Goal: Task Accomplishment & Management: Complete application form

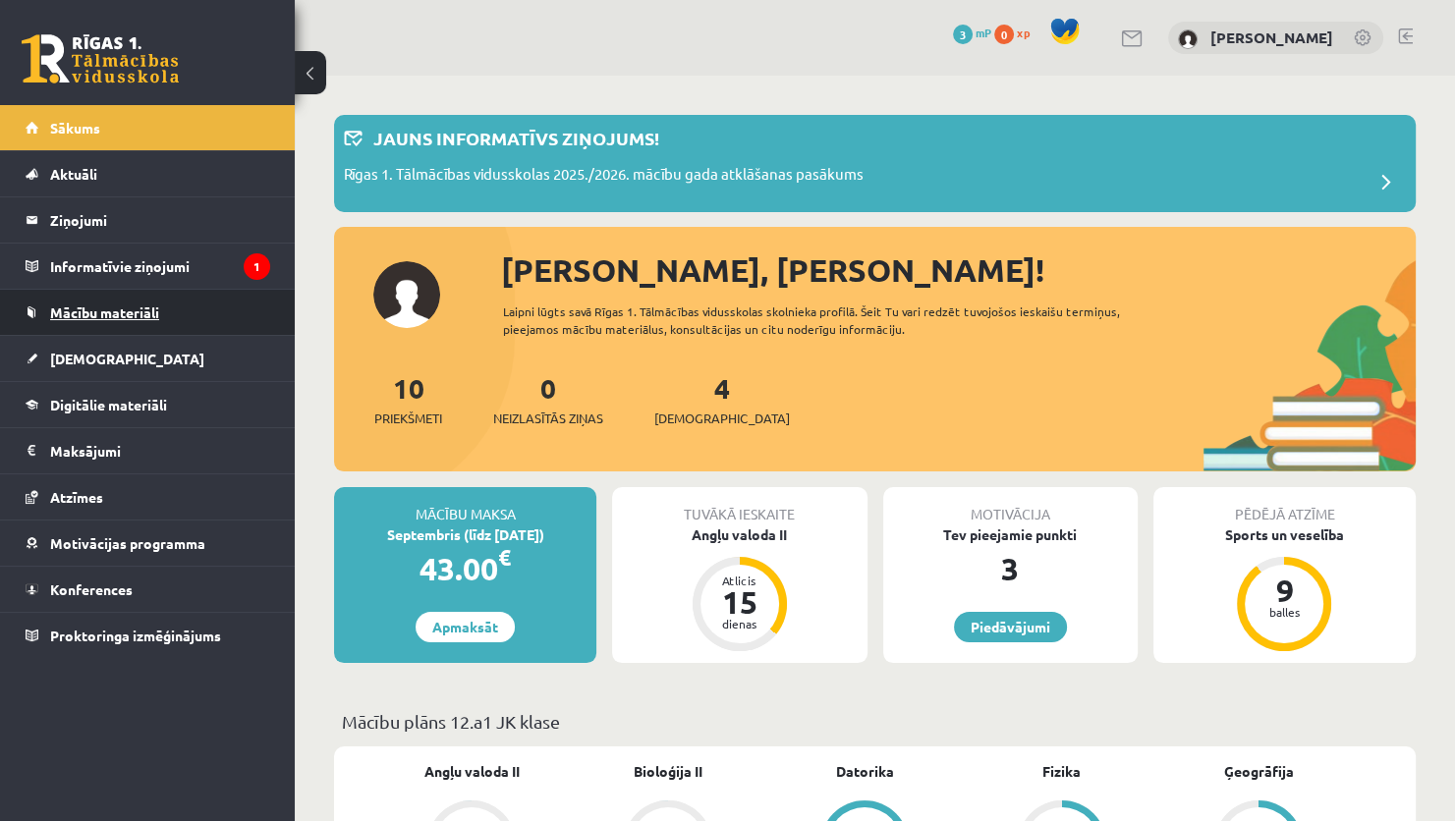
click at [108, 307] on span "Mācību materiāli" at bounding box center [104, 313] width 109 height 18
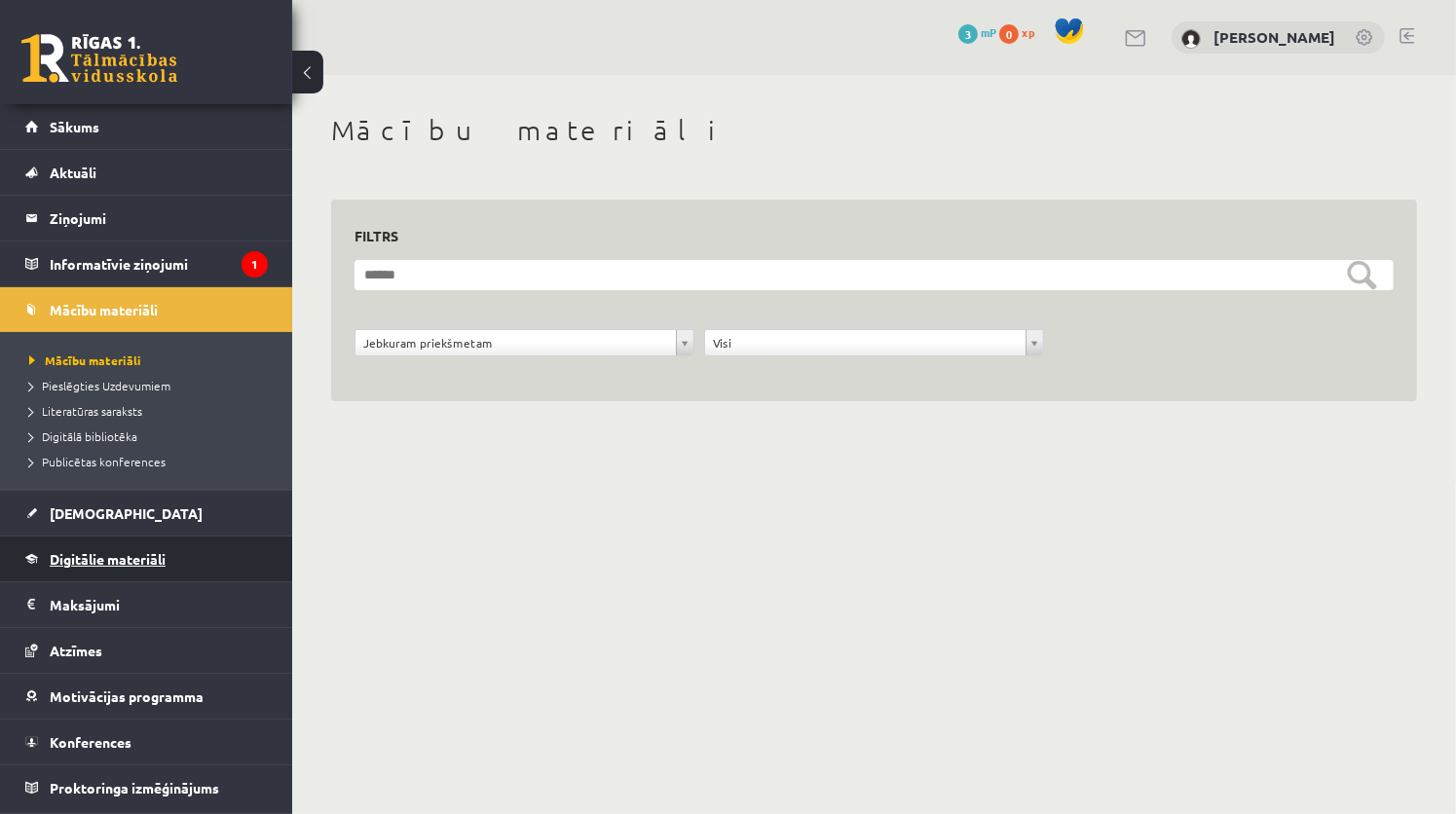
click at [83, 556] on span "Digitālie materiāli" at bounding box center [107, 559] width 116 height 18
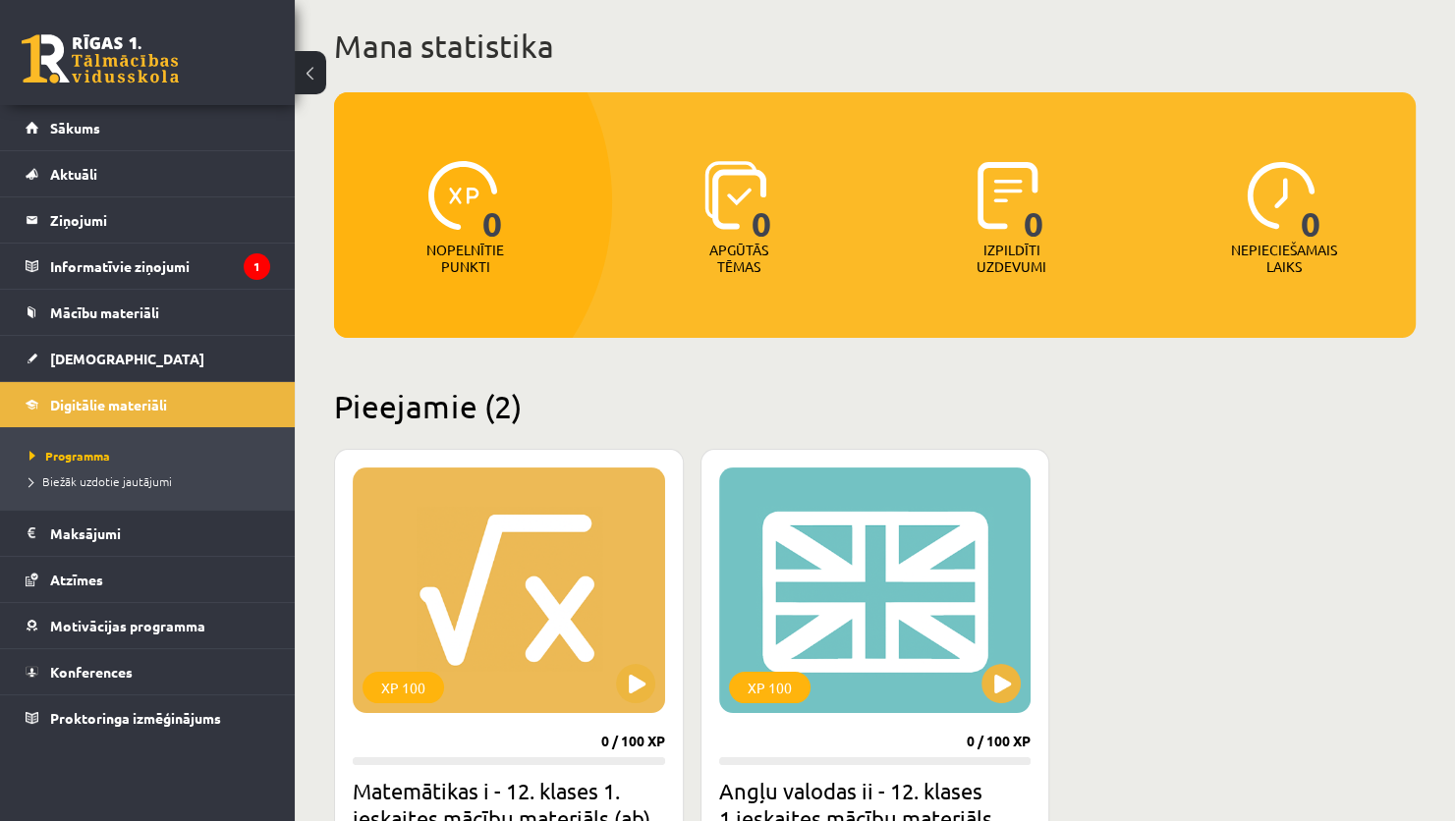
scroll to position [102, 0]
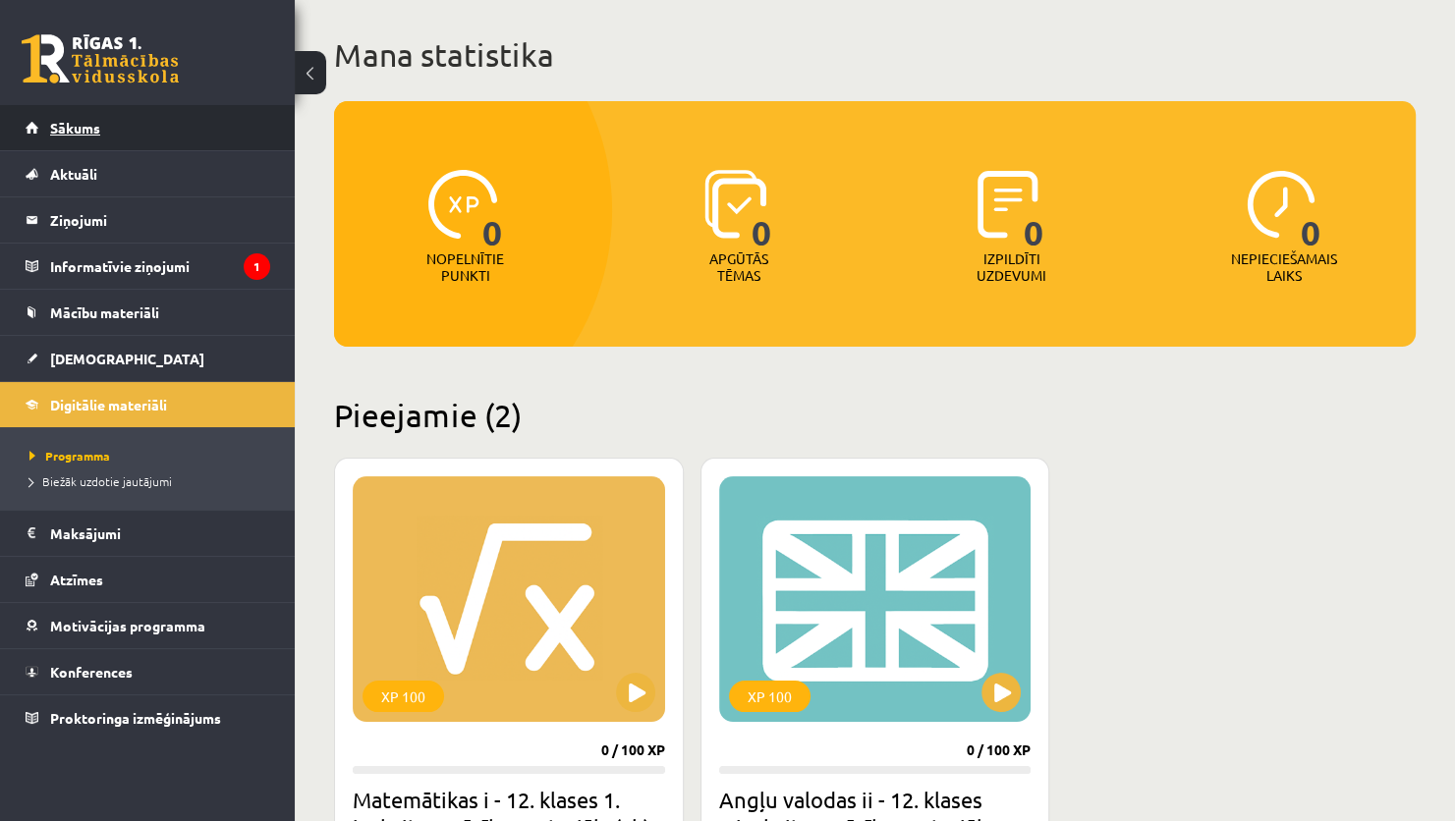
click at [85, 130] on span "Sākums" at bounding box center [75, 128] width 50 height 18
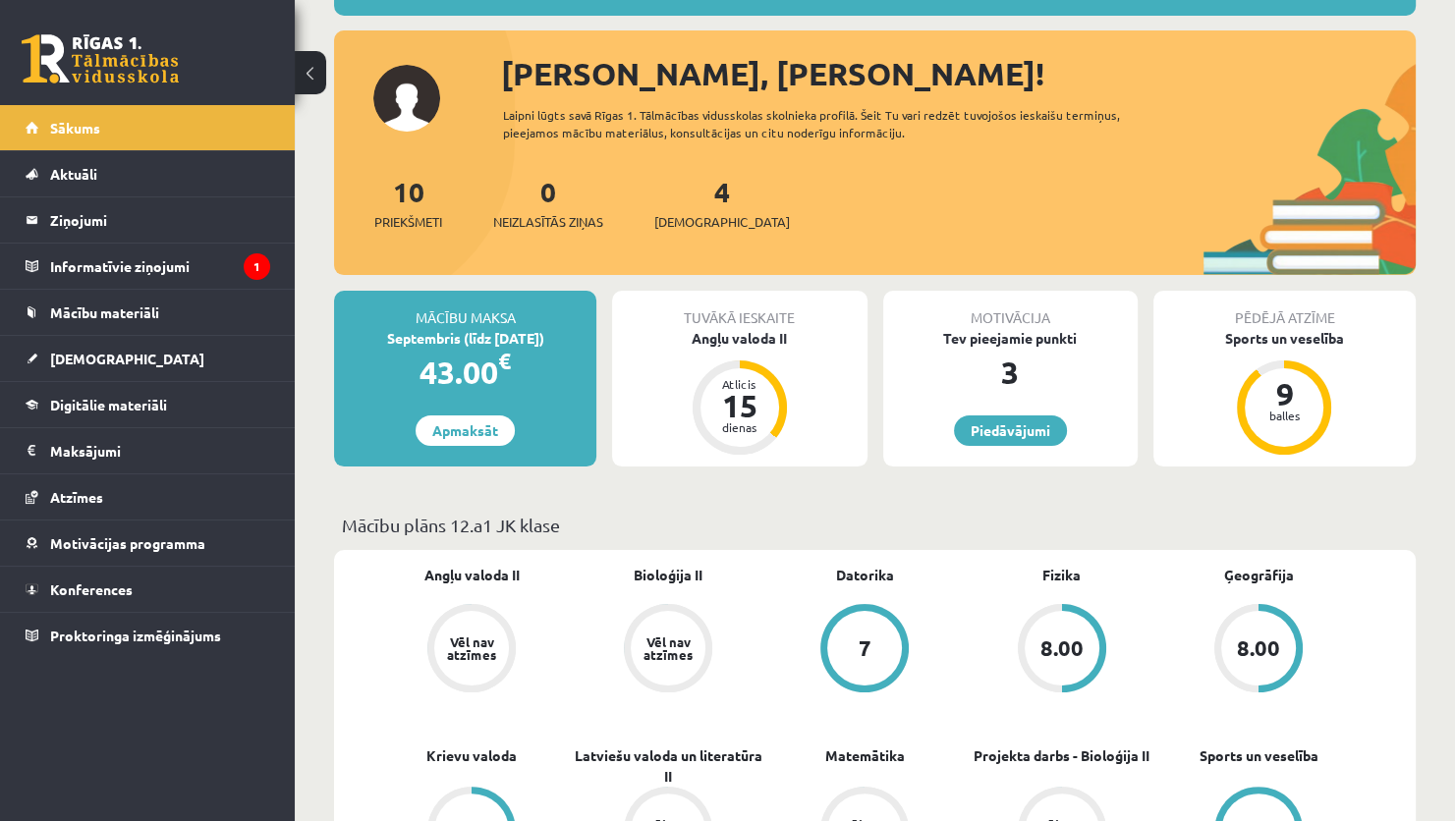
scroll to position [98, 0]
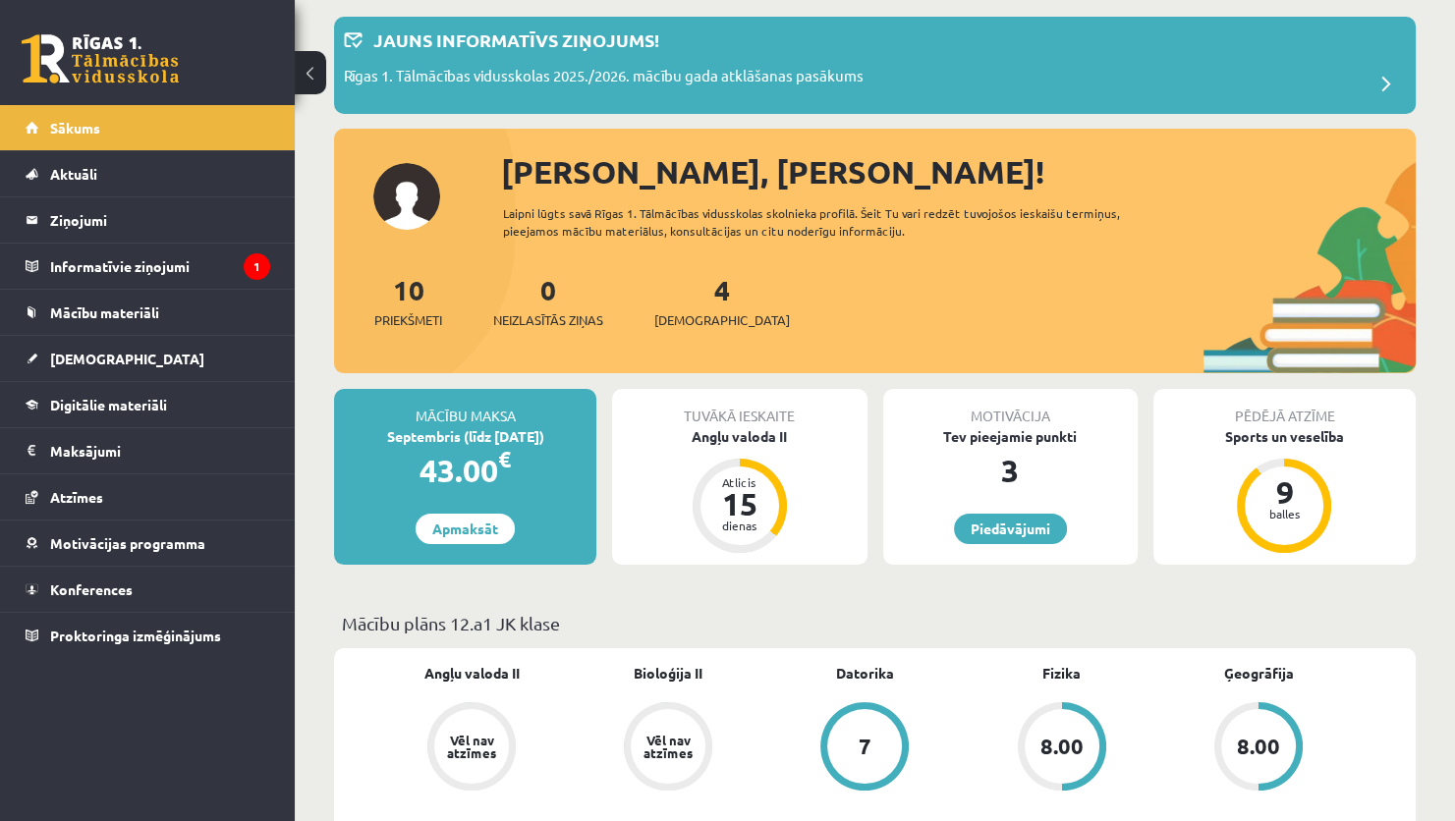
click at [1060, 715] on div "8.00" at bounding box center [1062, 746] width 75 height 75
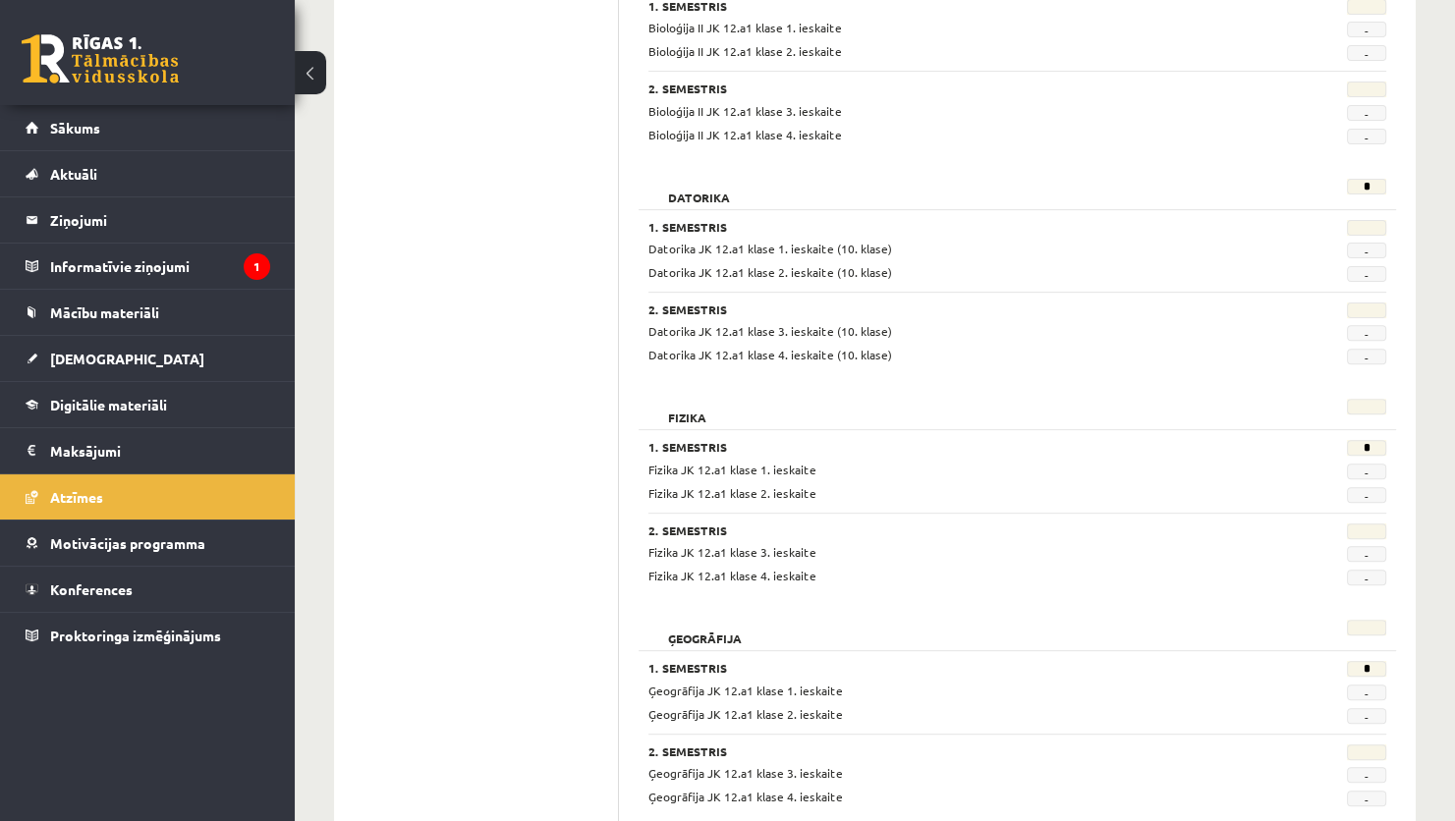
scroll to position [589, 0]
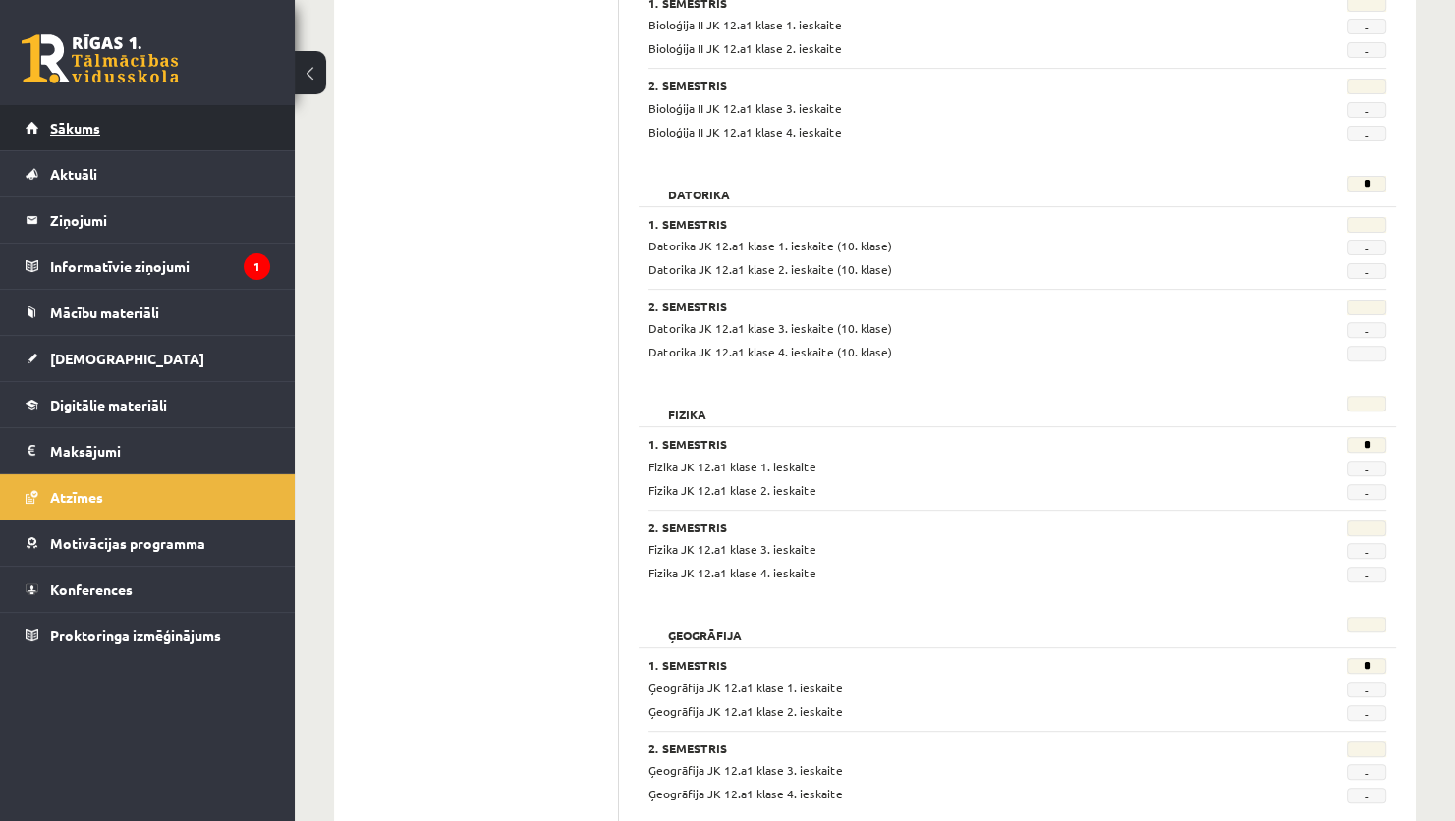
click at [101, 129] on link "Sākums" at bounding box center [148, 127] width 245 height 45
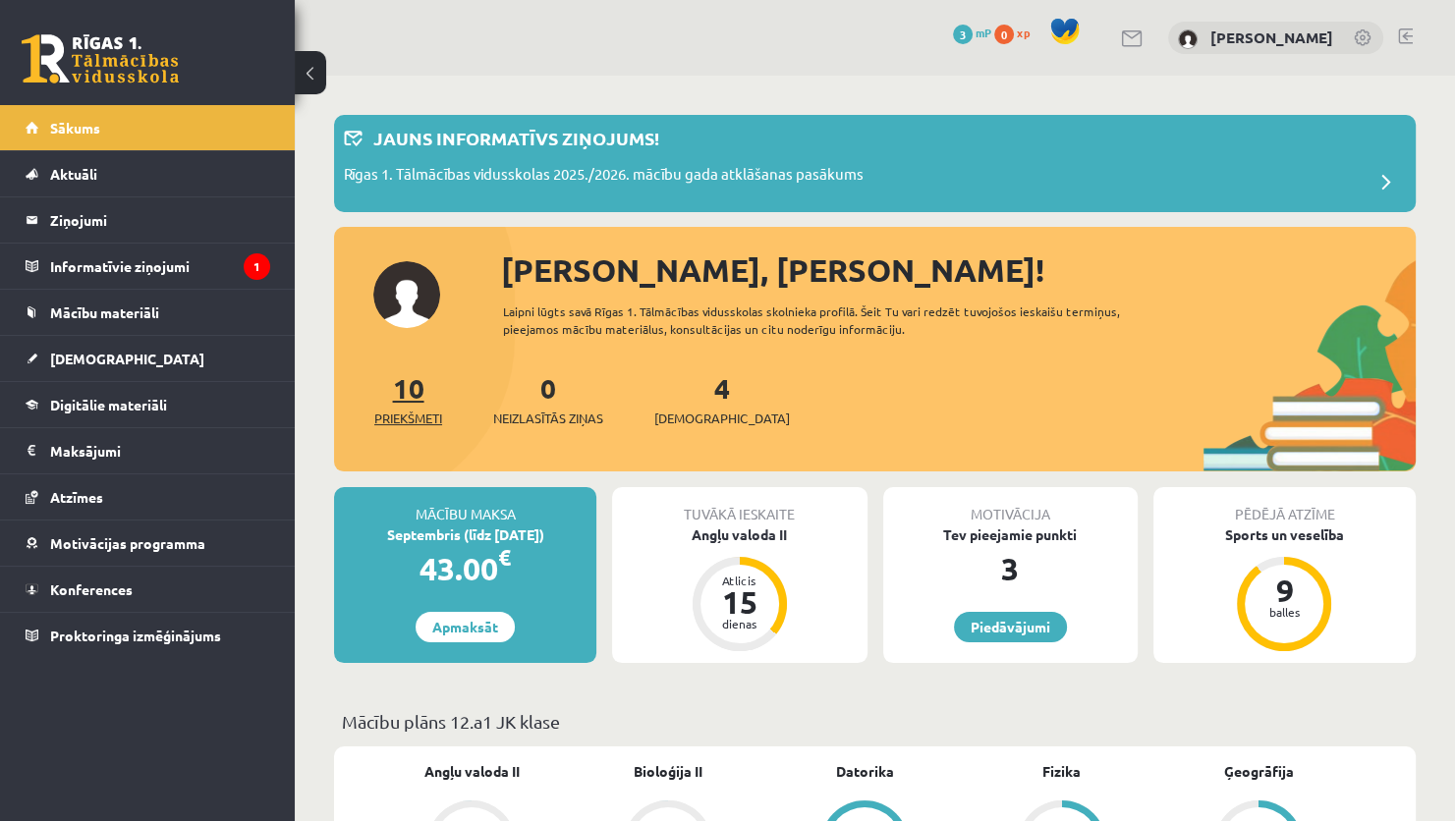
click at [420, 398] on link "10 Priekšmeti" at bounding box center [408, 399] width 68 height 58
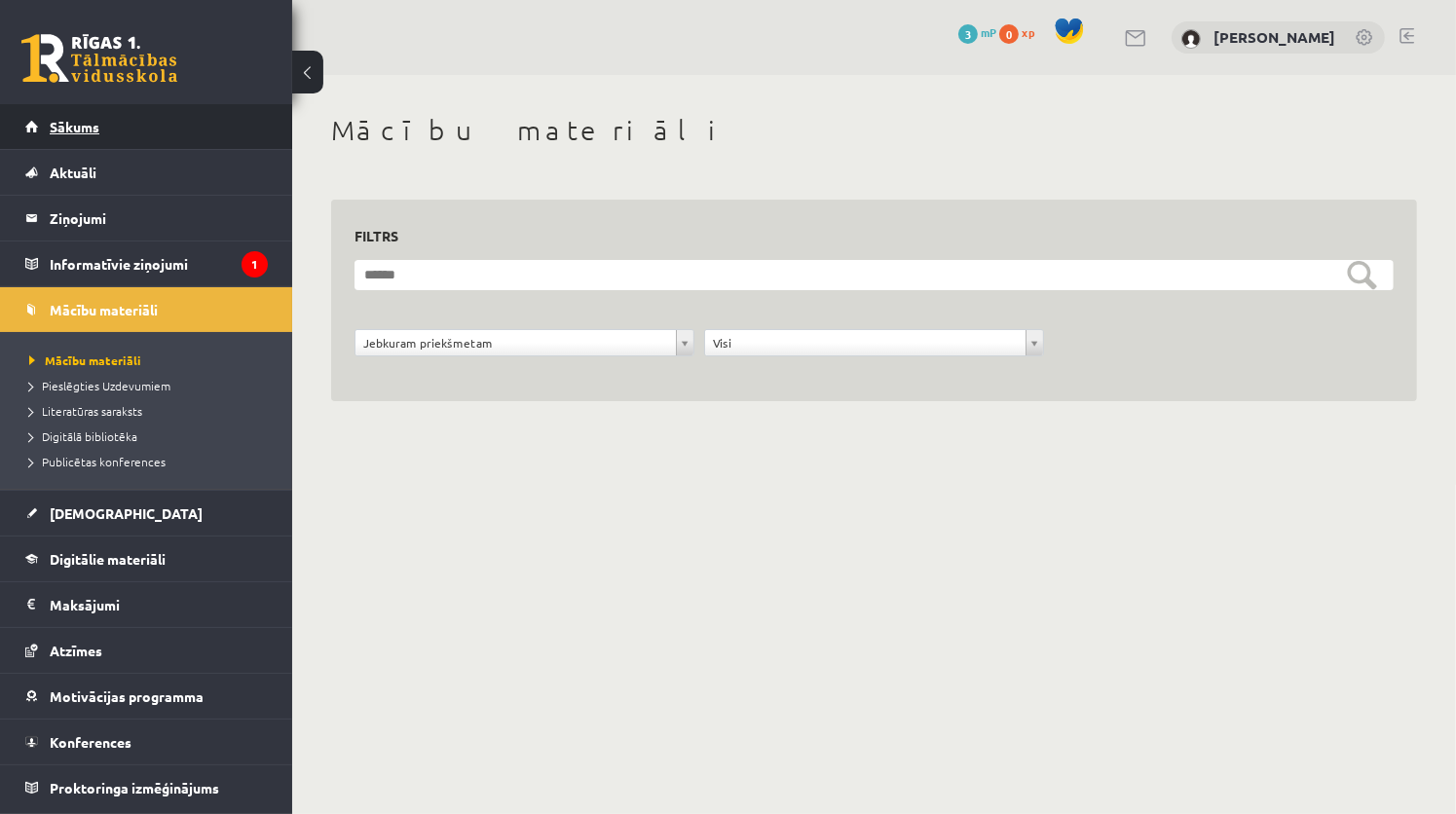
click at [89, 133] on span "Sākums" at bounding box center [74, 127] width 50 height 18
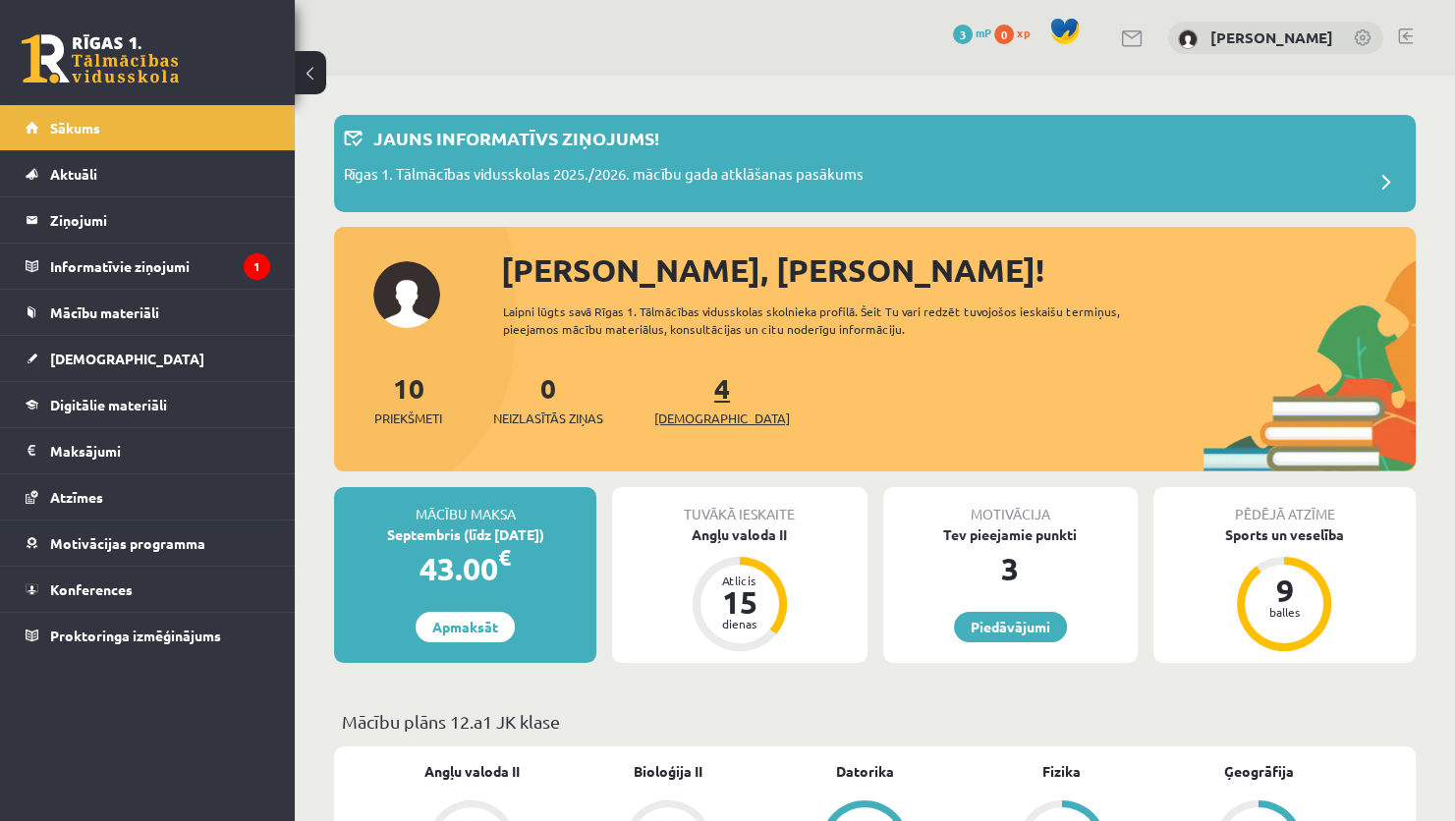
click at [694, 389] on link "4 Ieskaites" at bounding box center [722, 399] width 136 height 58
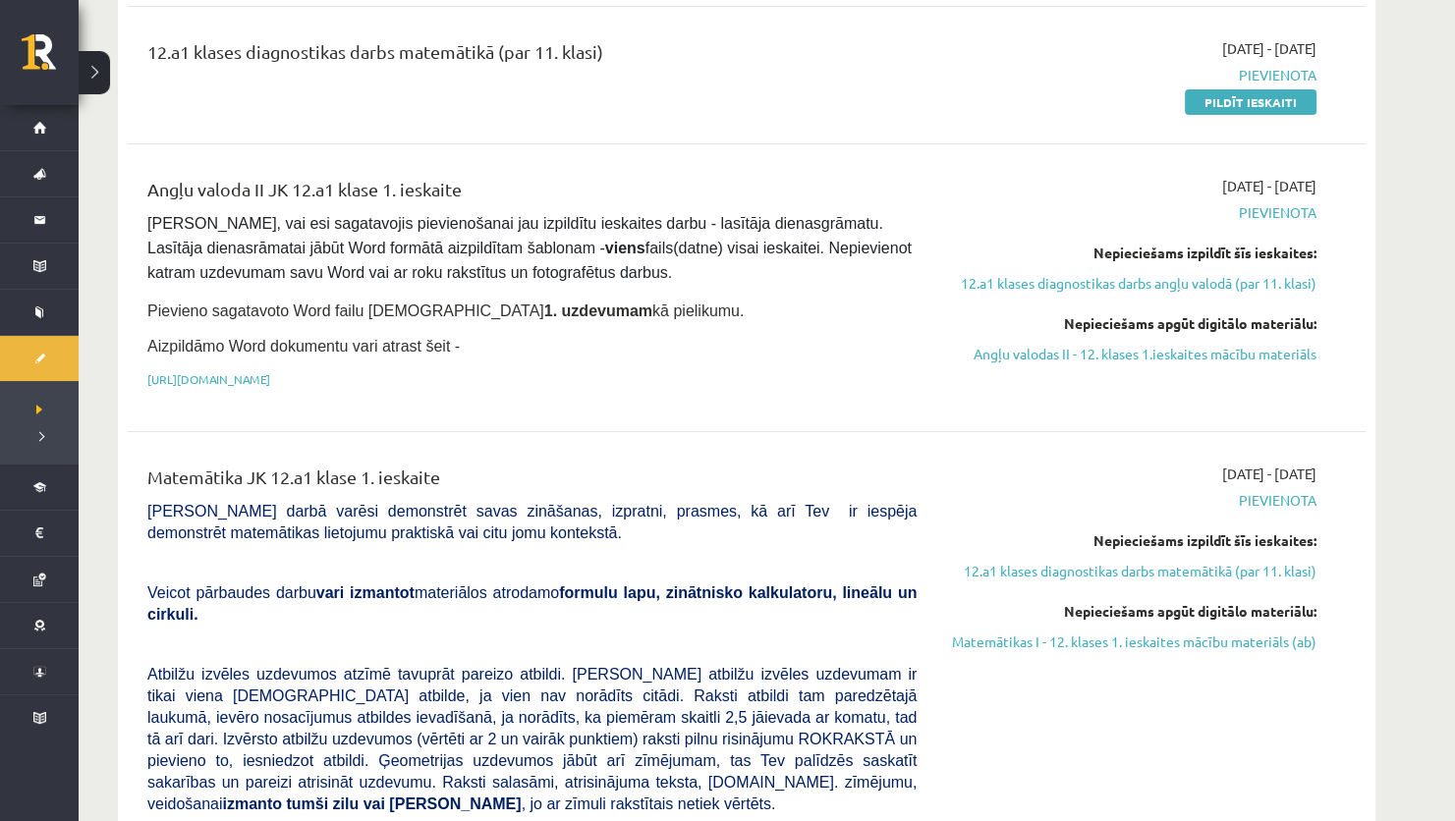
scroll to position [393, 0]
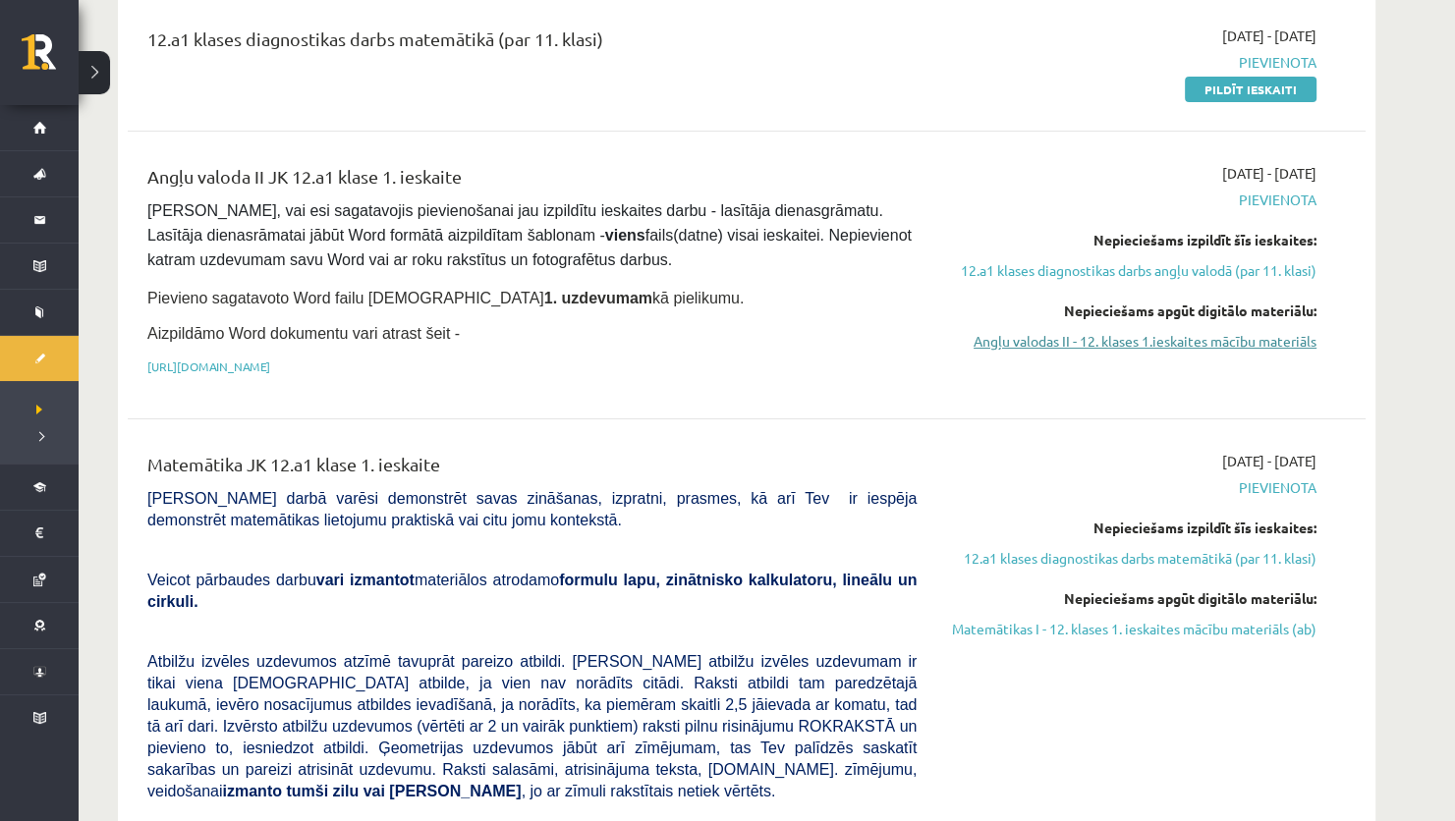
click at [1099, 336] on link "Angļu valodas II - 12. klases 1.ieskaites mācību materiāls" at bounding box center [1131, 341] width 370 height 21
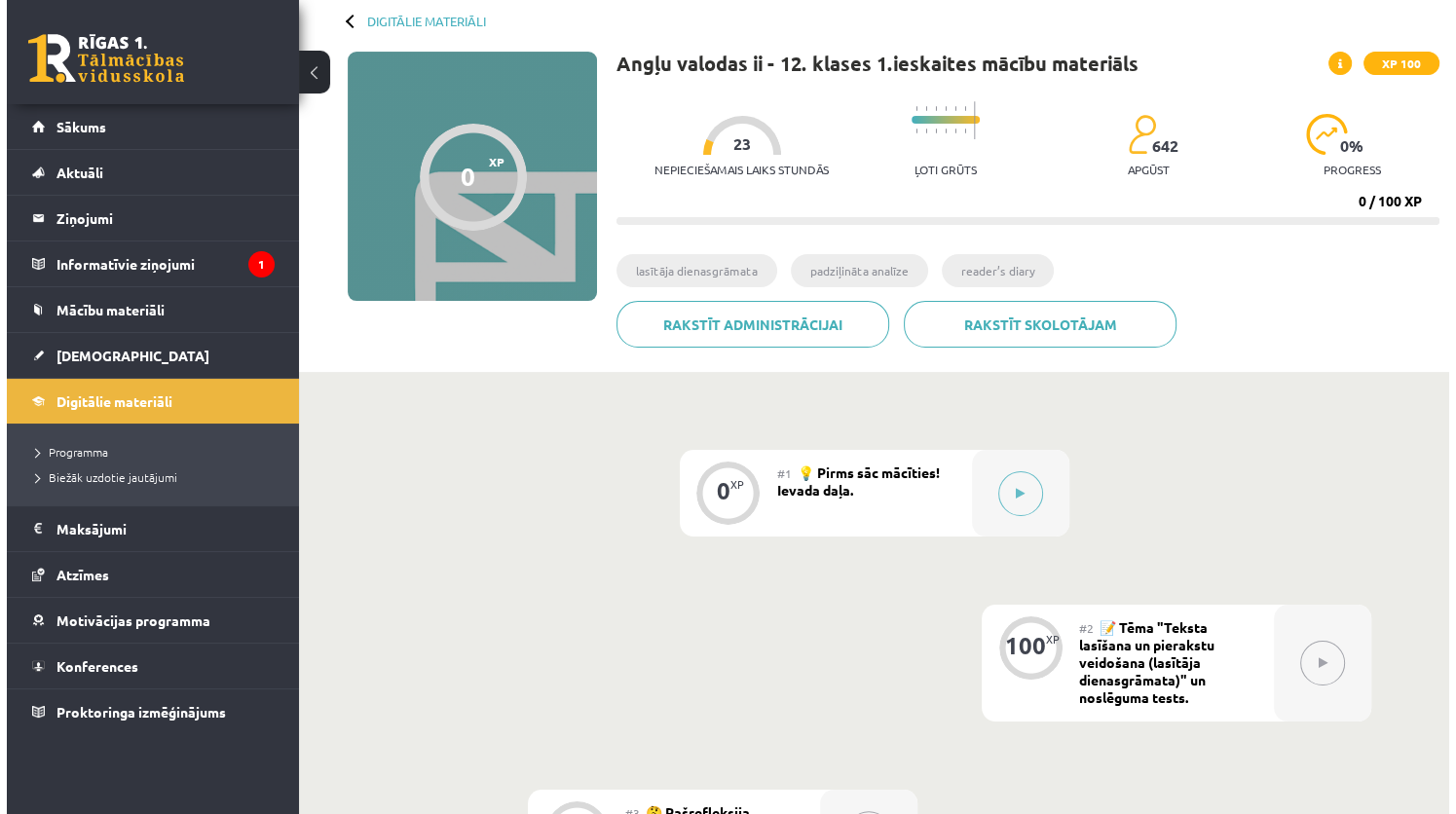
scroll to position [292, 0]
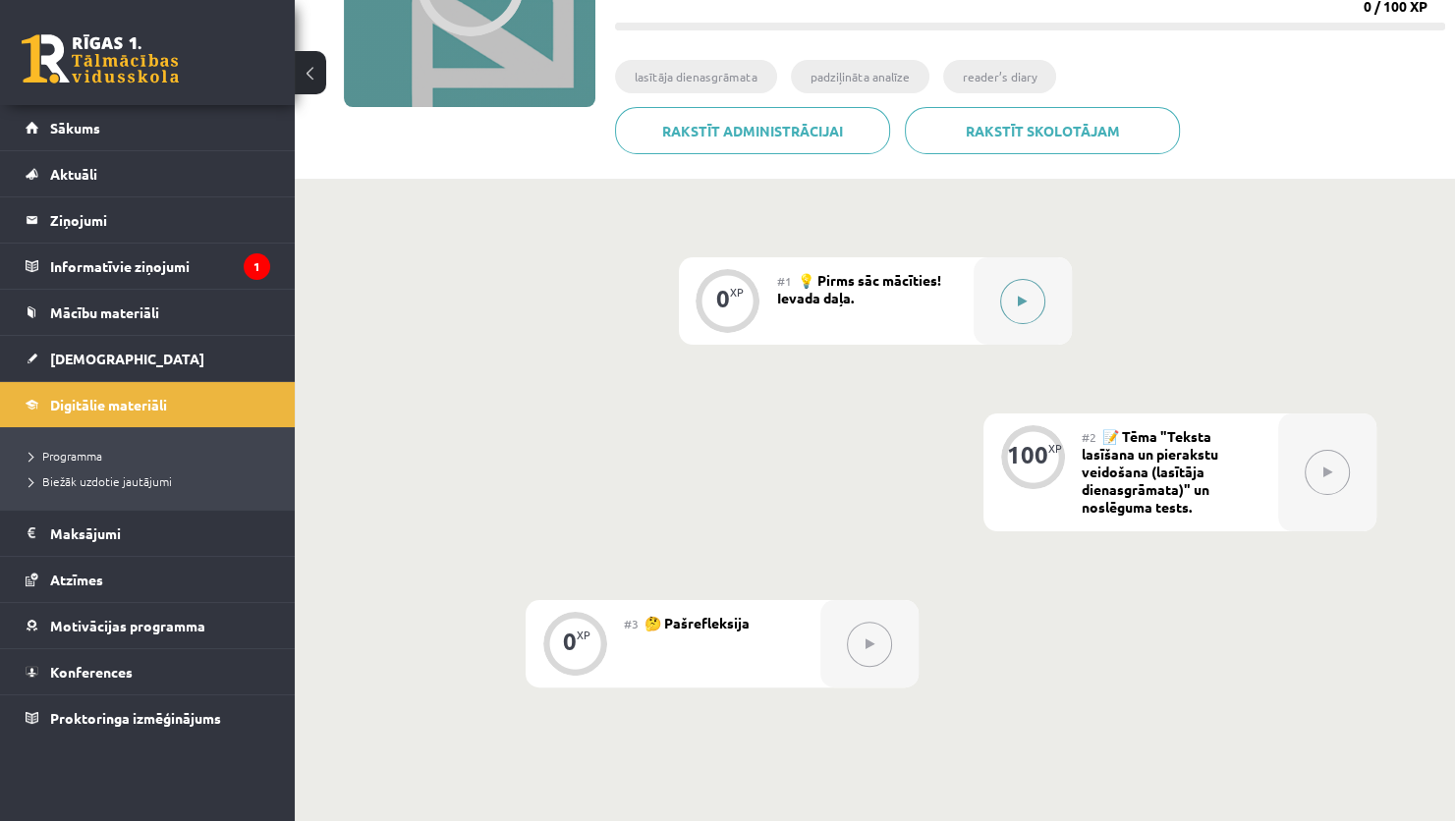
click at [1029, 295] on button at bounding box center [1022, 301] width 45 height 45
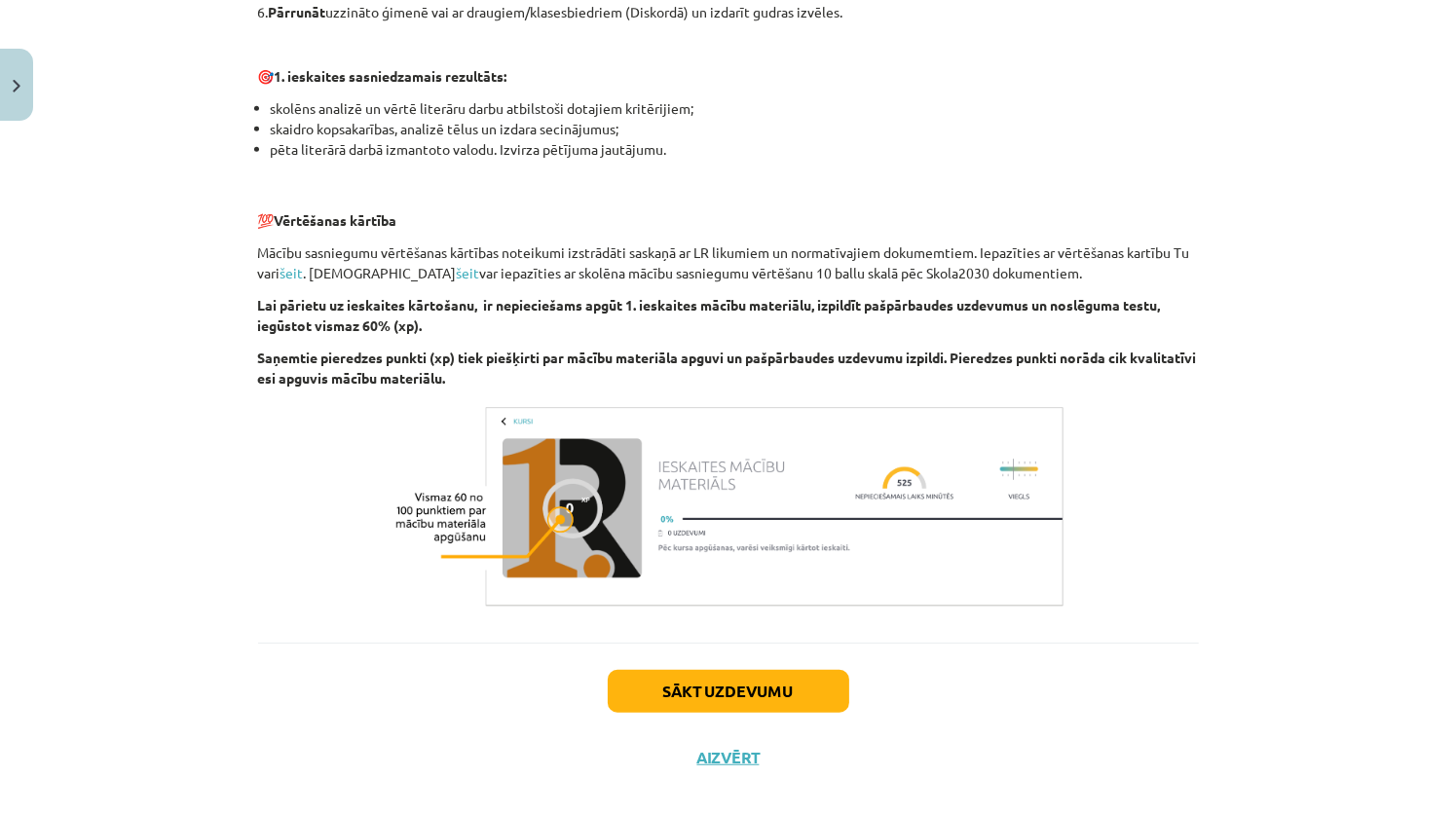
scroll to position [1236, 0]
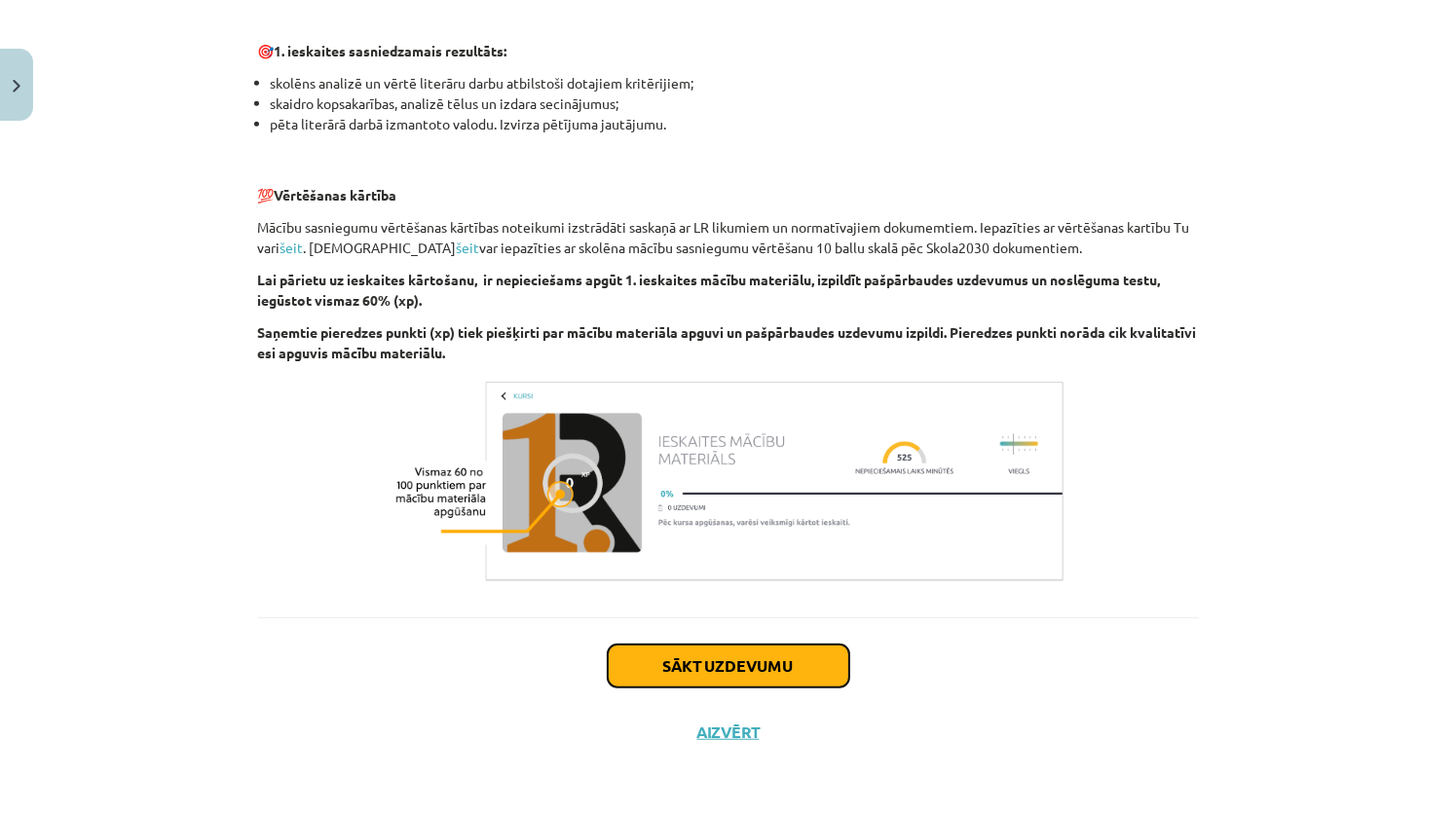
click at [743, 658] on button "Sākt uzdevumu" at bounding box center [728, 665] width 242 height 43
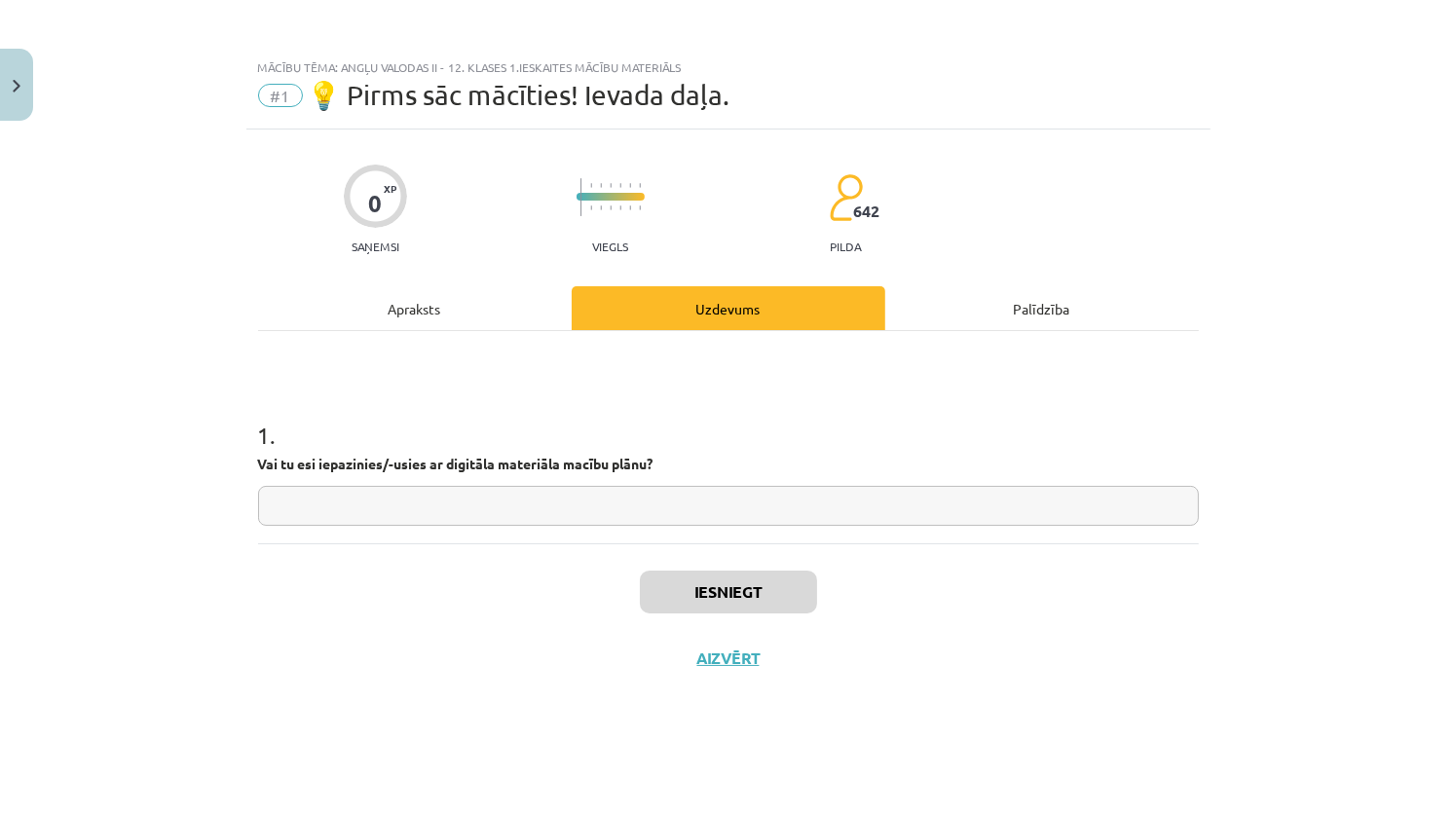
click at [575, 513] on input "text" at bounding box center [728, 506] width 941 height 40
type input "**"
click at [717, 590] on button "Iesniegt" at bounding box center [728, 592] width 177 height 43
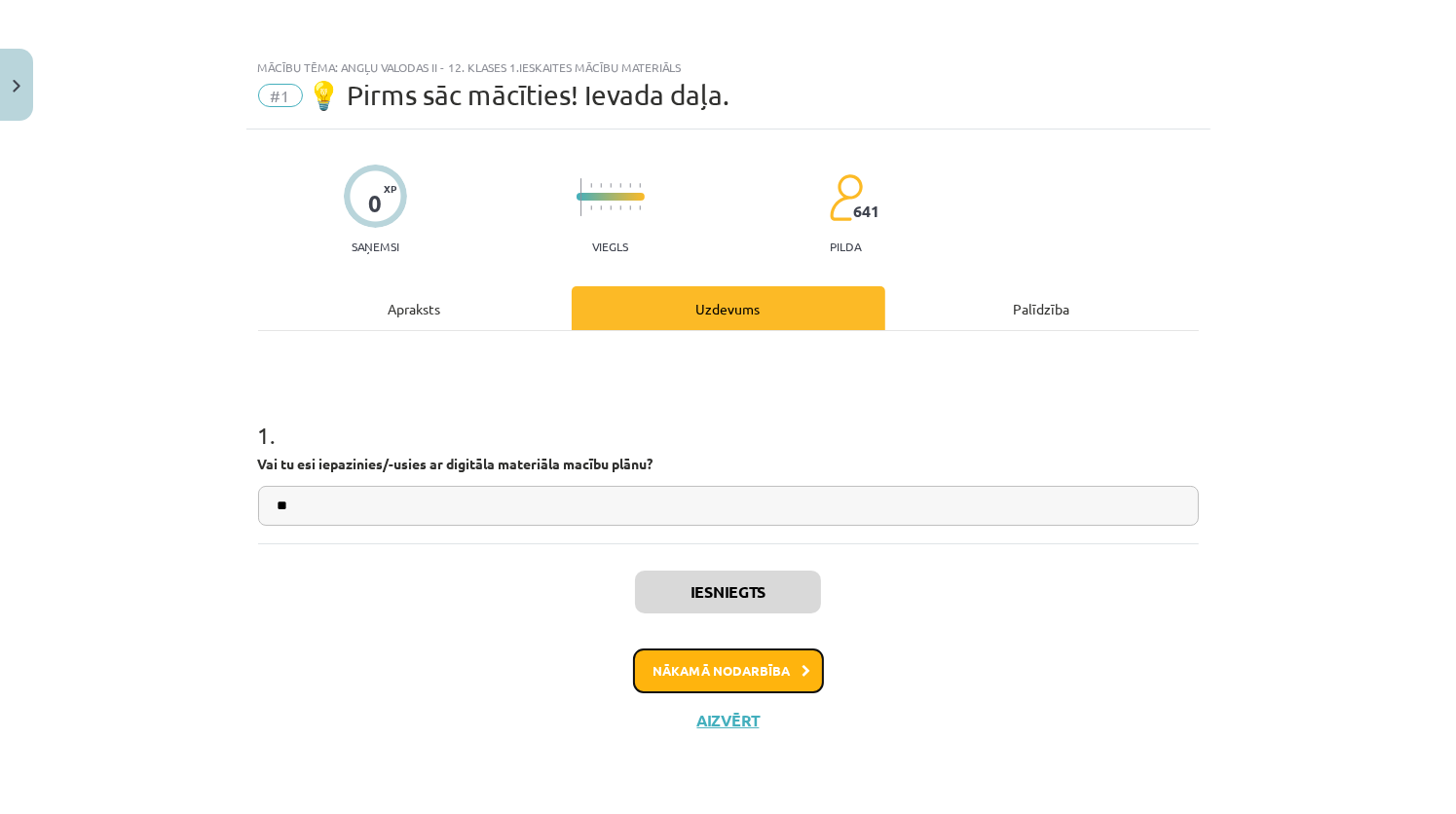
click at [758, 655] on button "Nākamā nodarbība" at bounding box center [728, 670] width 191 height 45
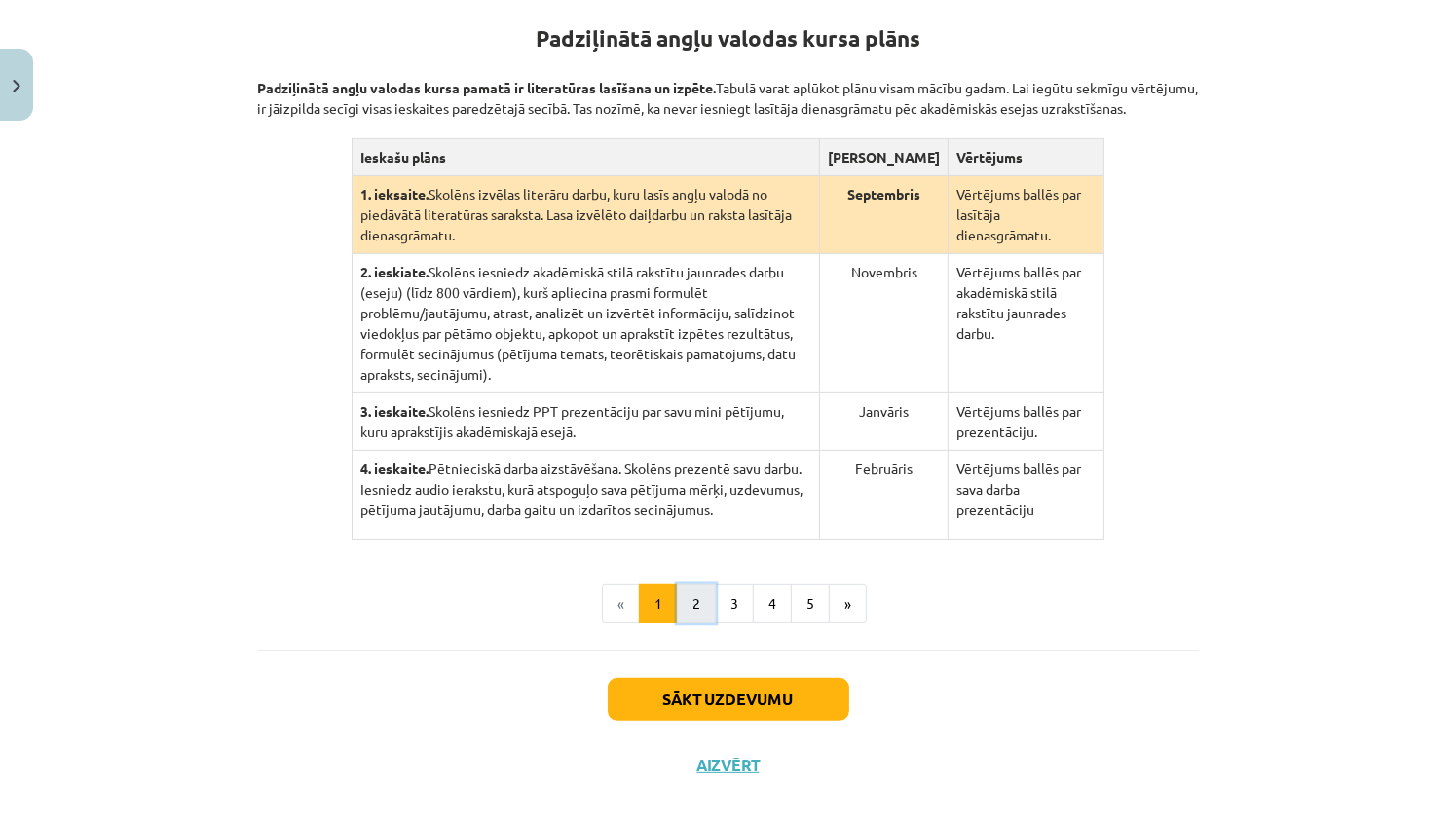
click at [695, 584] on button "2" at bounding box center [696, 603] width 39 height 39
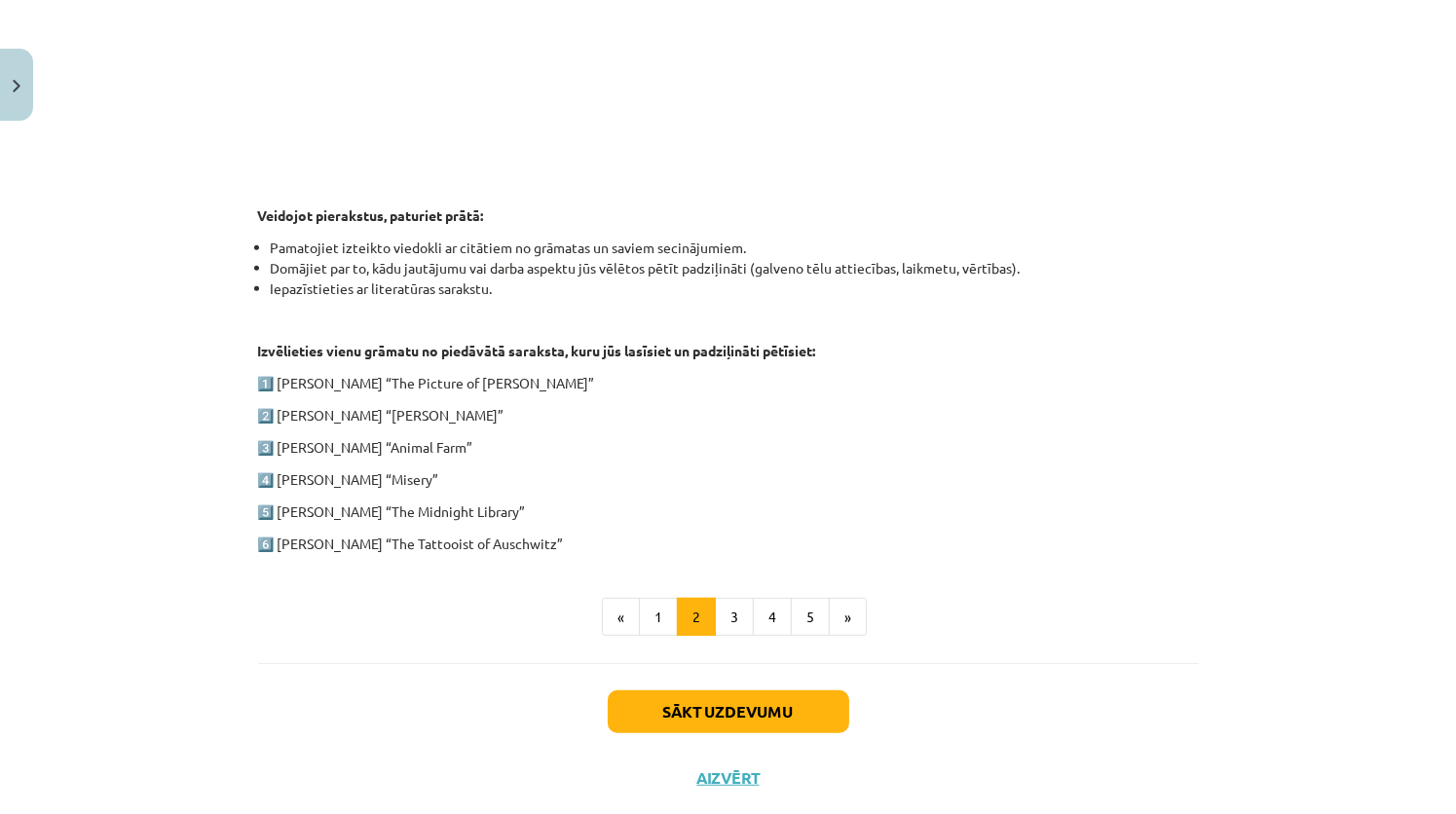
scroll to position [866, 0]
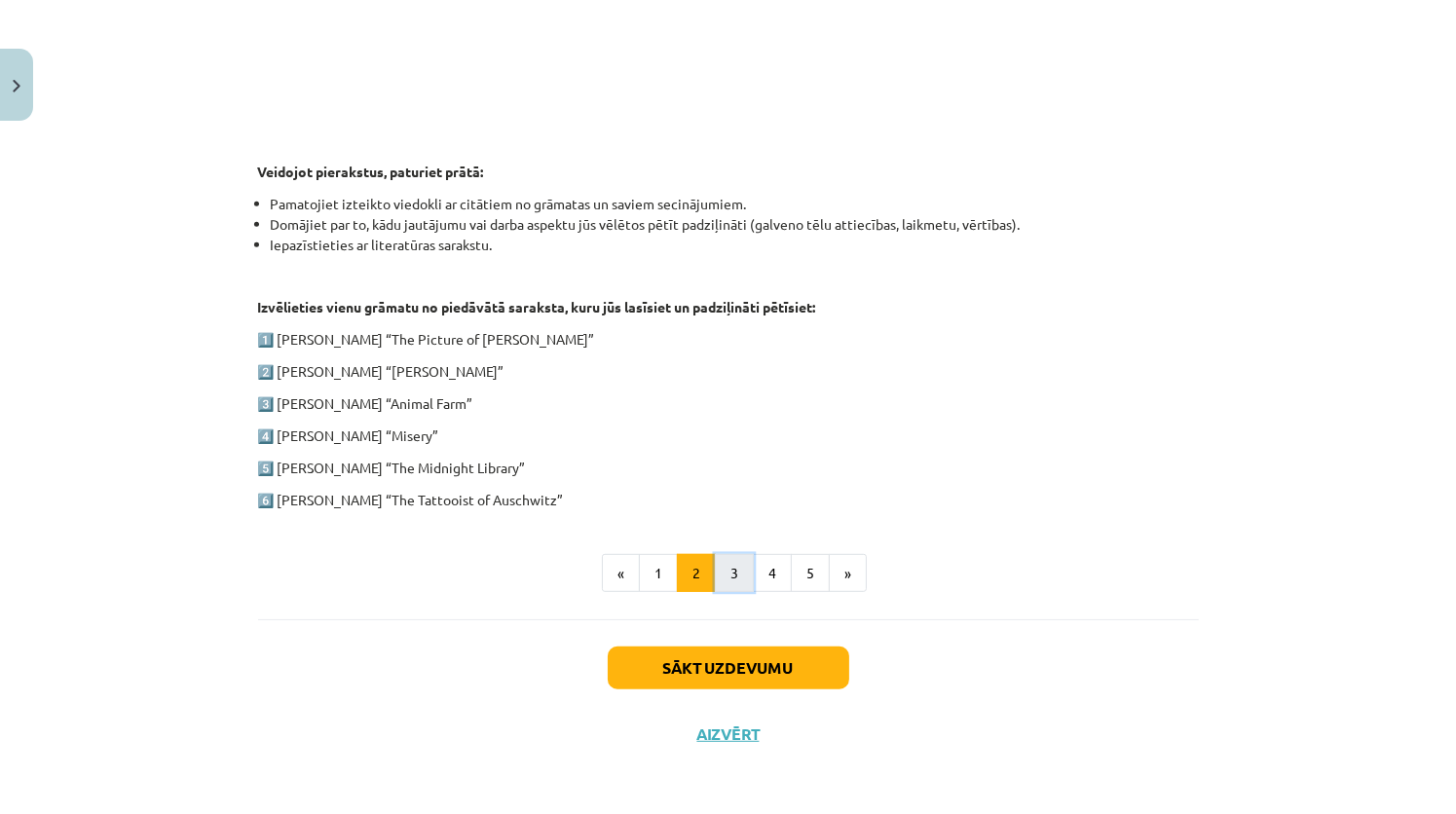
click at [733, 581] on button "3" at bounding box center [733, 573] width 39 height 39
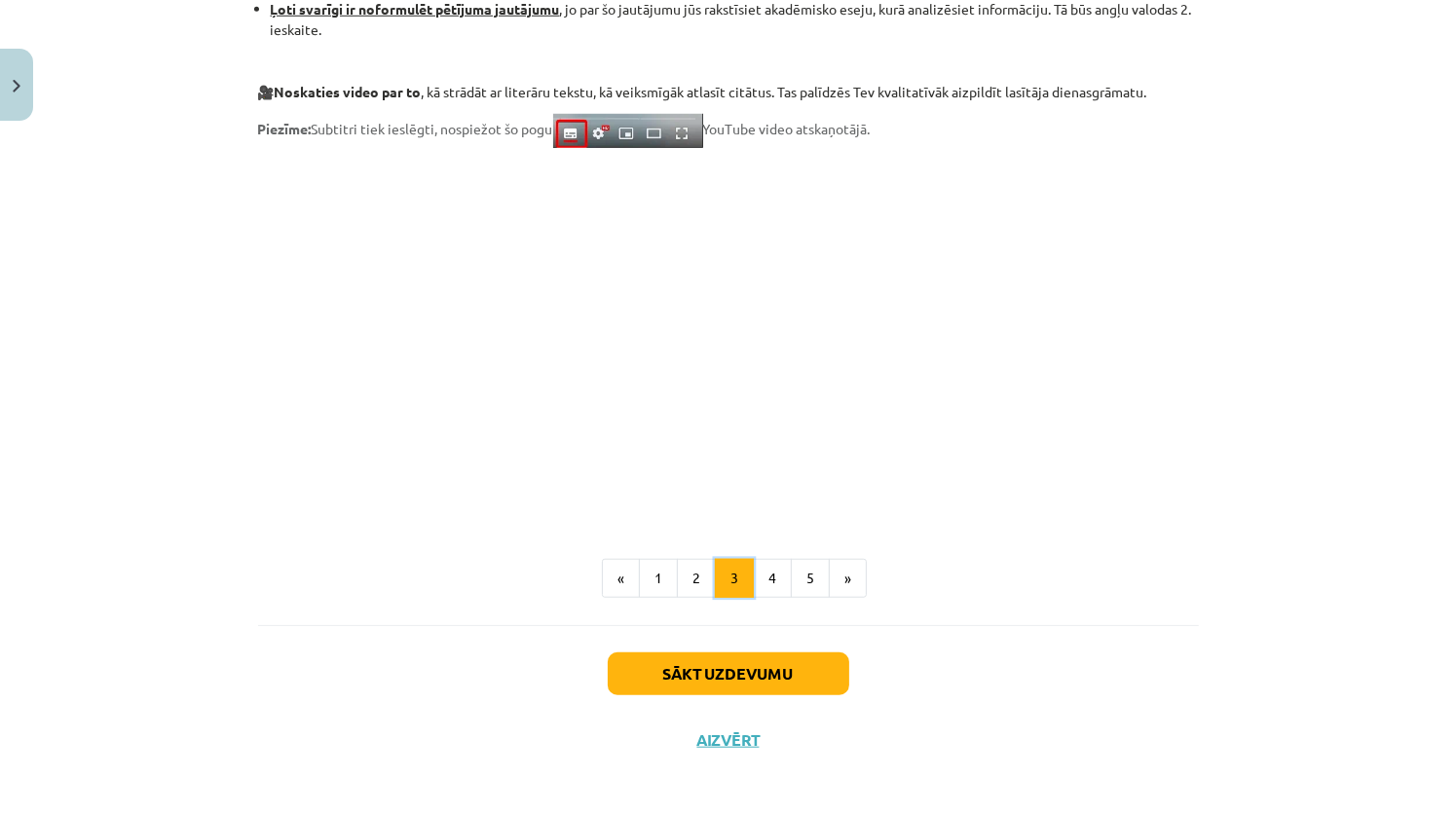
scroll to position [1527, 0]
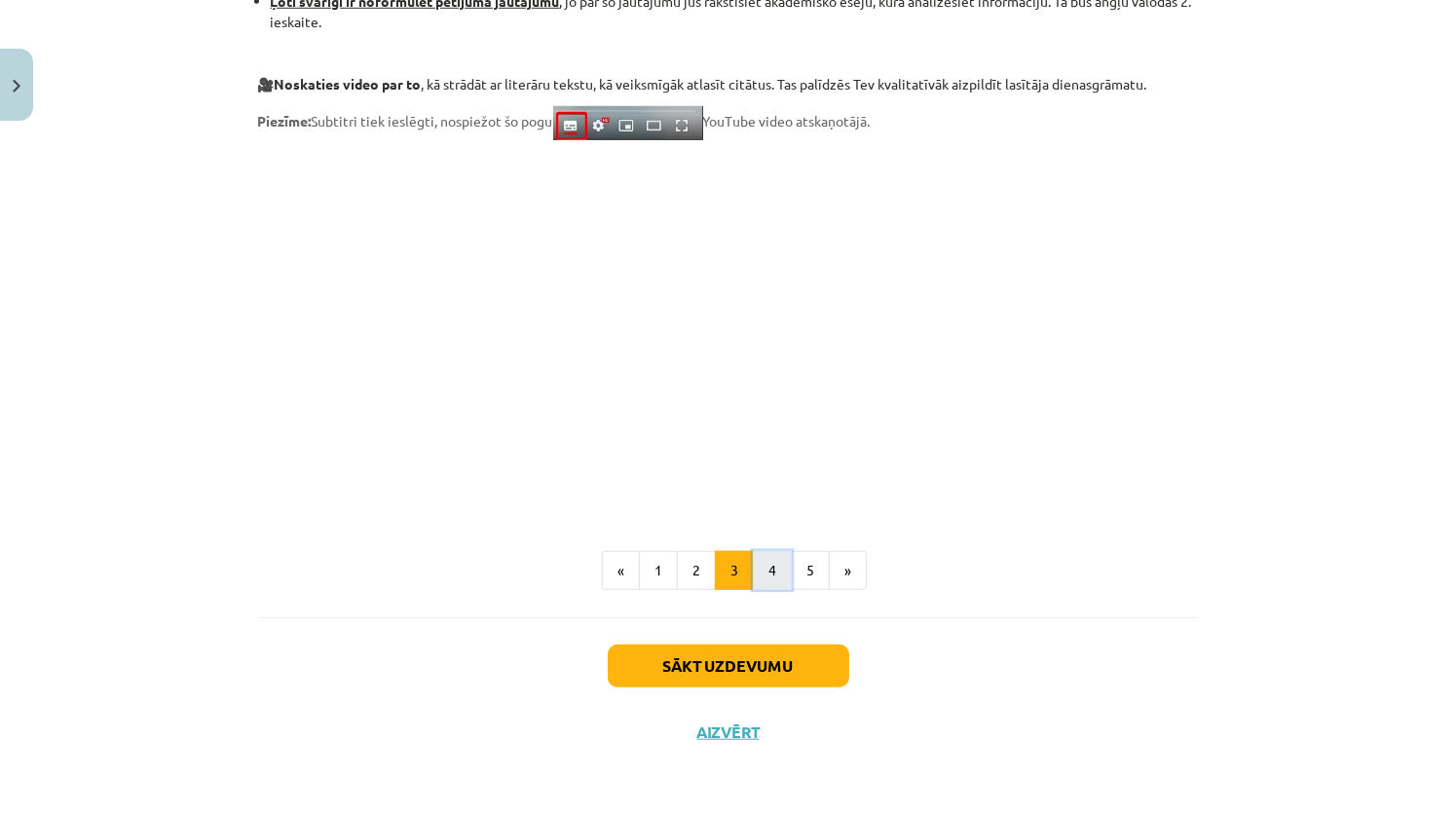
click at [761, 569] on button "4" at bounding box center [771, 570] width 39 height 39
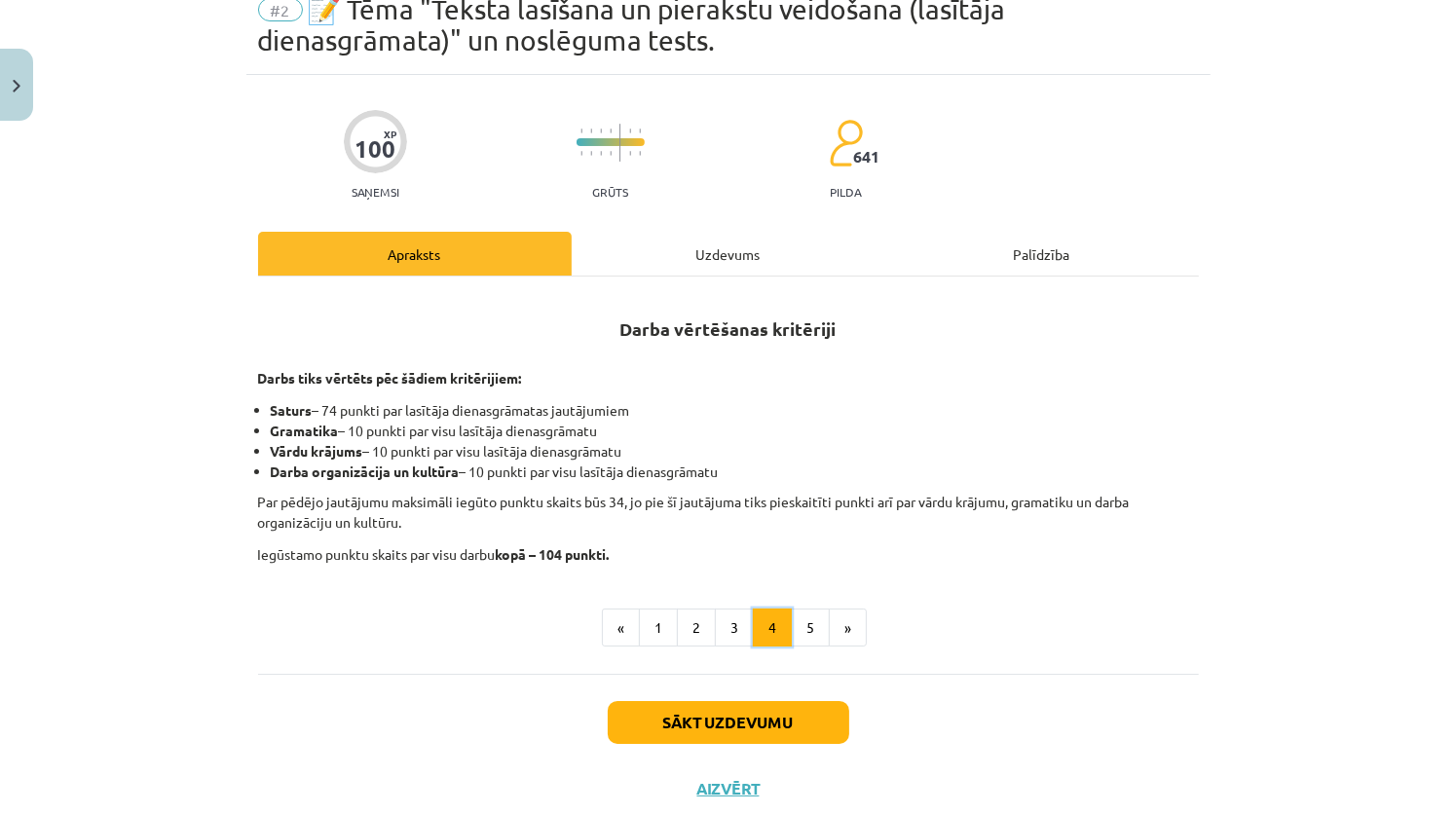
scroll to position [43, 0]
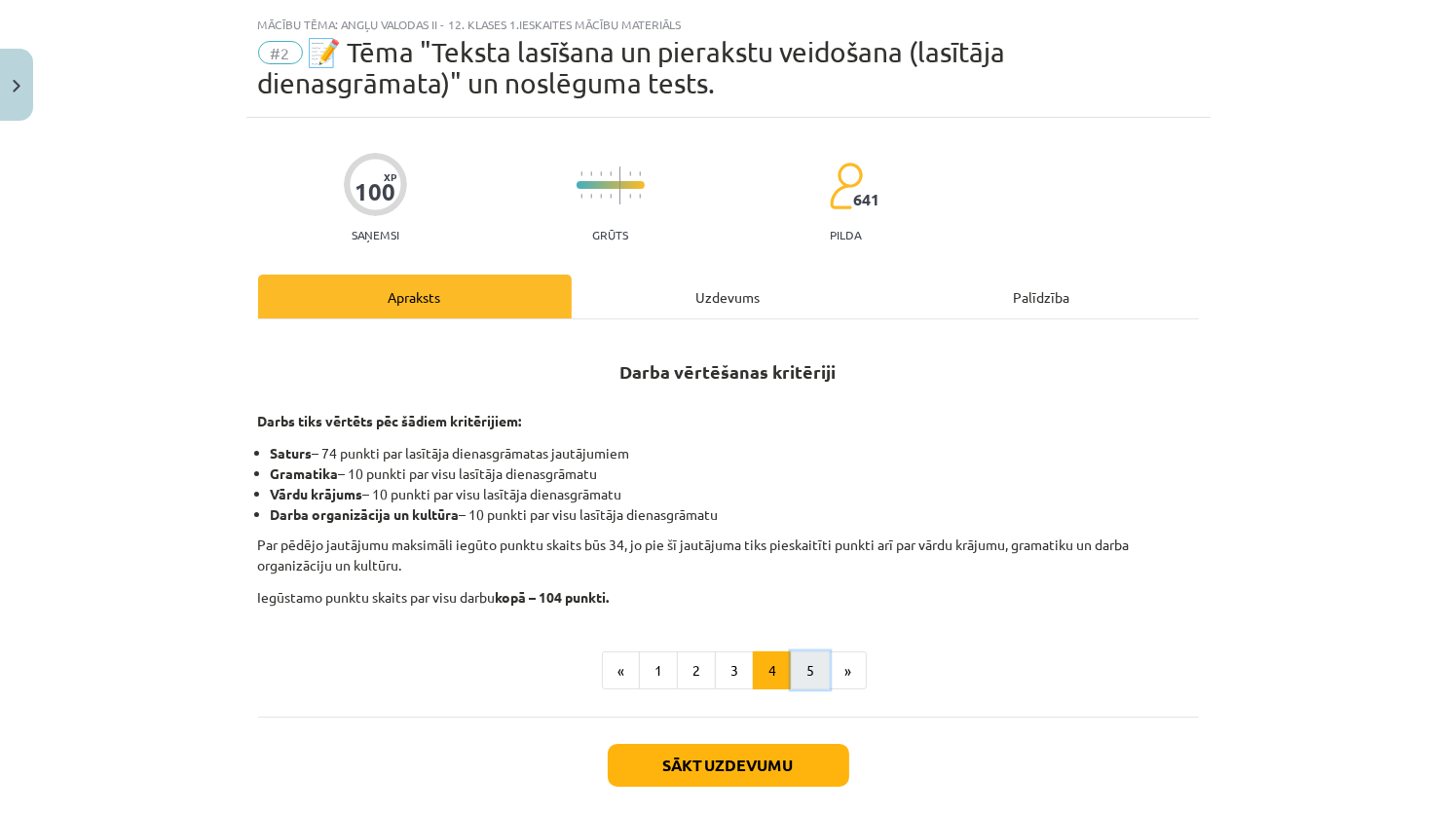
click at [815, 665] on button "5" at bounding box center [810, 670] width 39 height 39
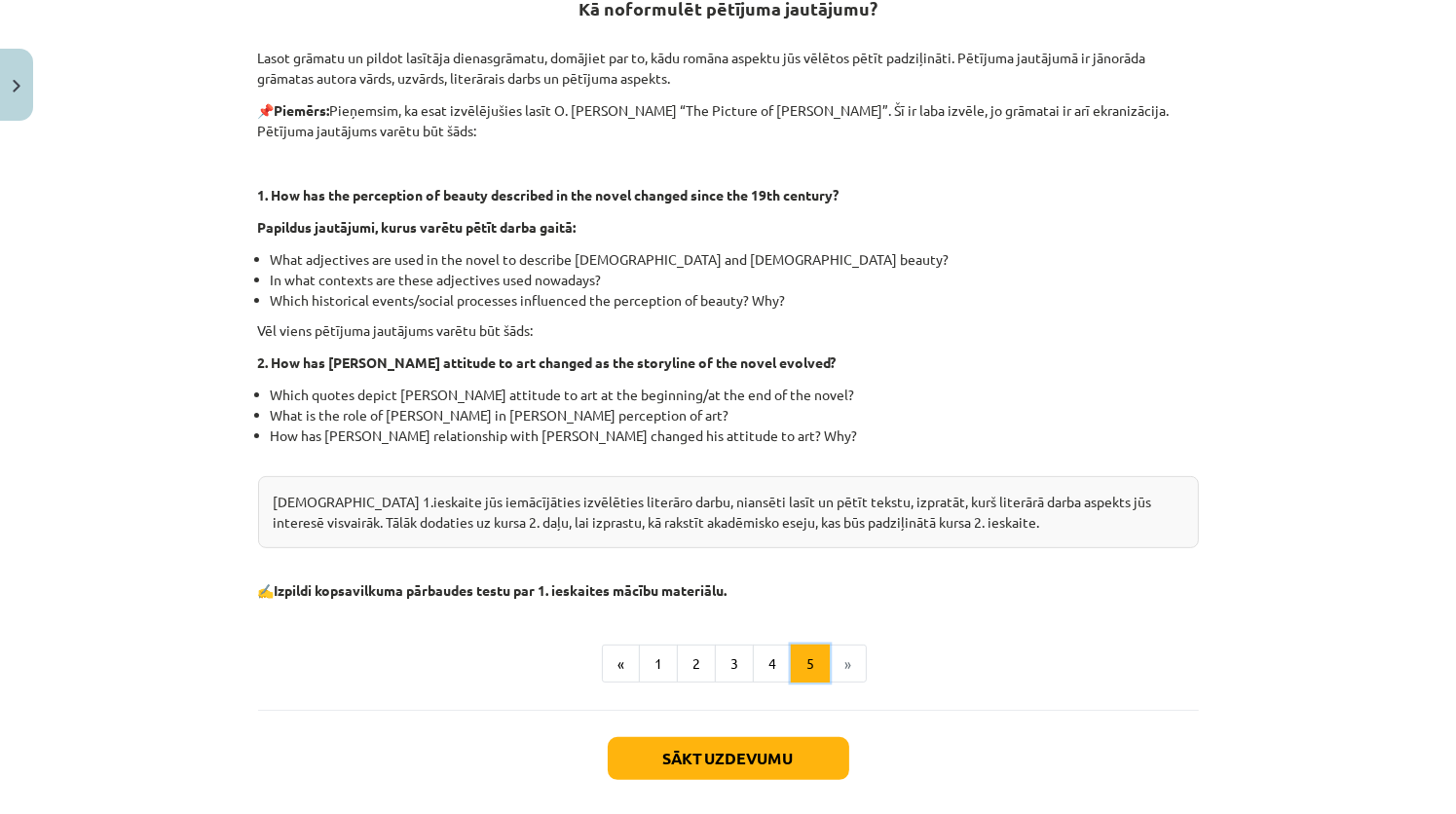
scroll to position [497, 0]
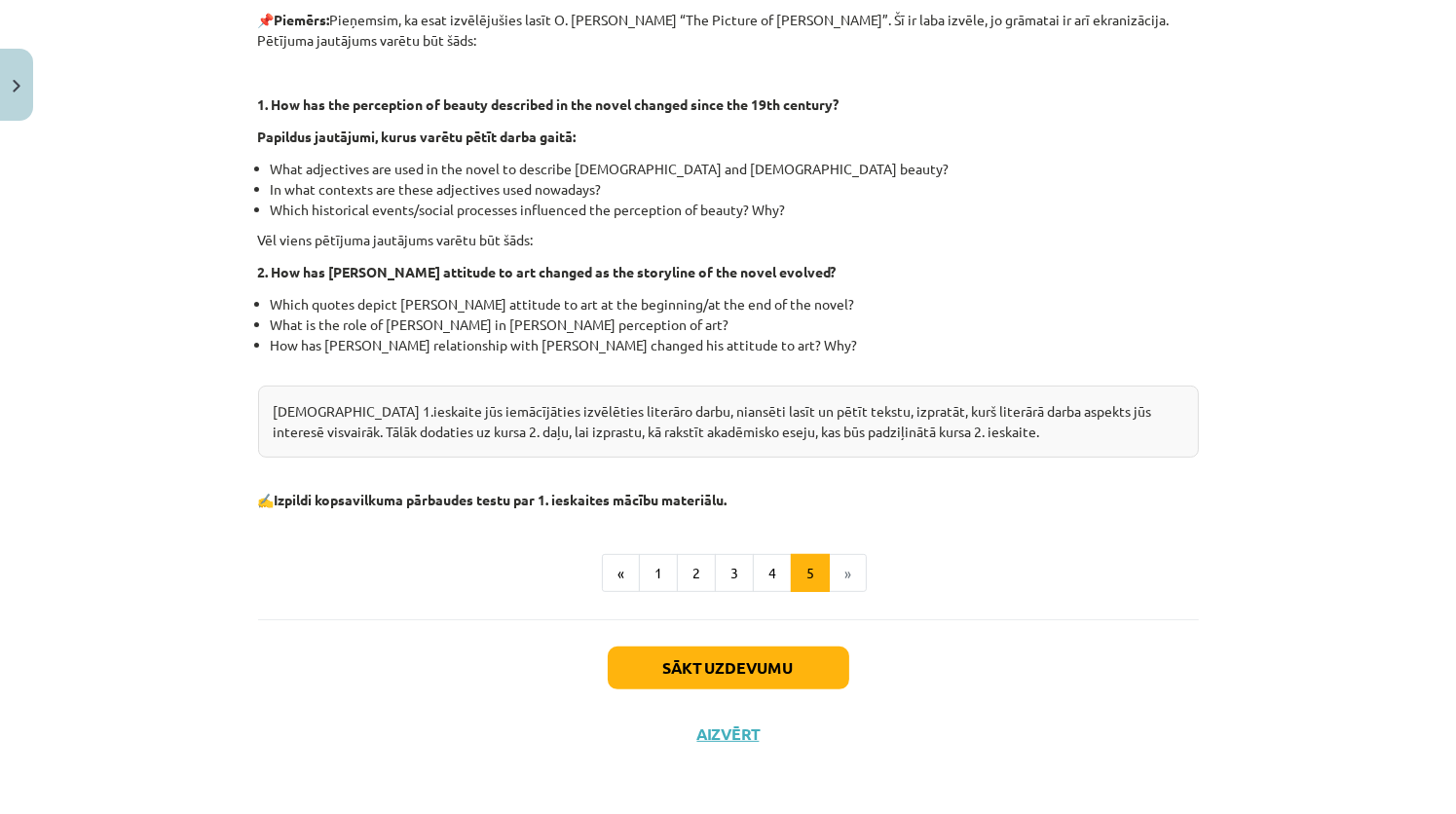
click at [840, 573] on li "»" at bounding box center [847, 573] width 37 height 39
click at [763, 667] on button "Sākt uzdevumu" at bounding box center [728, 667] width 242 height 43
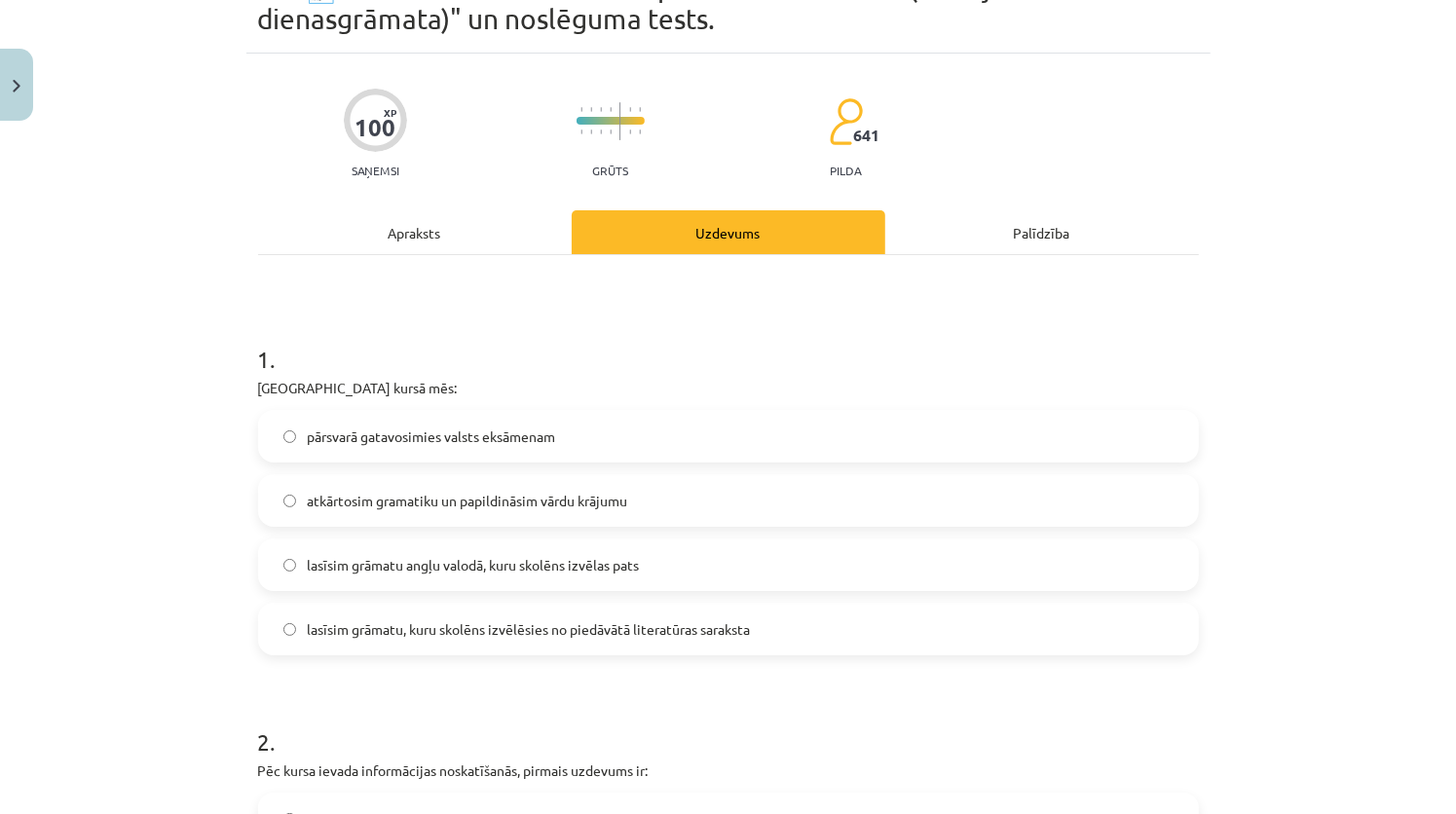
scroll to position [49, 0]
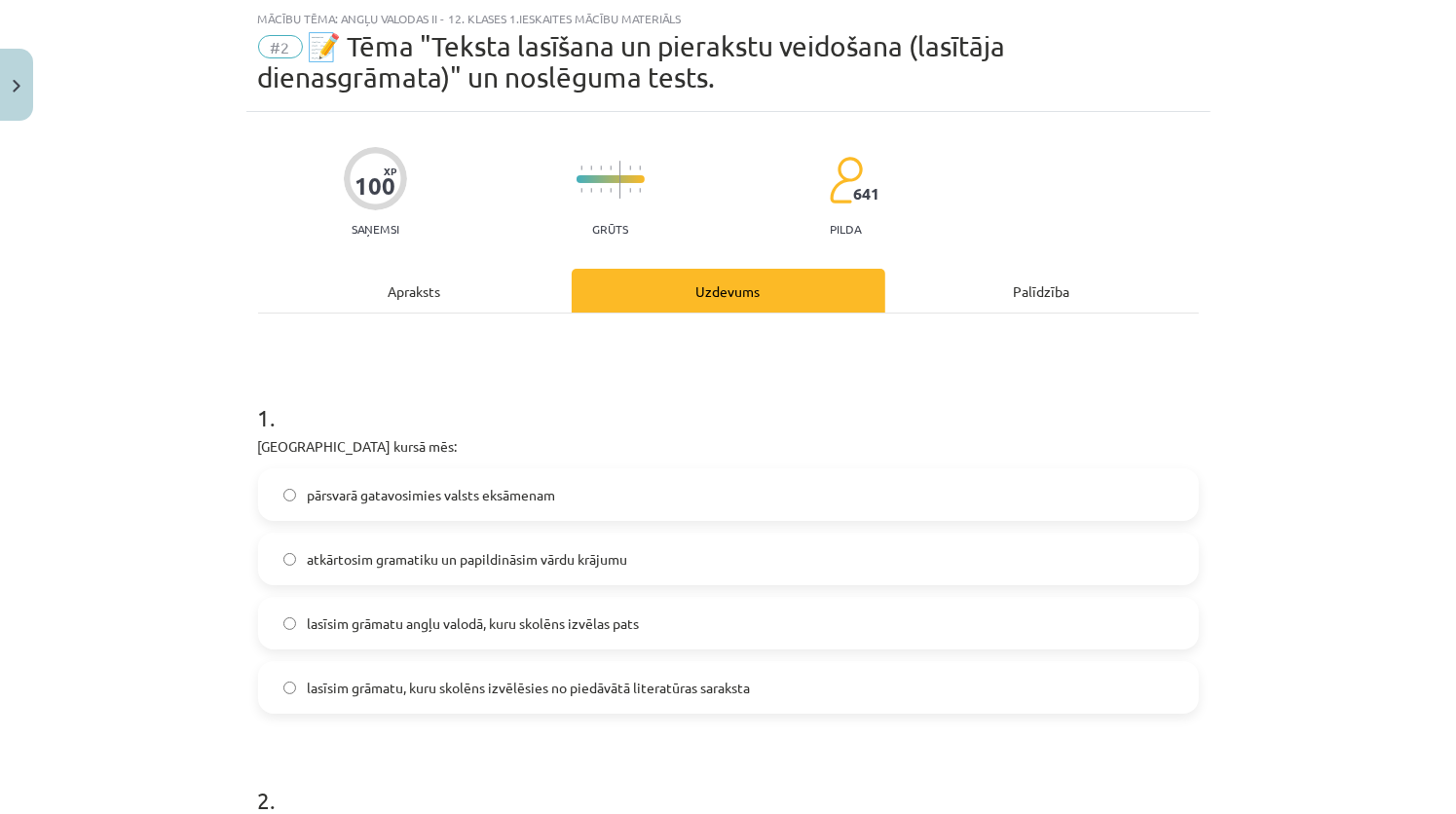
click at [680, 691] on span "lasīsim grāmatu, kuru skolēns izvēlēsies no piedāvātā literatūras saraksta" at bounding box center [528, 688] width 443 height 21
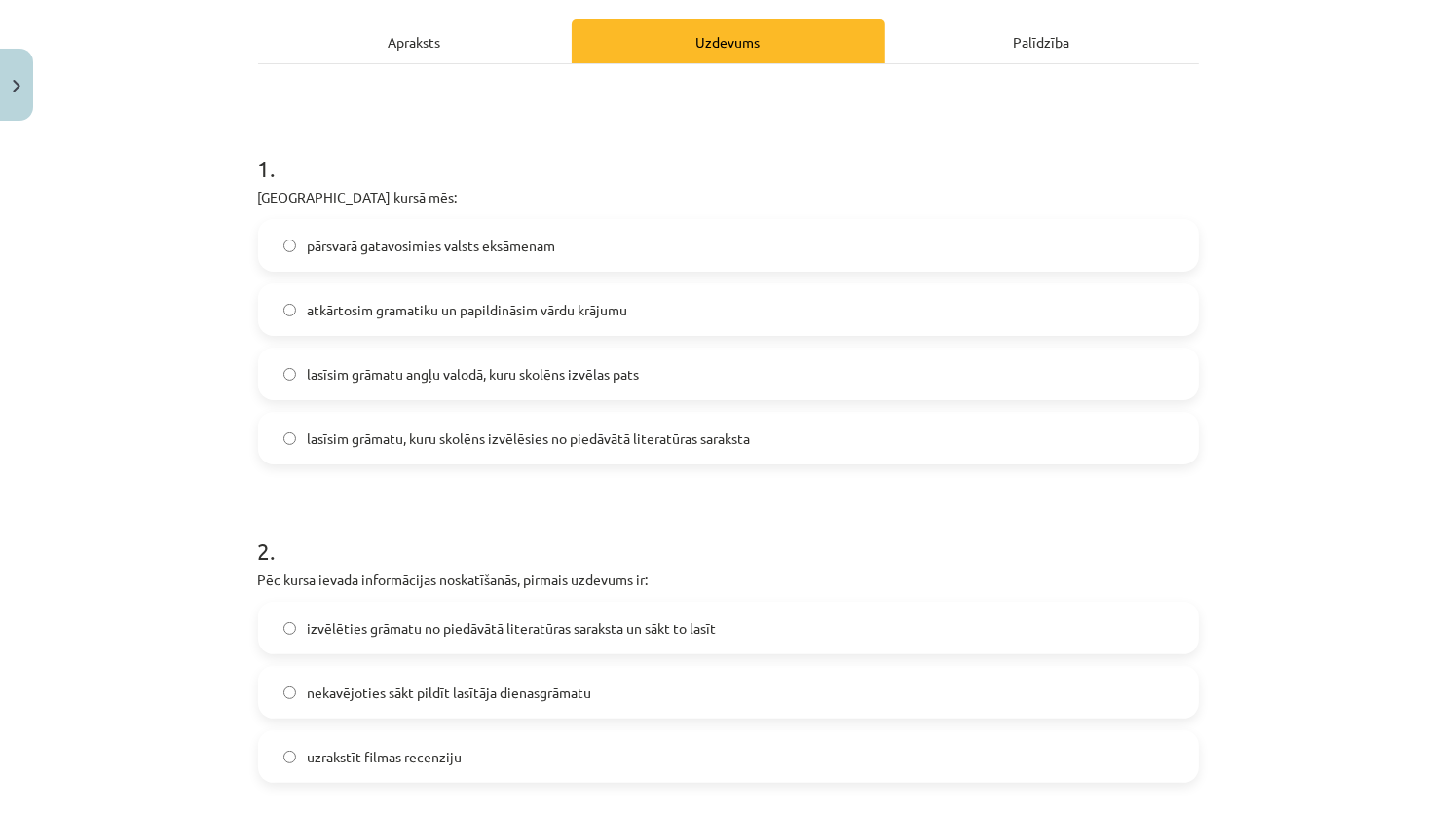
scroll to position [341, 0]
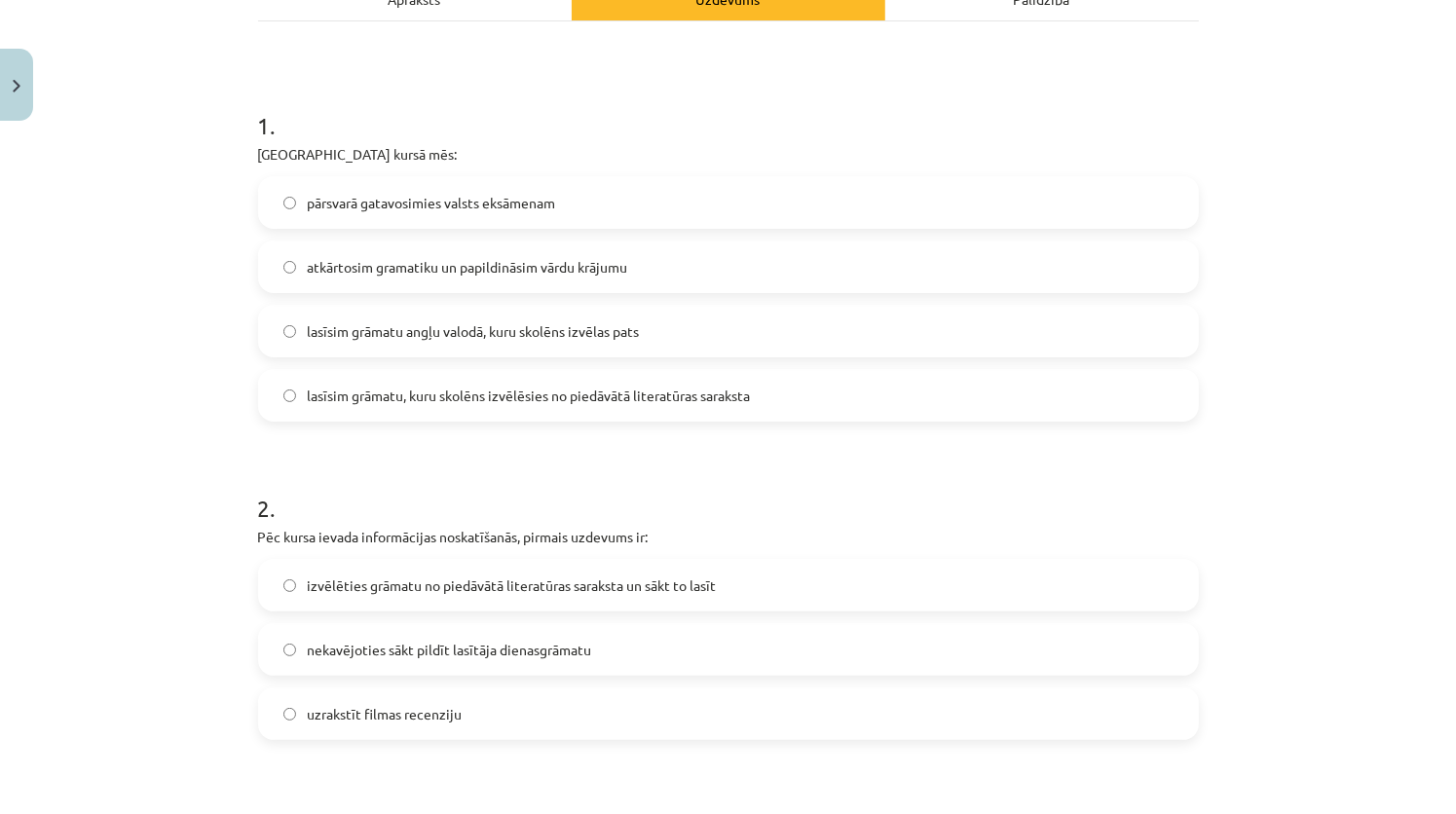
click at [723, 586] on label "izvēlēties grāmatu no piedāvātā literatūras saraksta un sākt to lasīt" at bounding box center [728, 585] width 937 height 49
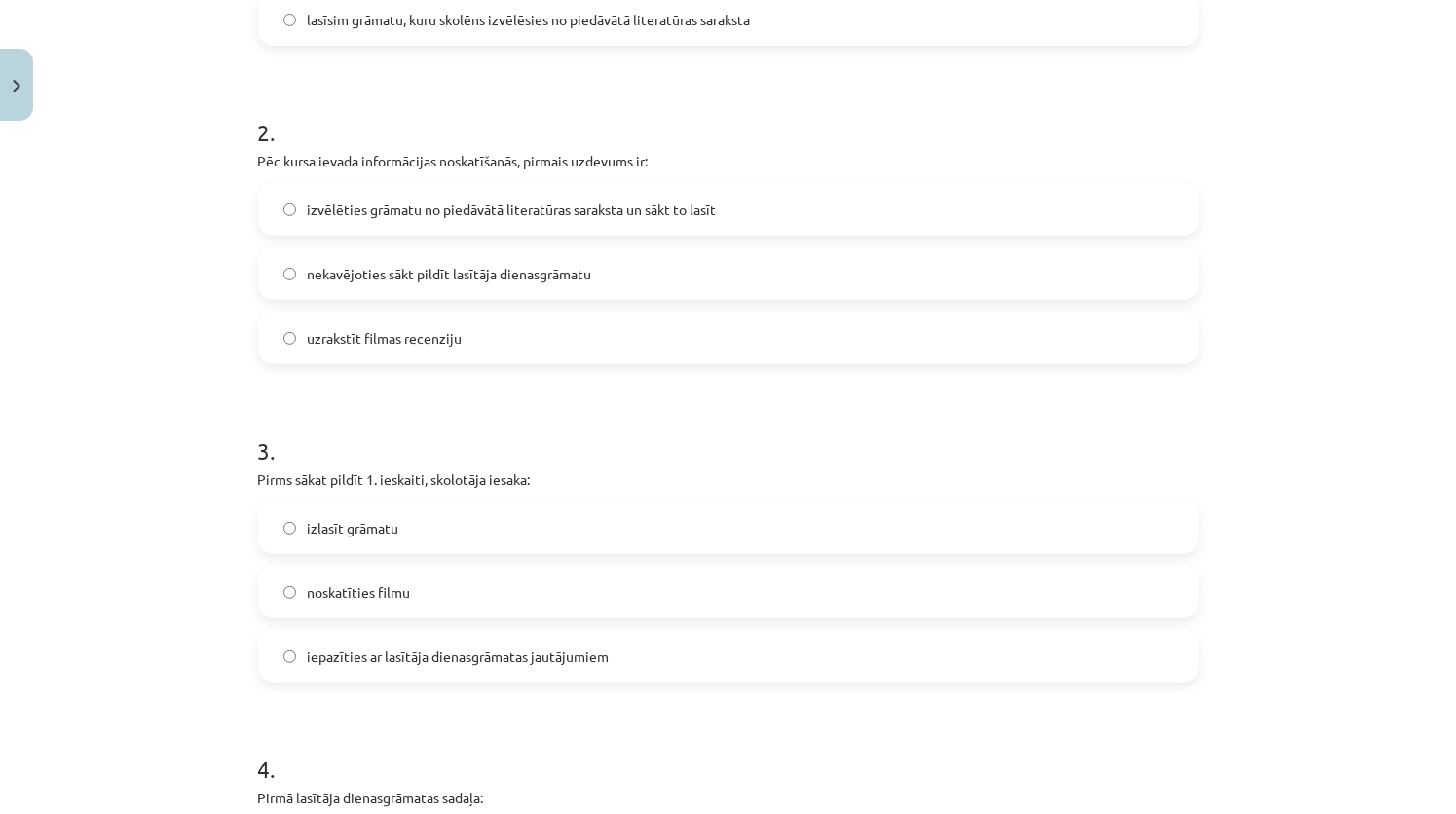
scroll to position [731, 0]
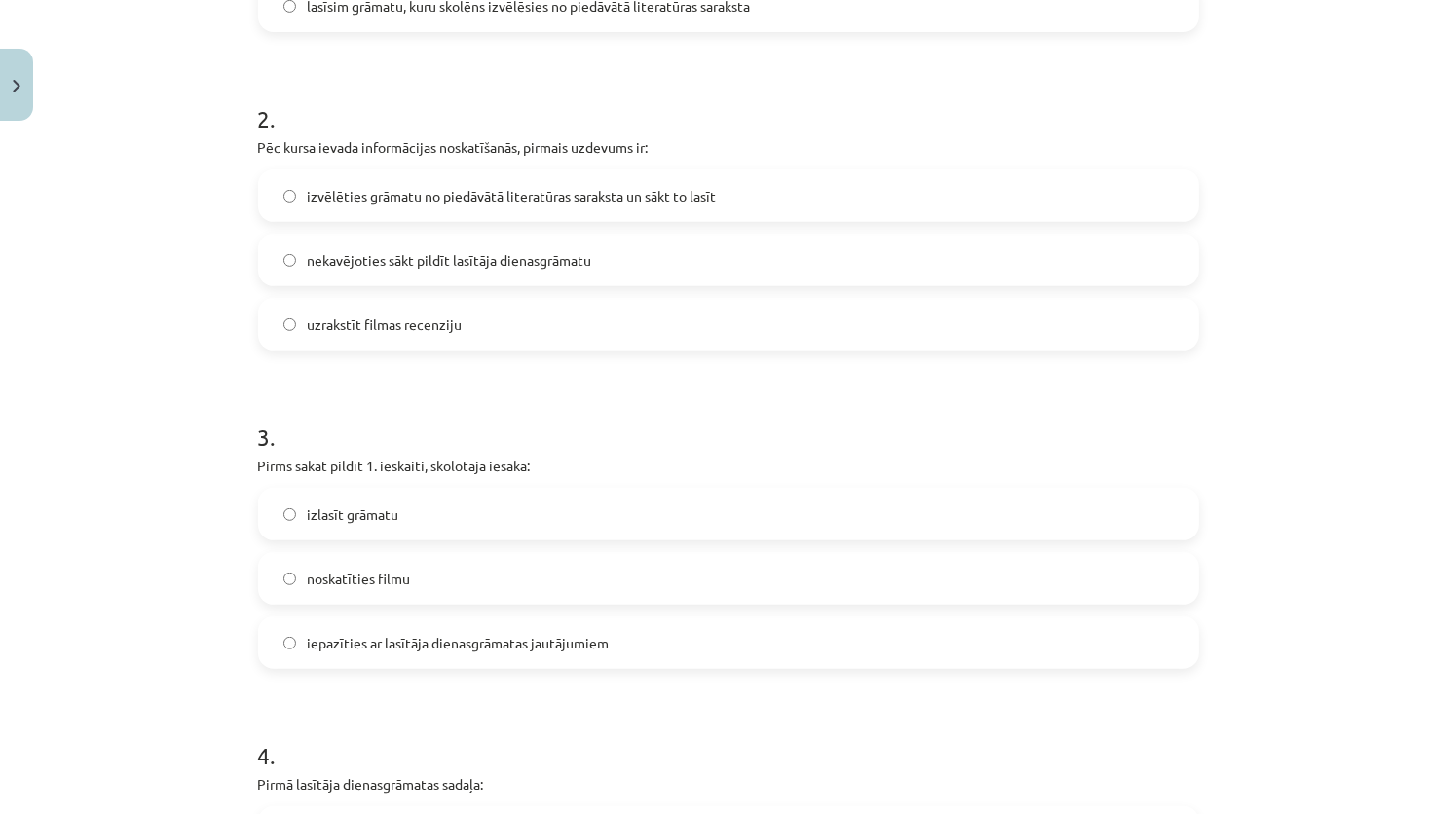
click at [428, 523] on label "izlasīt grāmatu" at bounding box center [728, 514] width 937 height 49
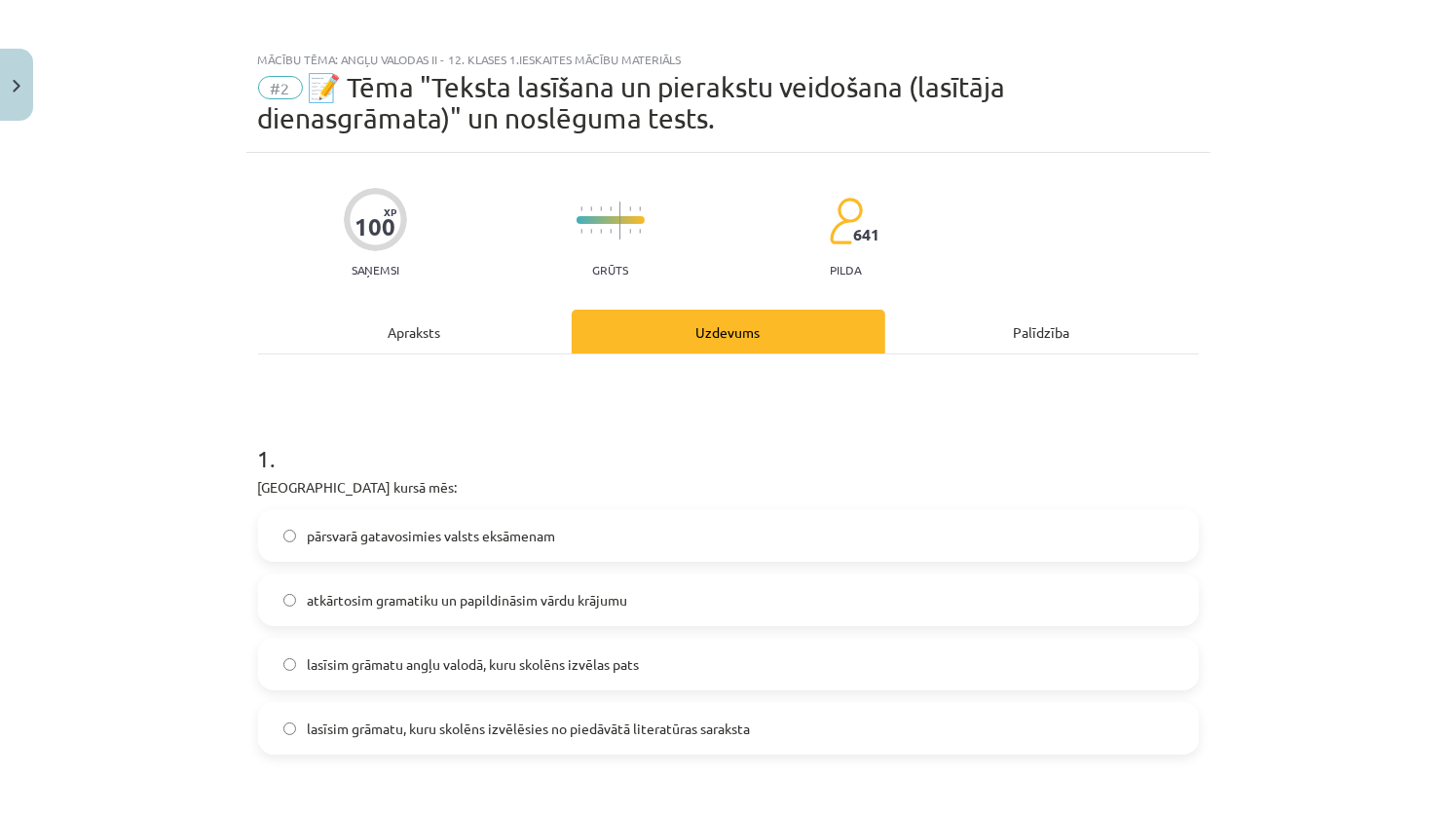
scroll to position [0, 0]
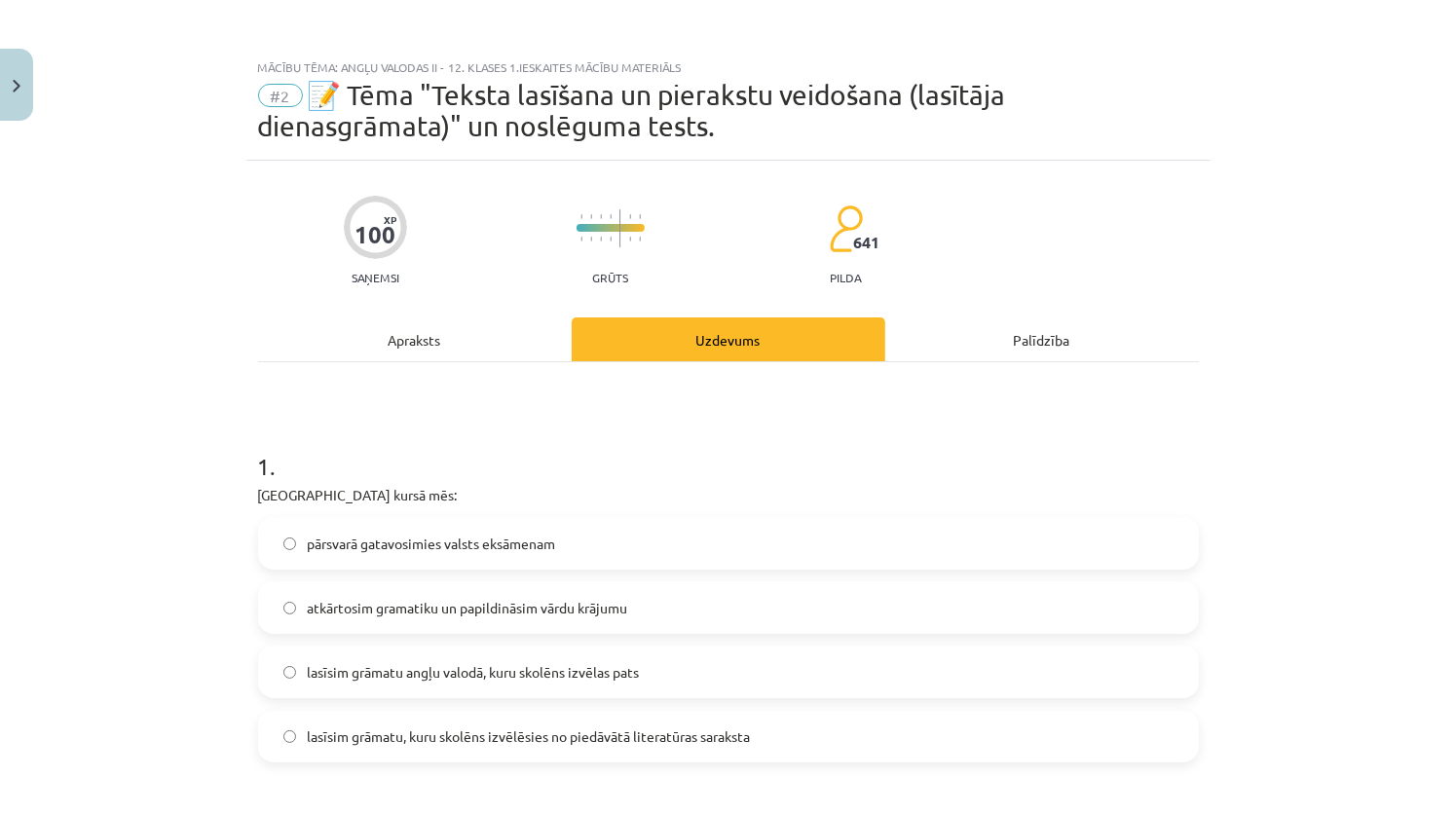
click at [428, 339] on div "Apraksts" at bounding box center [414, 339] width 313 height 44
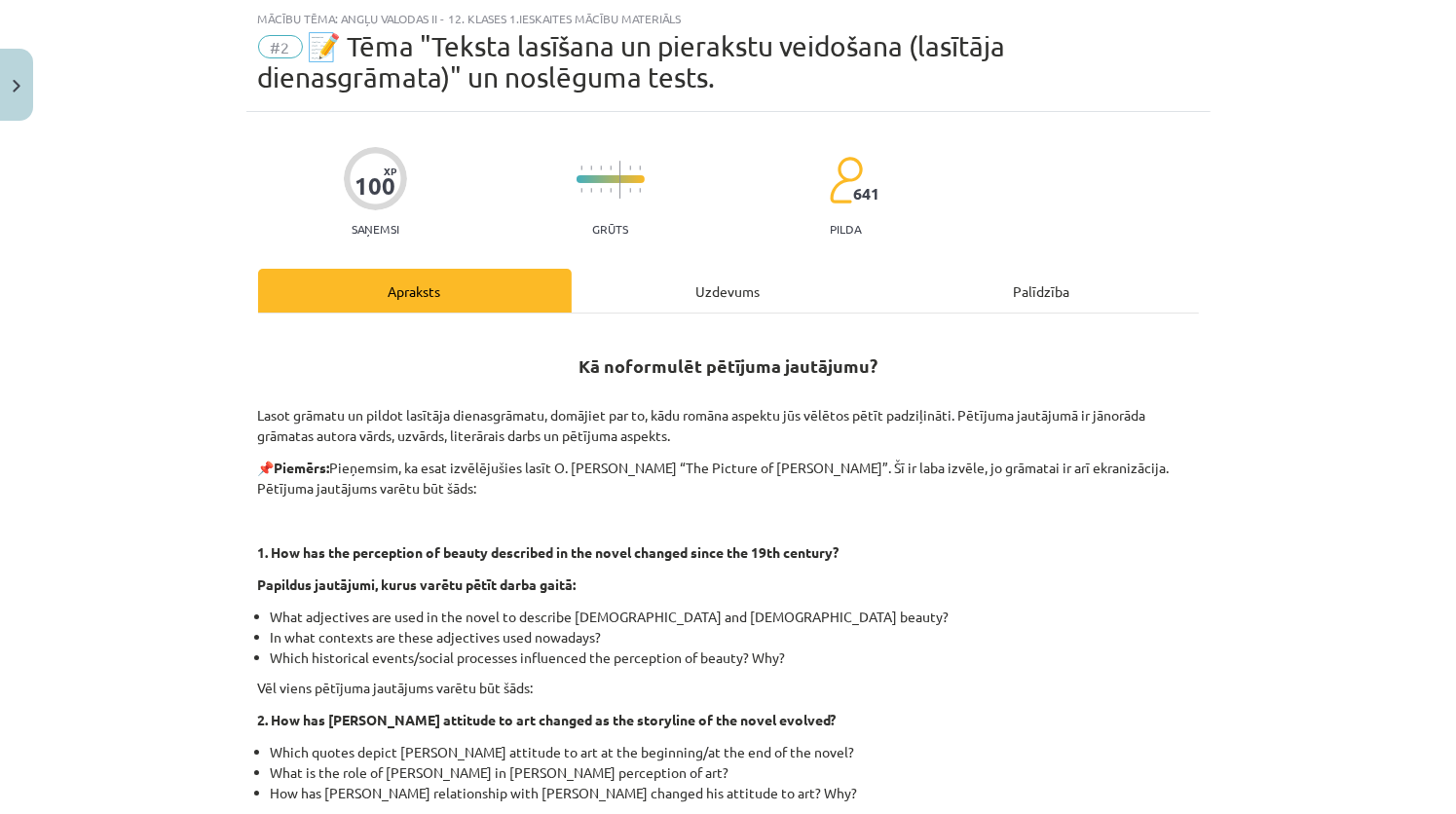
scroll to position [341, 0]
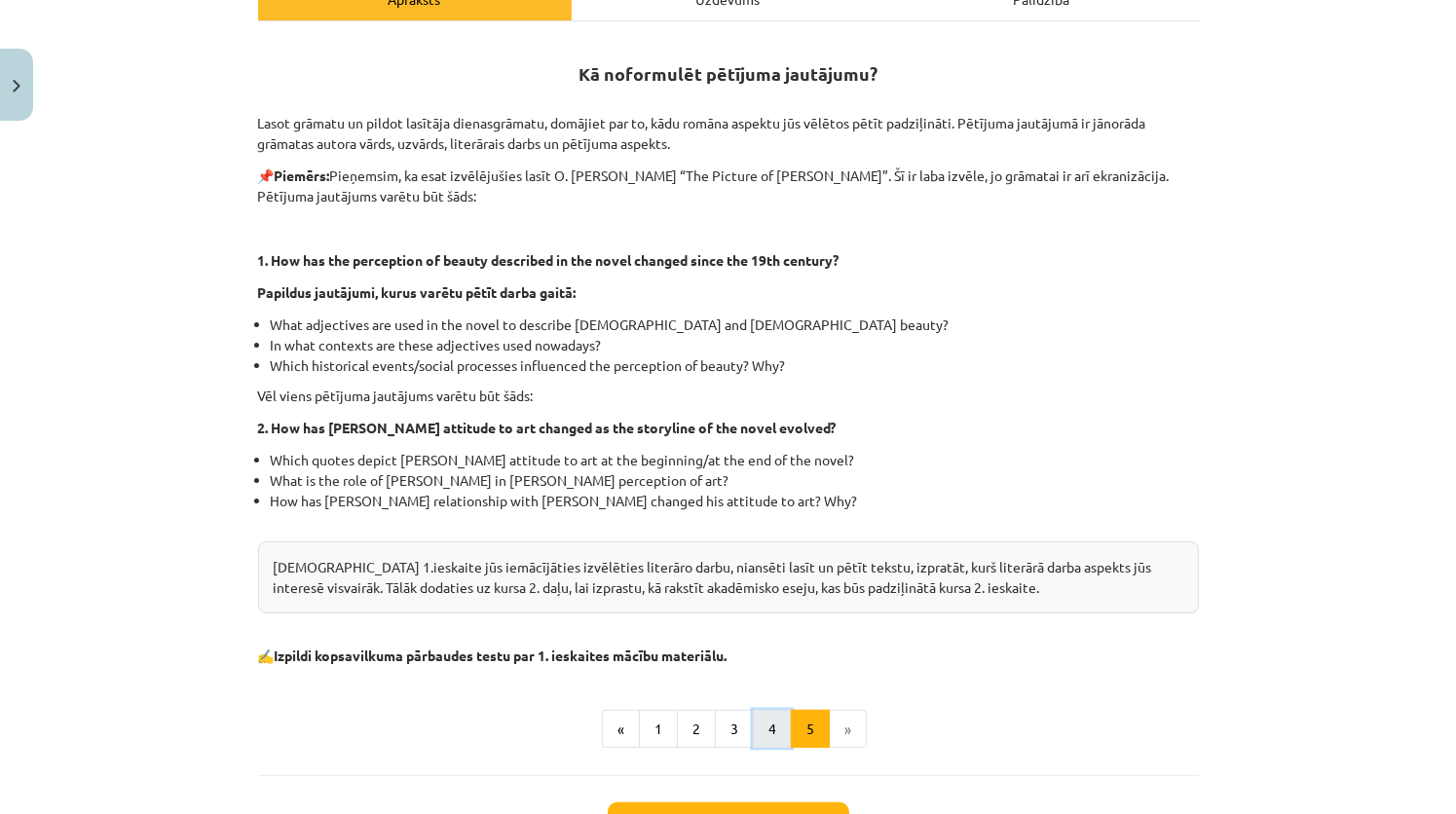
click at [774, 741] on button "4" at bounding box center [771, 729] width 39 height 39
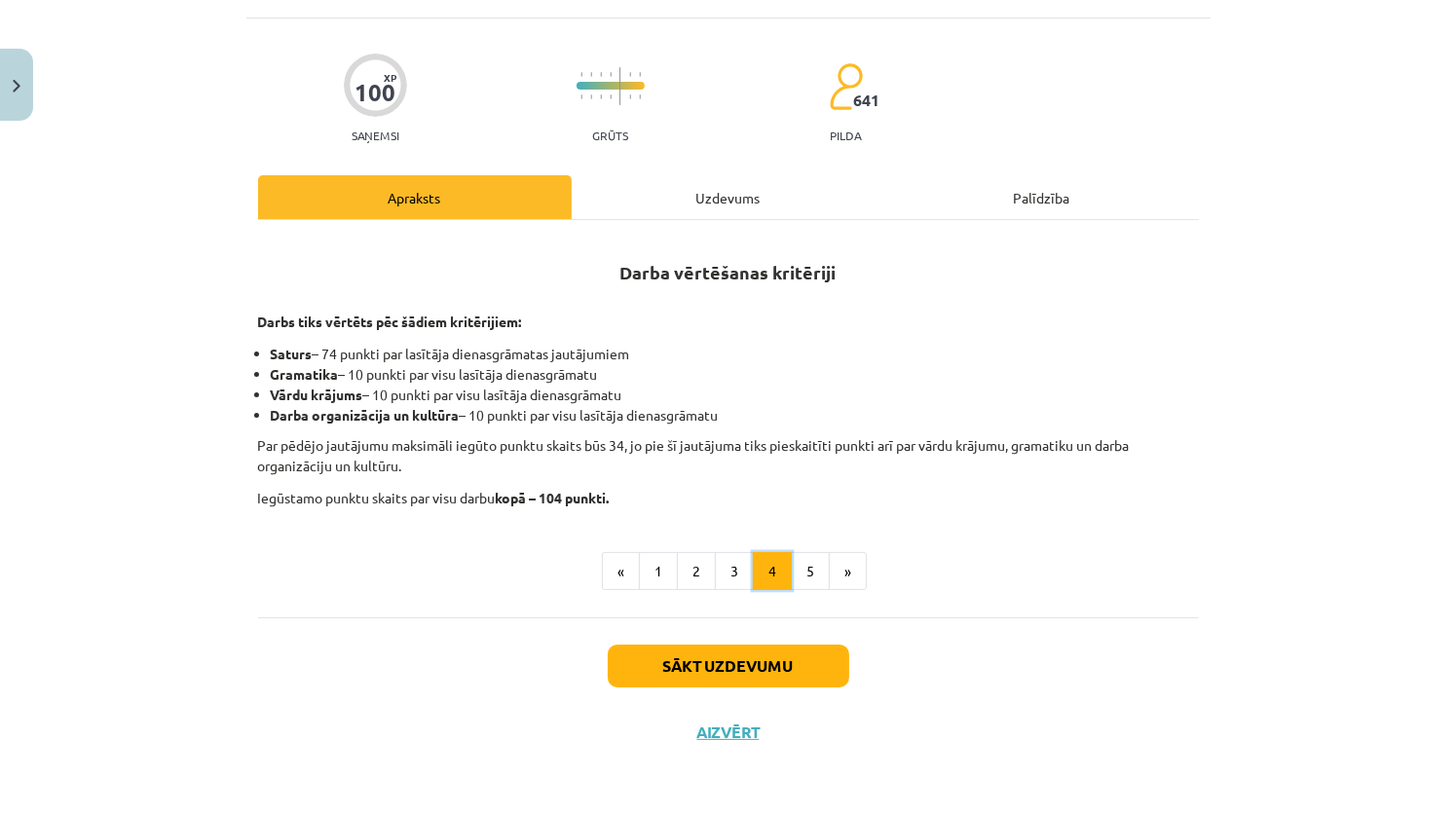
scroll to position [140, 0]
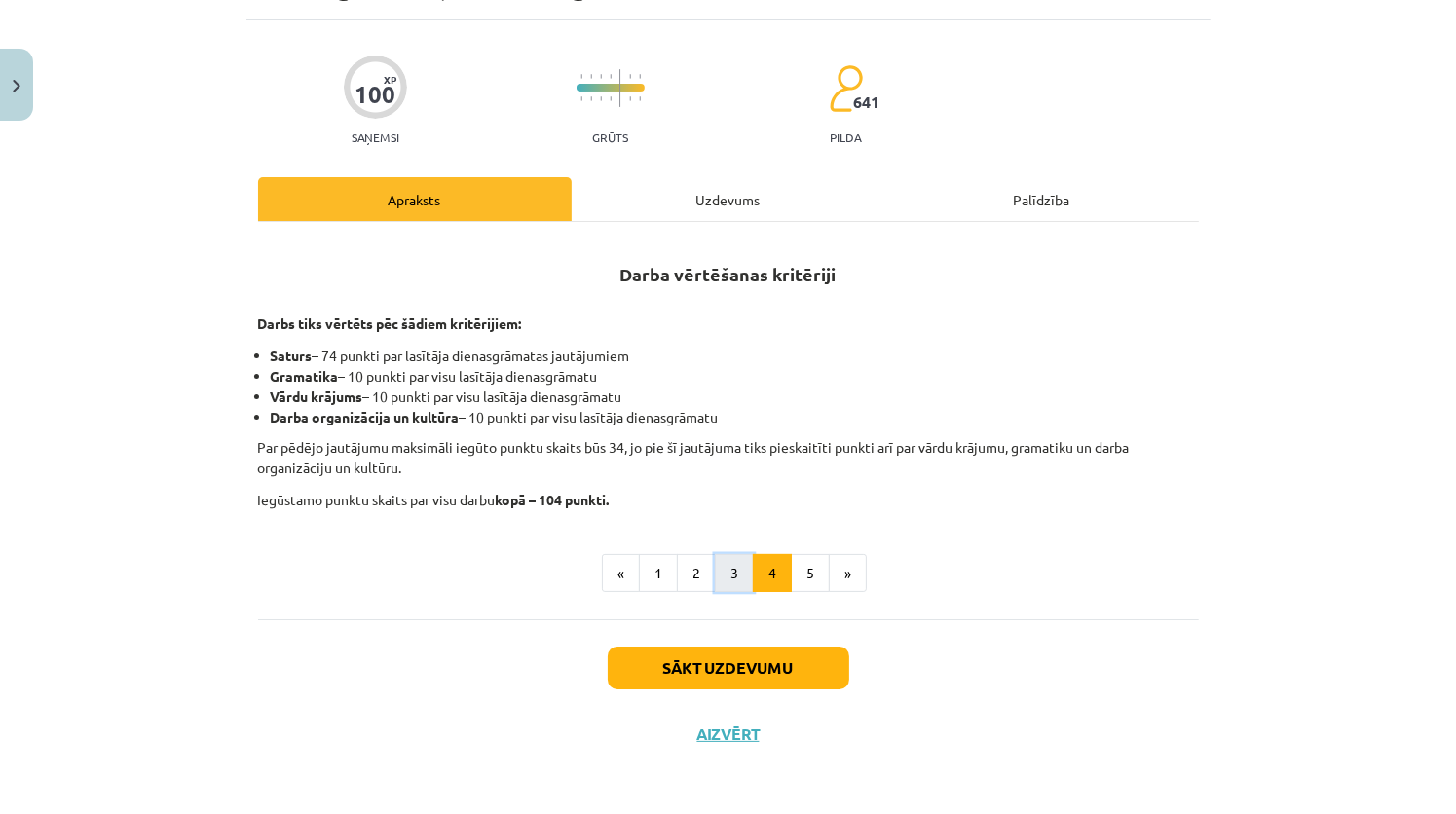
click at [723, 577] on button "3" at bounding box center [733, 573] width 39 height 39
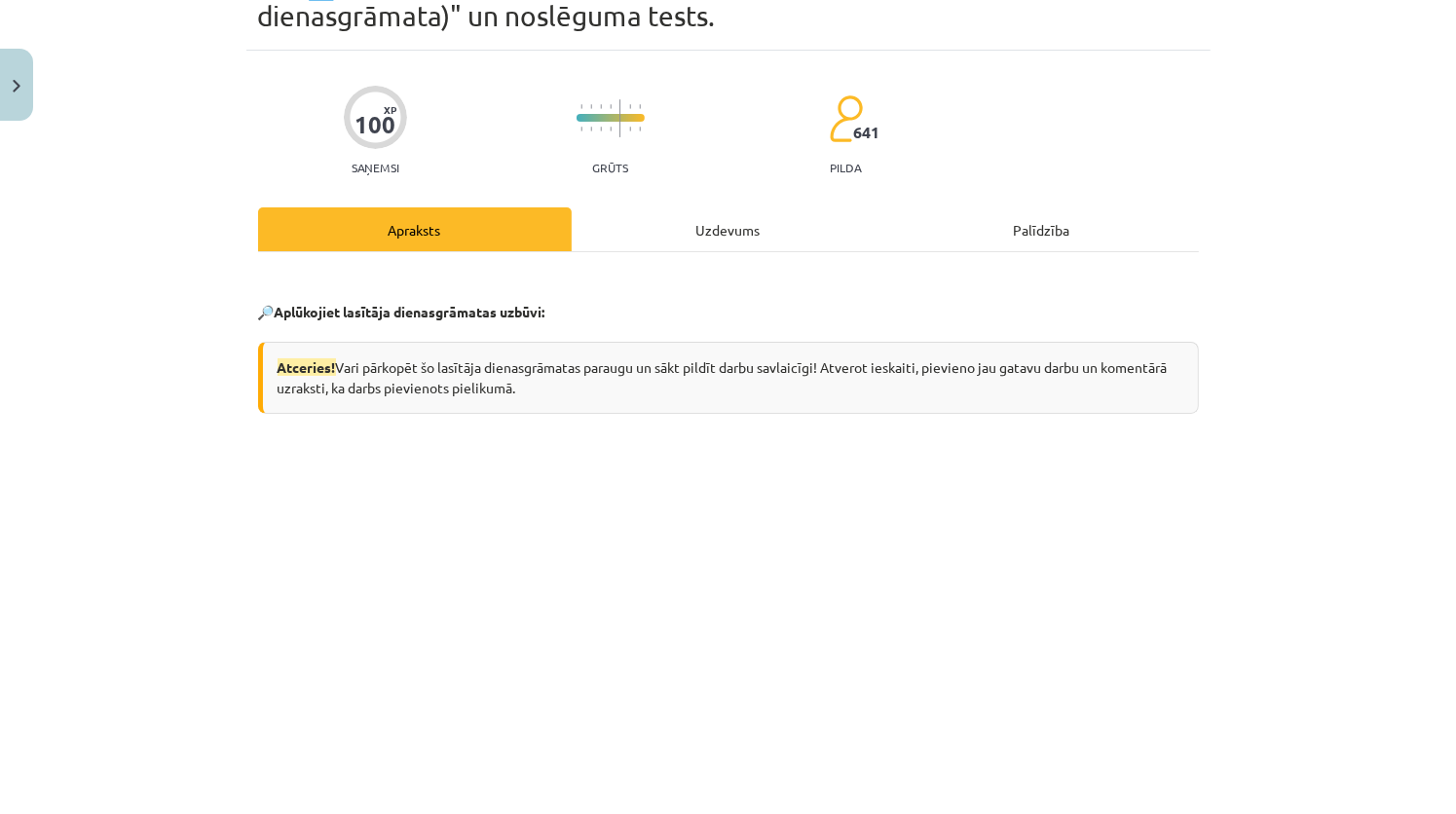
scroll to position [0, 0]
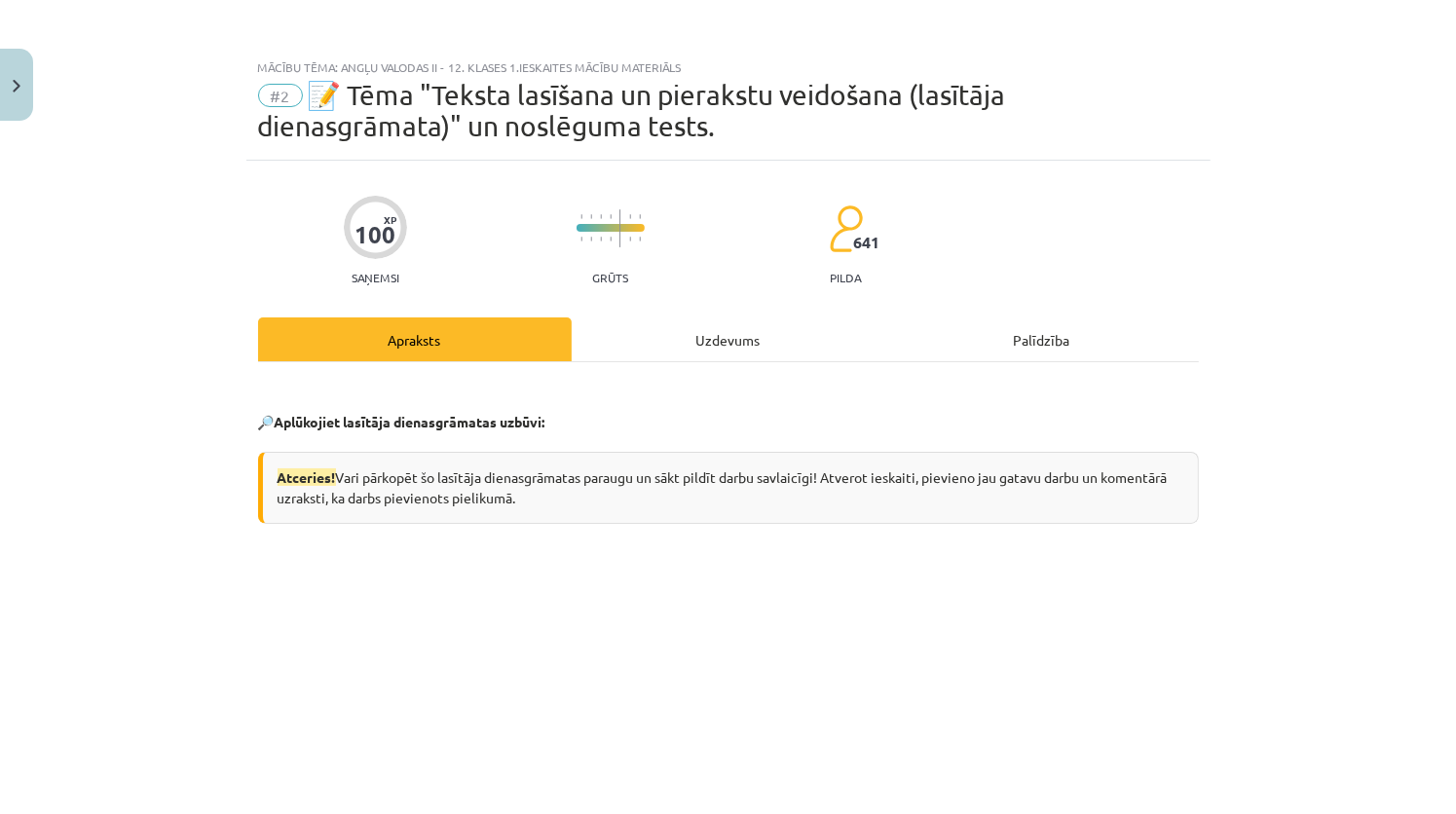
click at [735, 345] on div "Uzdevums" at bounding box center [728, 339] width 313 height 44
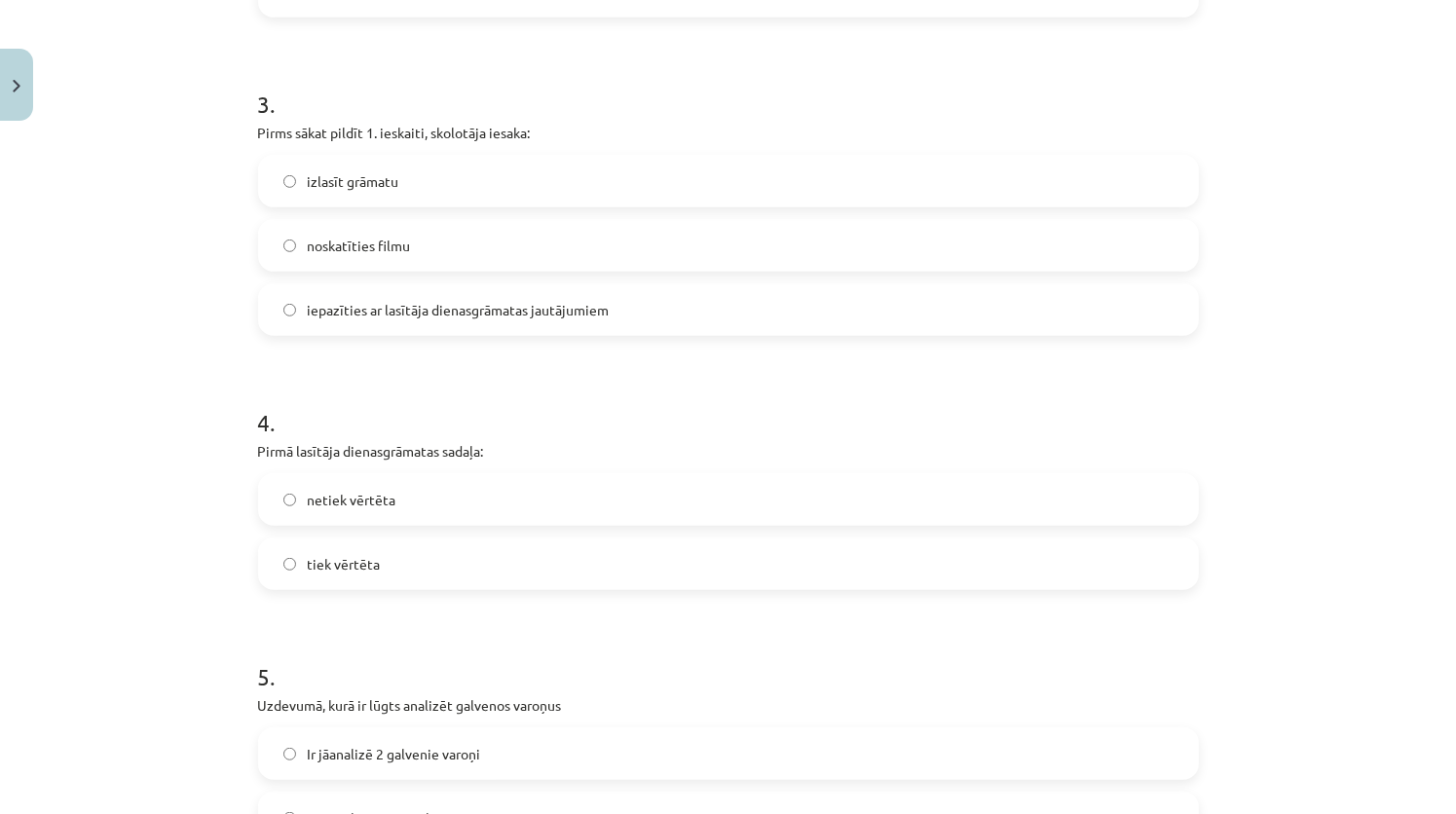
scroll to position [1120, 0]
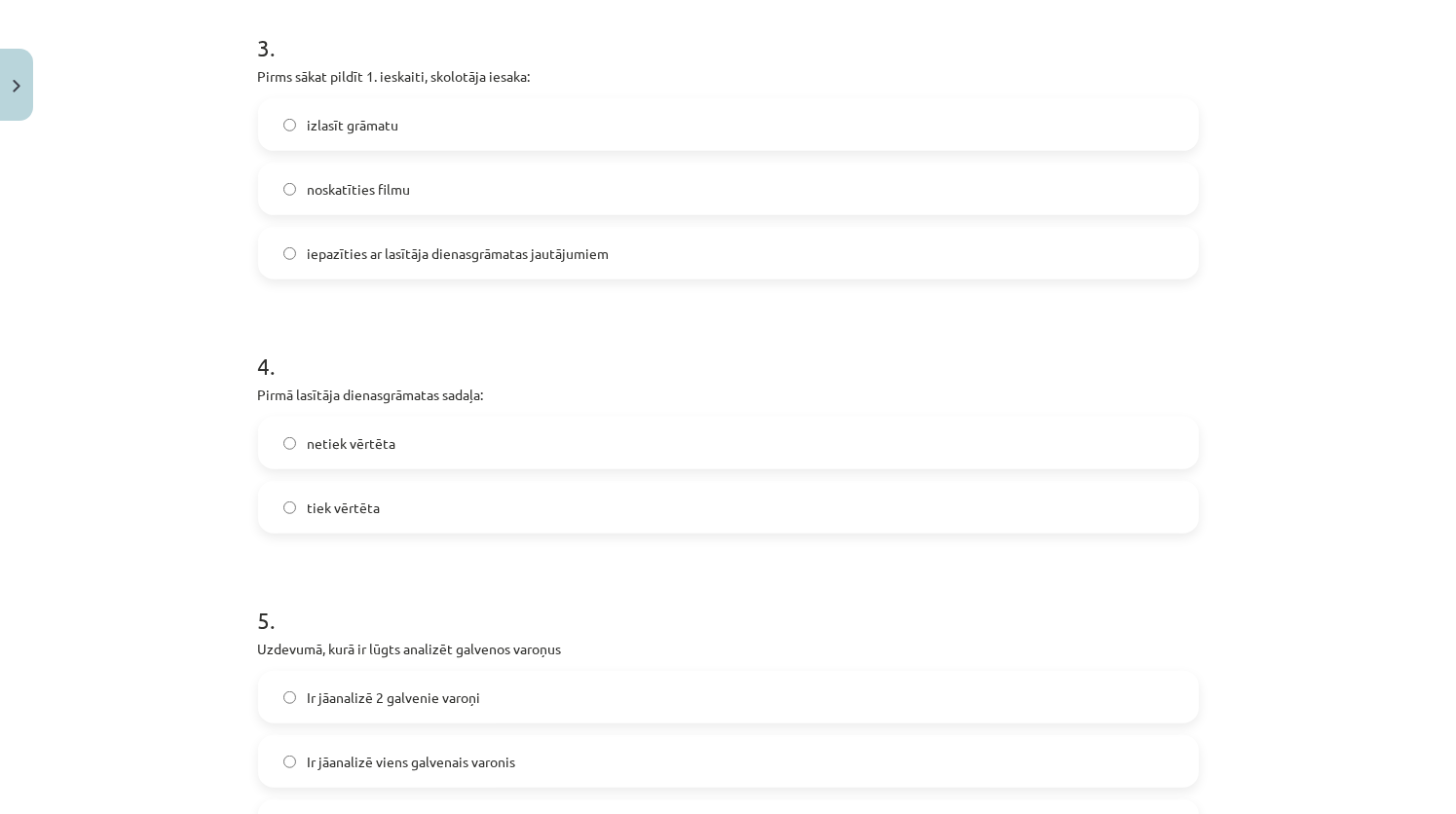
click at [433, 441] on label "netiek vērtēta" at bounding box center [728, 442] width 937 height 49
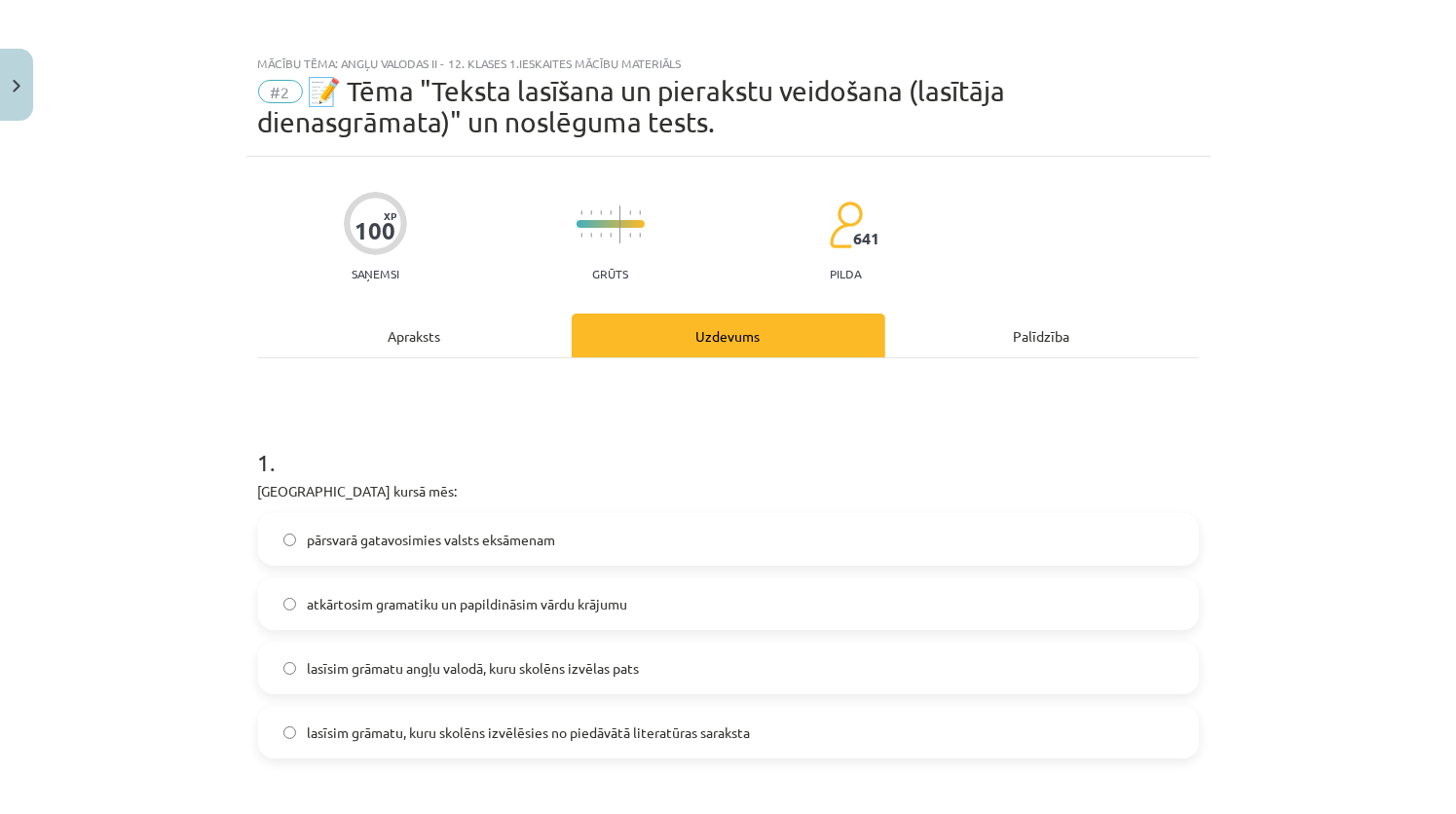
scroll to position [0, 0]
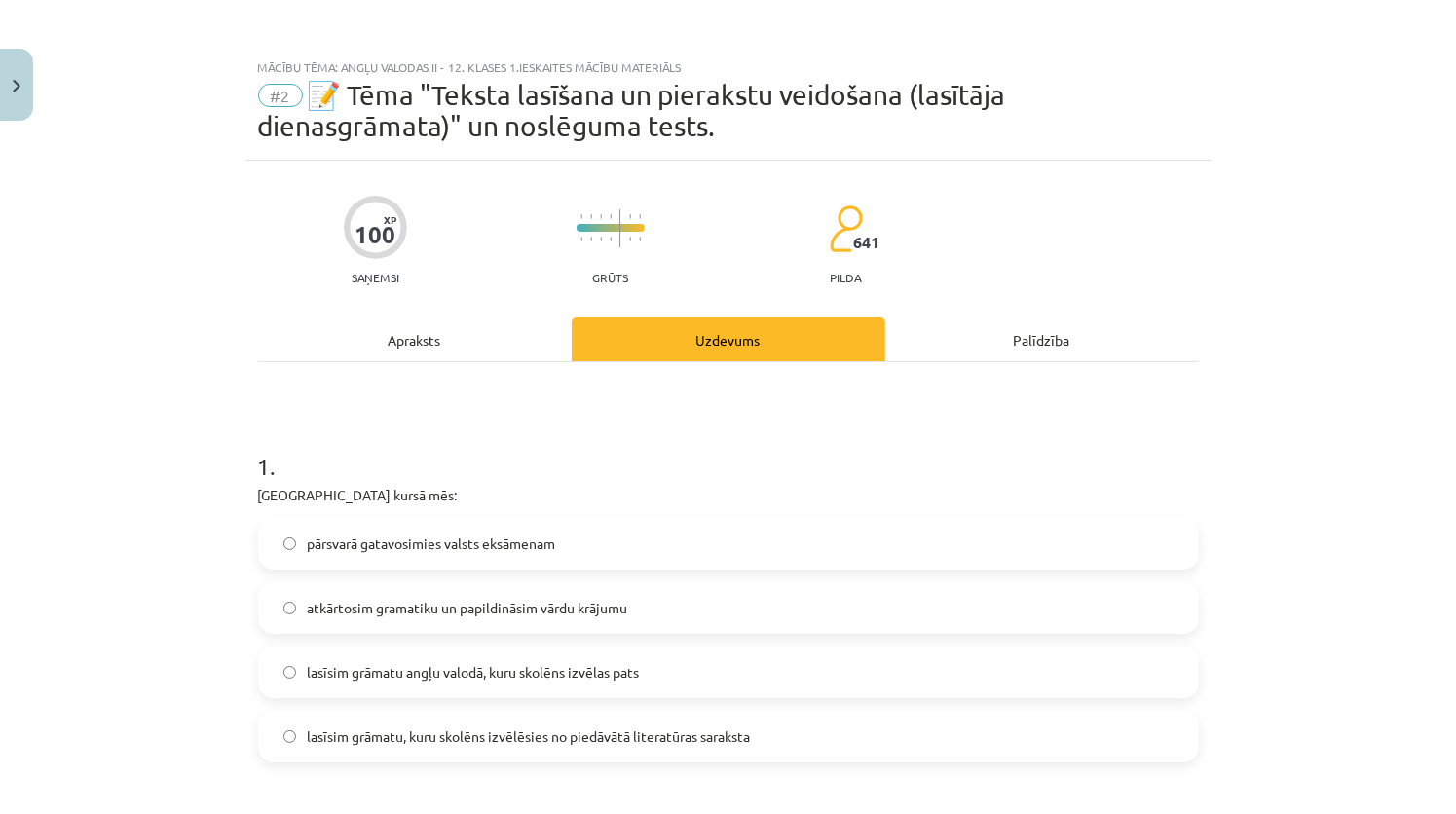
click at [404, 346] on div "Apraksts" at bounding box center [414, 339] width 313 height 44
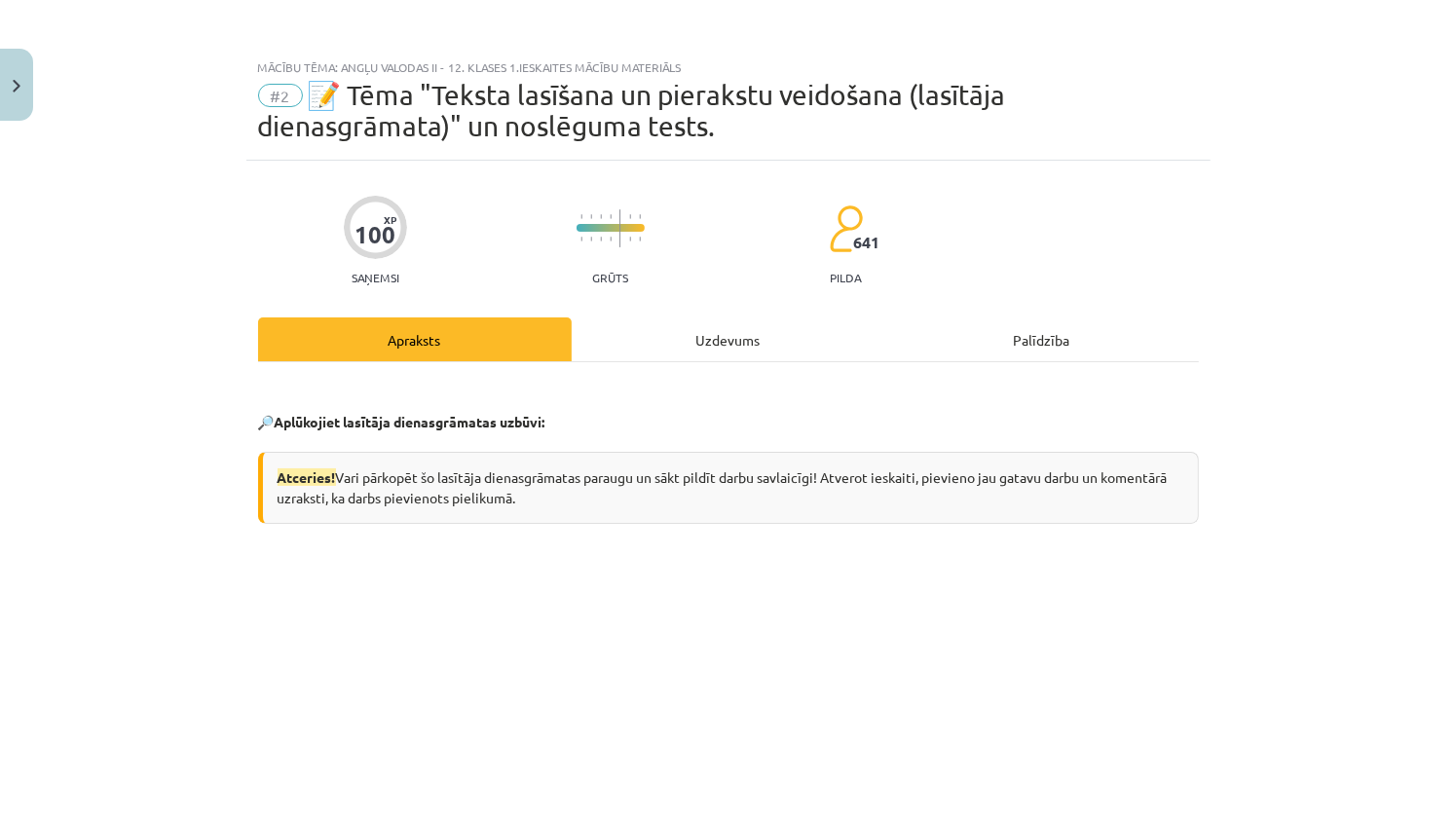
click at [704, 334] on div "Uzdevums" at bounding box center [728, 339] width 313 height 44
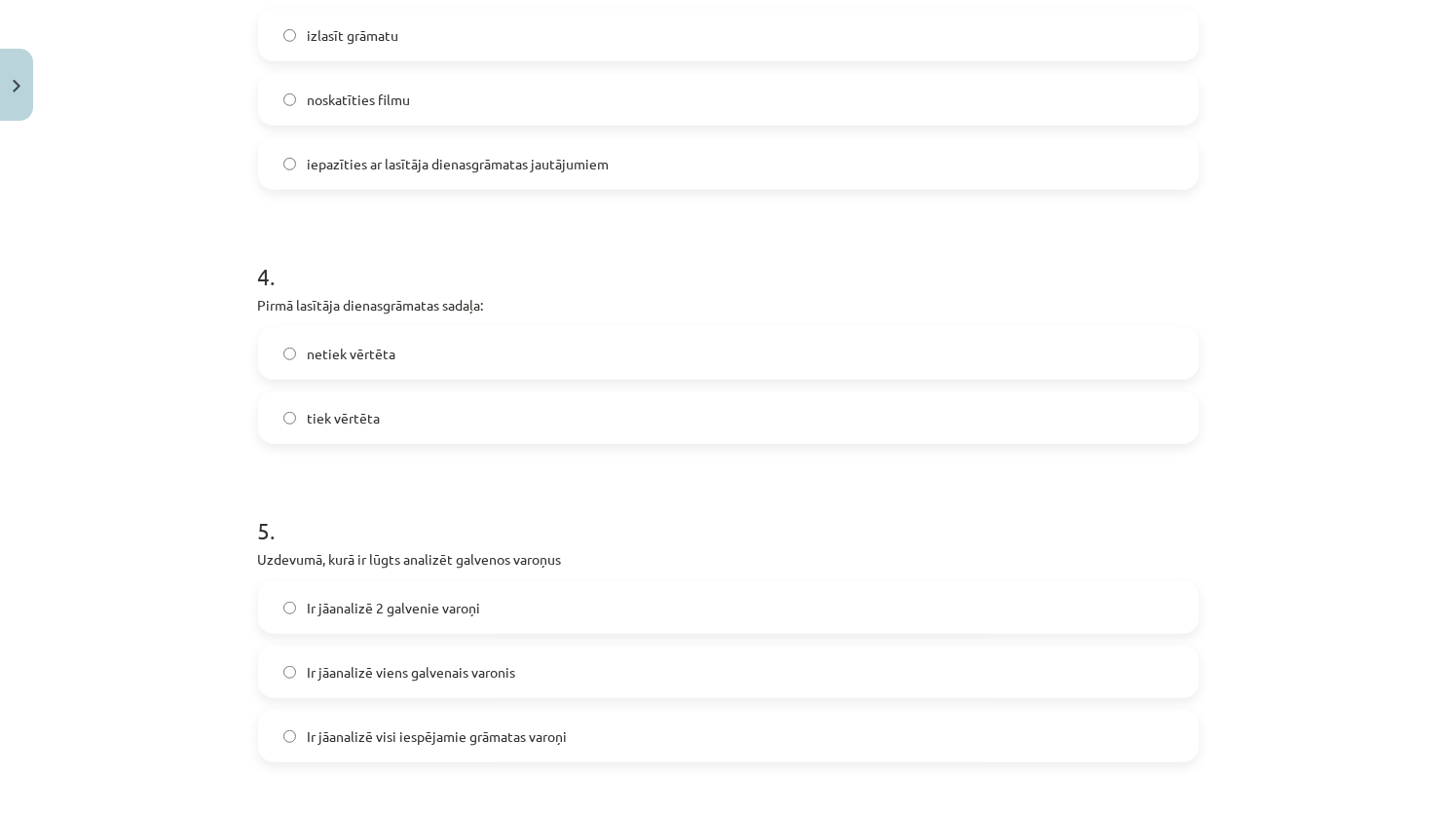
scroll to position [1413, 0]
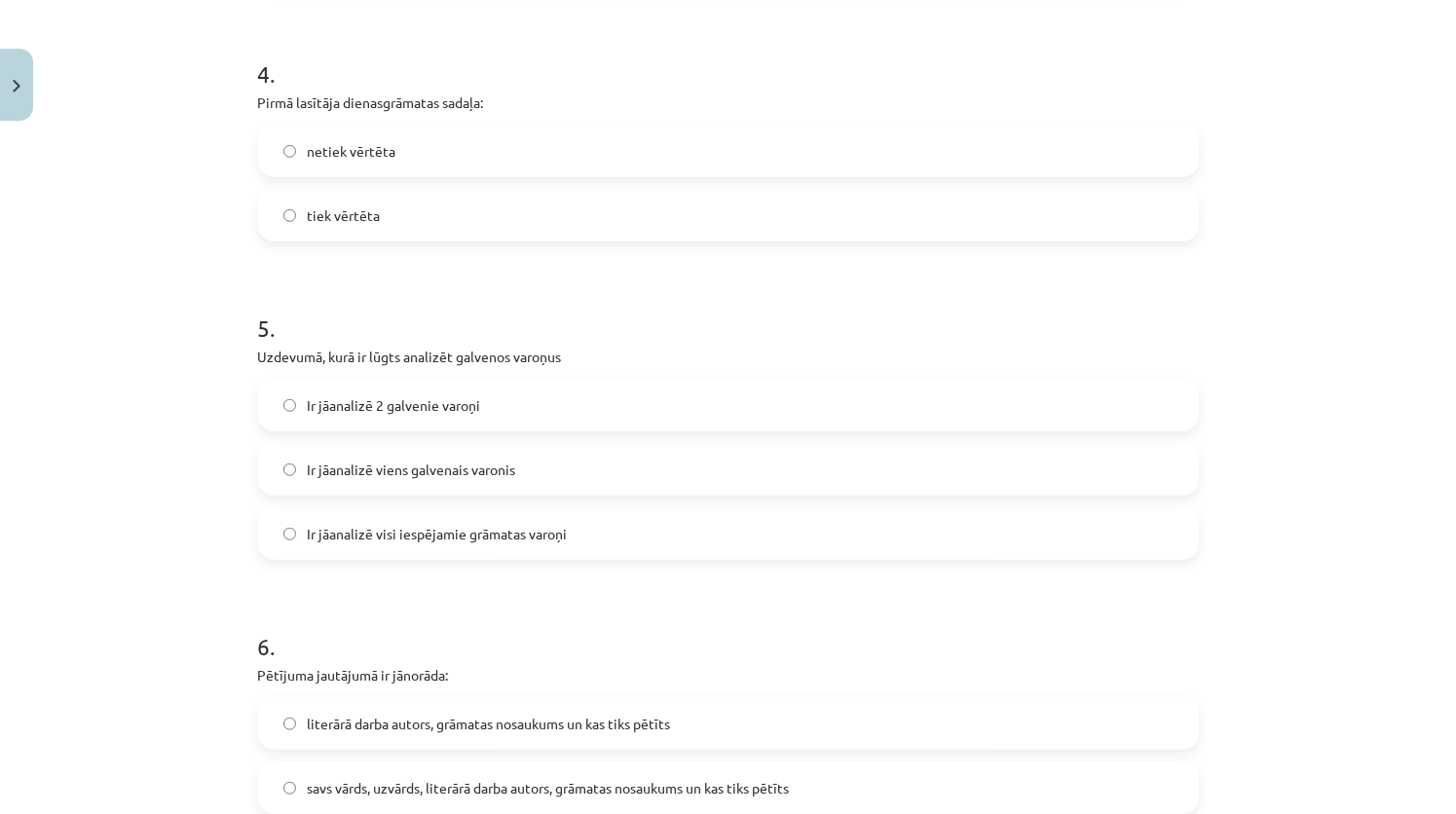
click at [404, 416] on label "Ir jāanalizē 2 galvenie varoņi" at bounding box center [728, 405] width 937 height 49
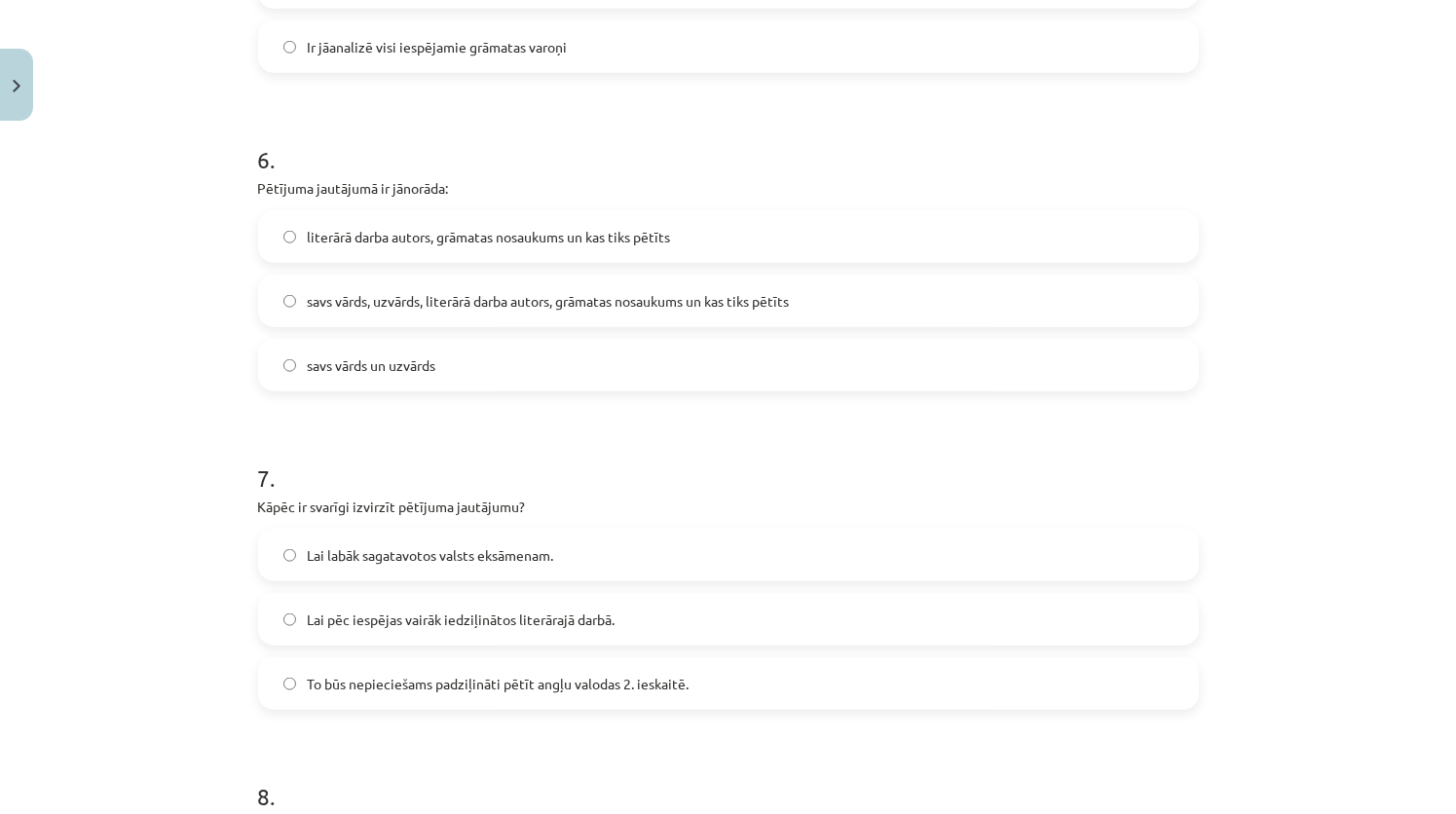
scroll to position [1997, 0]
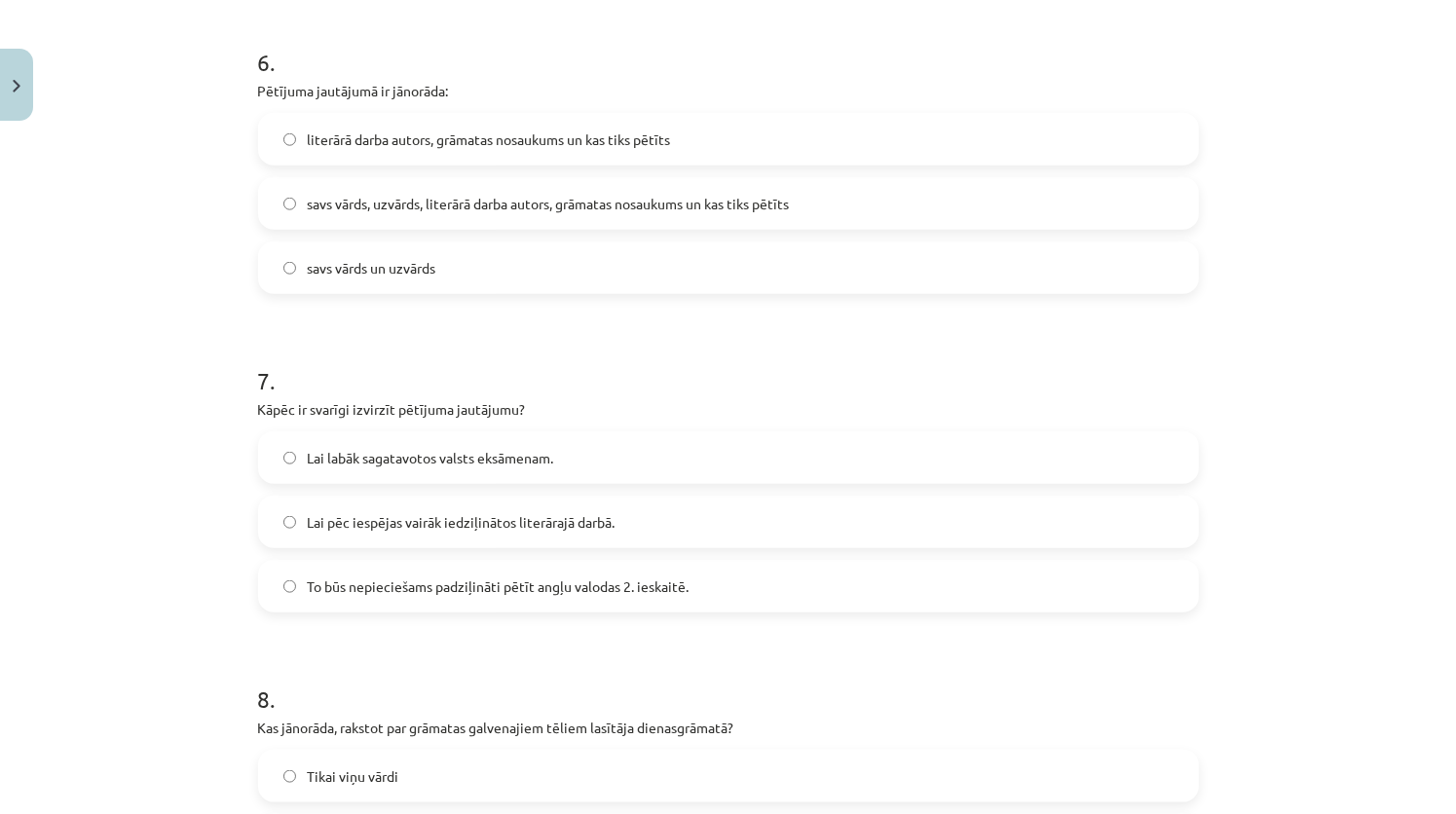
click at [701, 511] on label "Lai pēc iespējas vairāk iedziļinātos literārajā darbā." at bounding box center [728, 522] width 937 height 49
click at [694, 577] on label "To būs nepieciešams padziļināti pētīt angļu valodas 2. ieskaitē." at bounding box center [728, 586] width 937 height 49
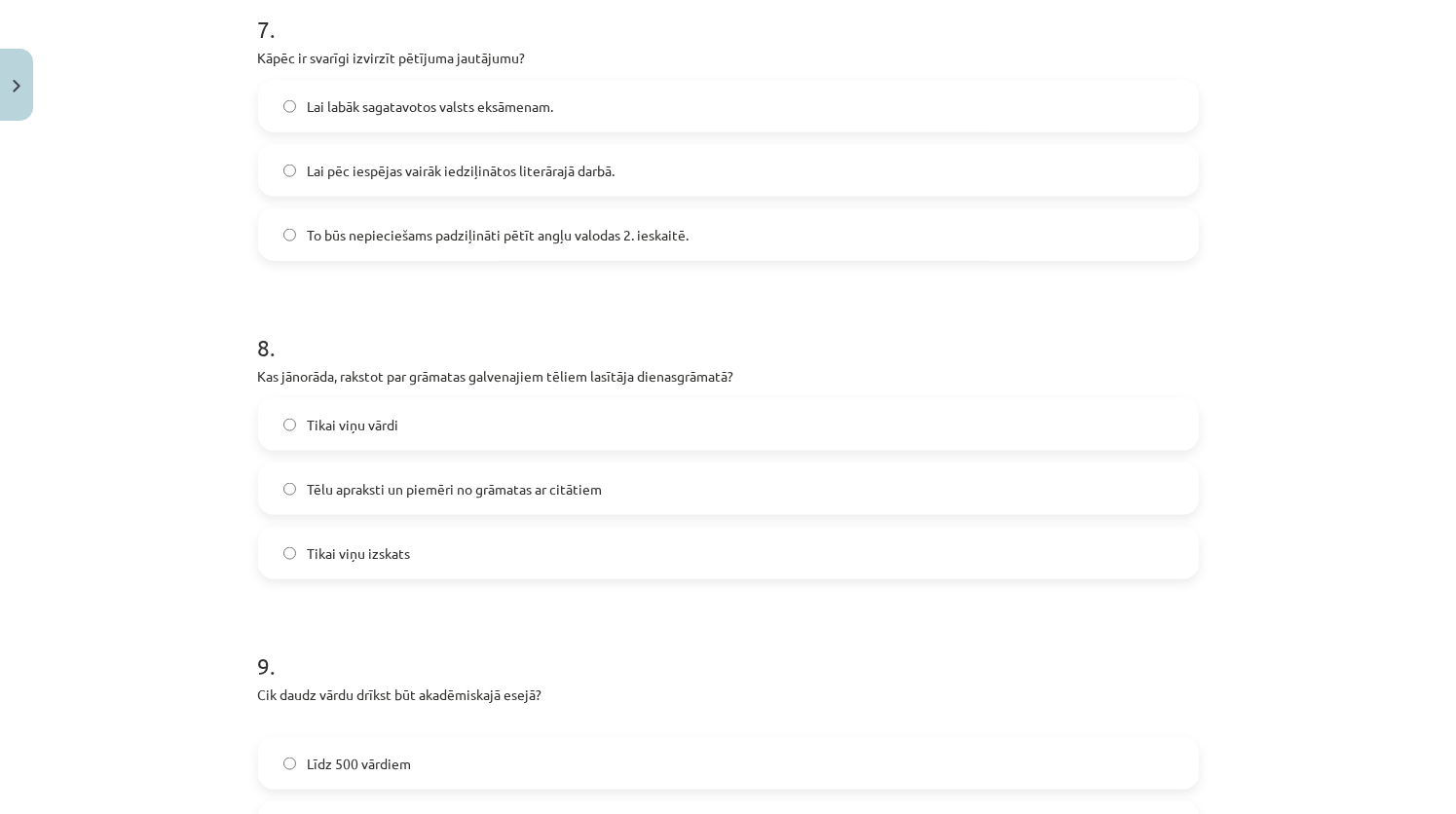
scroll to position [2386, 0]
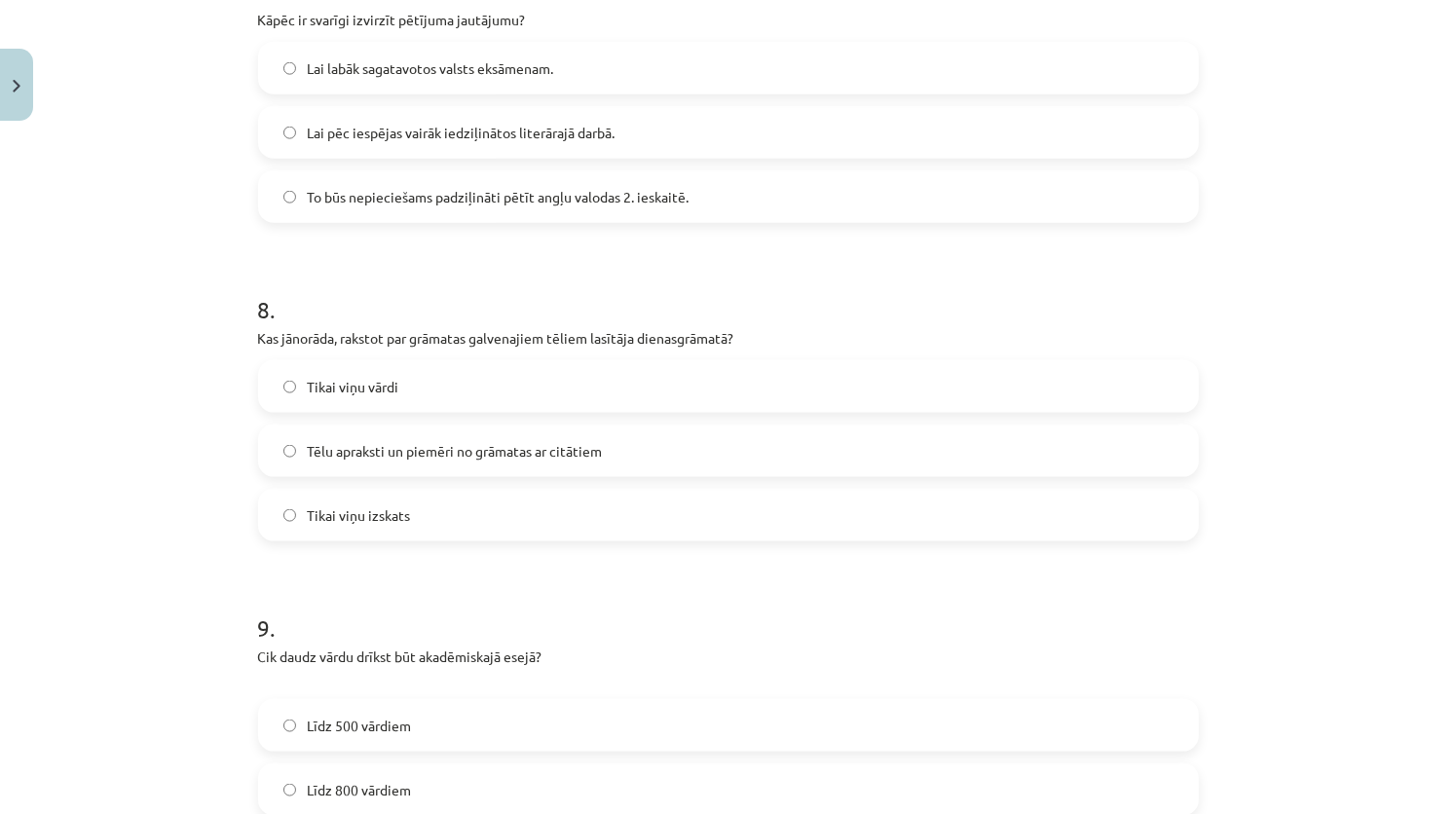
click at [622, 447] on label "Tēlu apraksti un piemēri no grāmatas ar citātiem" at bounding box center [728, 450] width 937 height 49
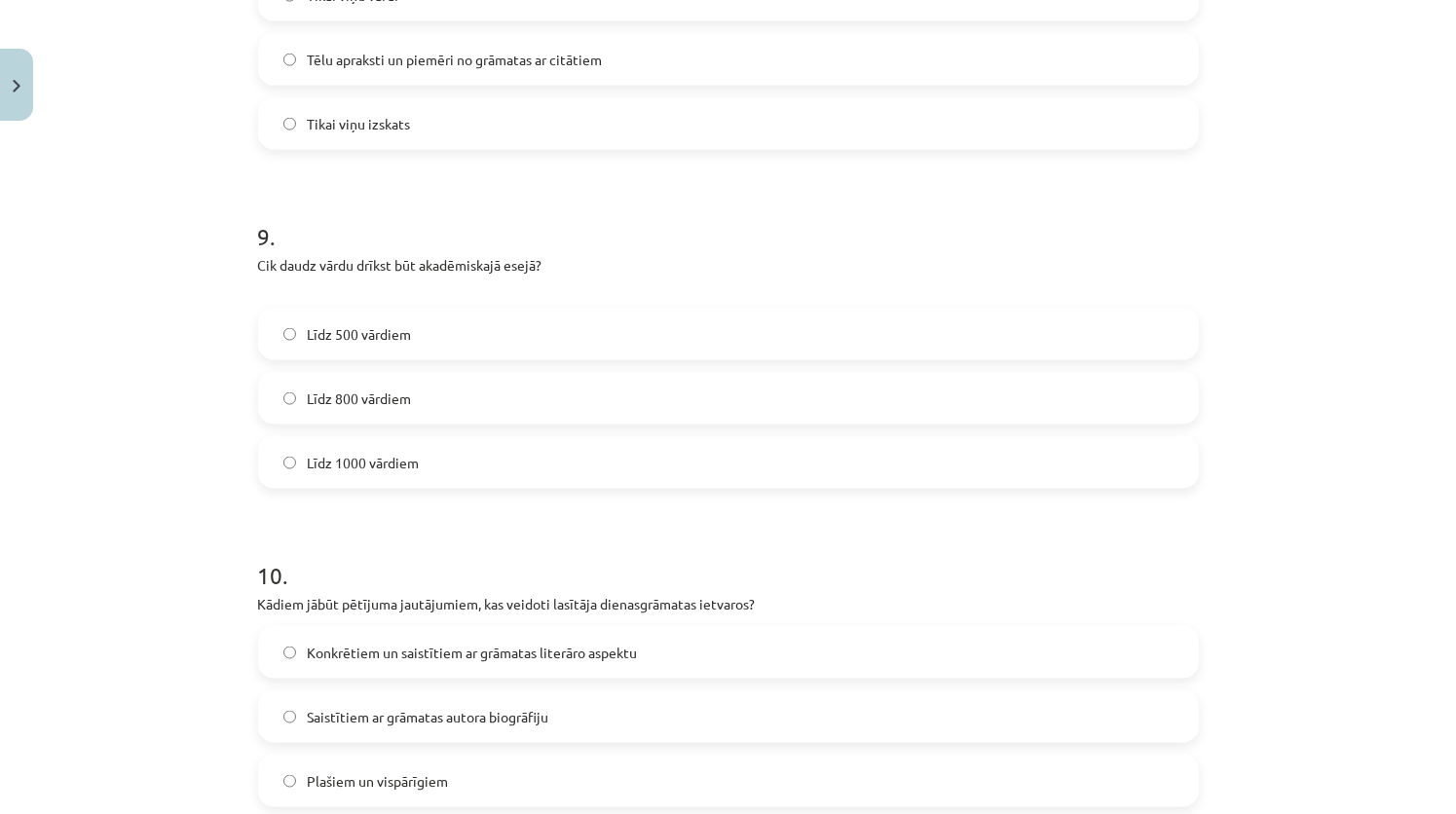
scroll to position [2776, 0]
click at [472, 410] on label "Līdz 800 vārdiem" at bounding box center [728, 400] width 937 height 49
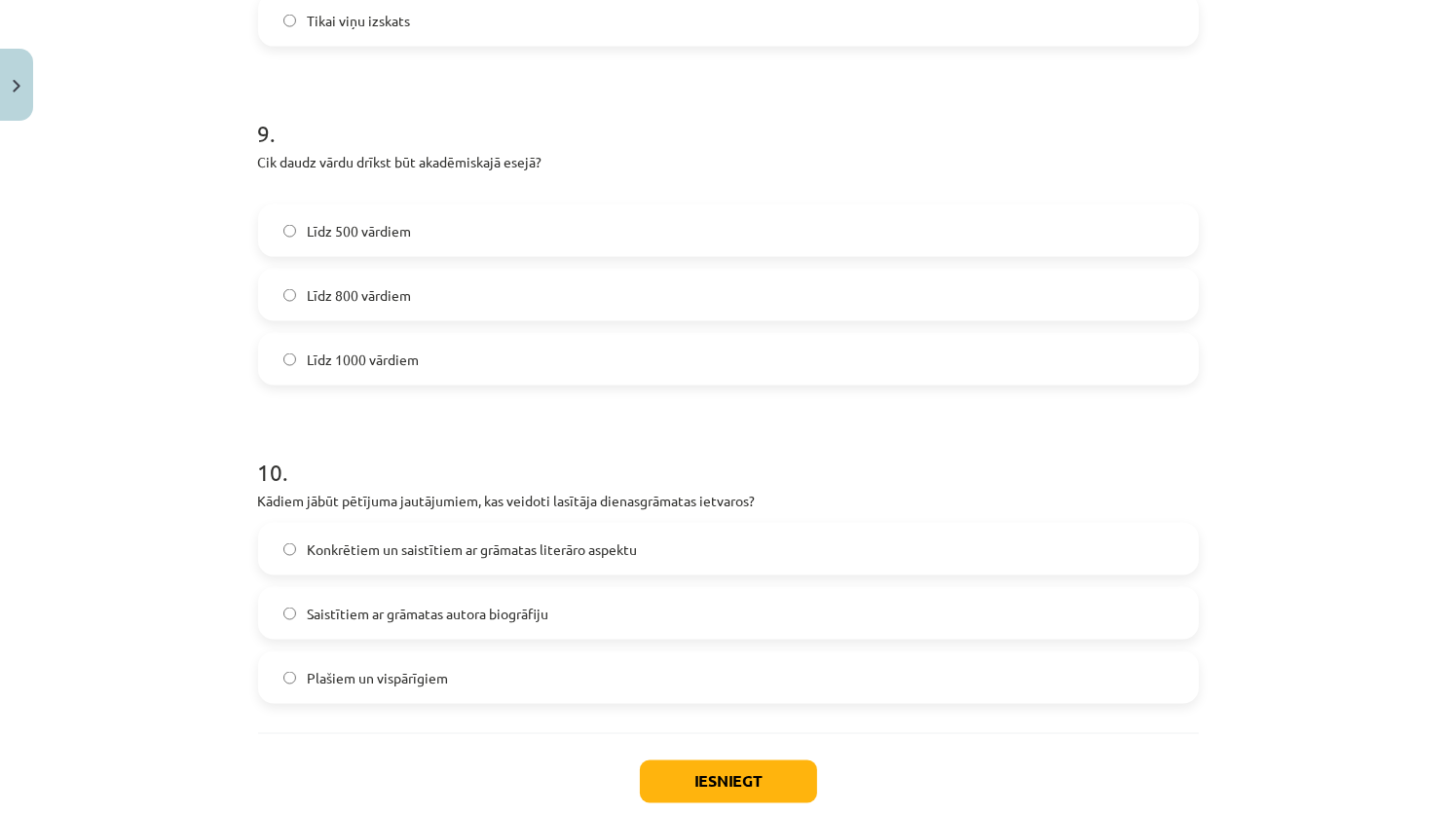
scroll to position [2970, 0]
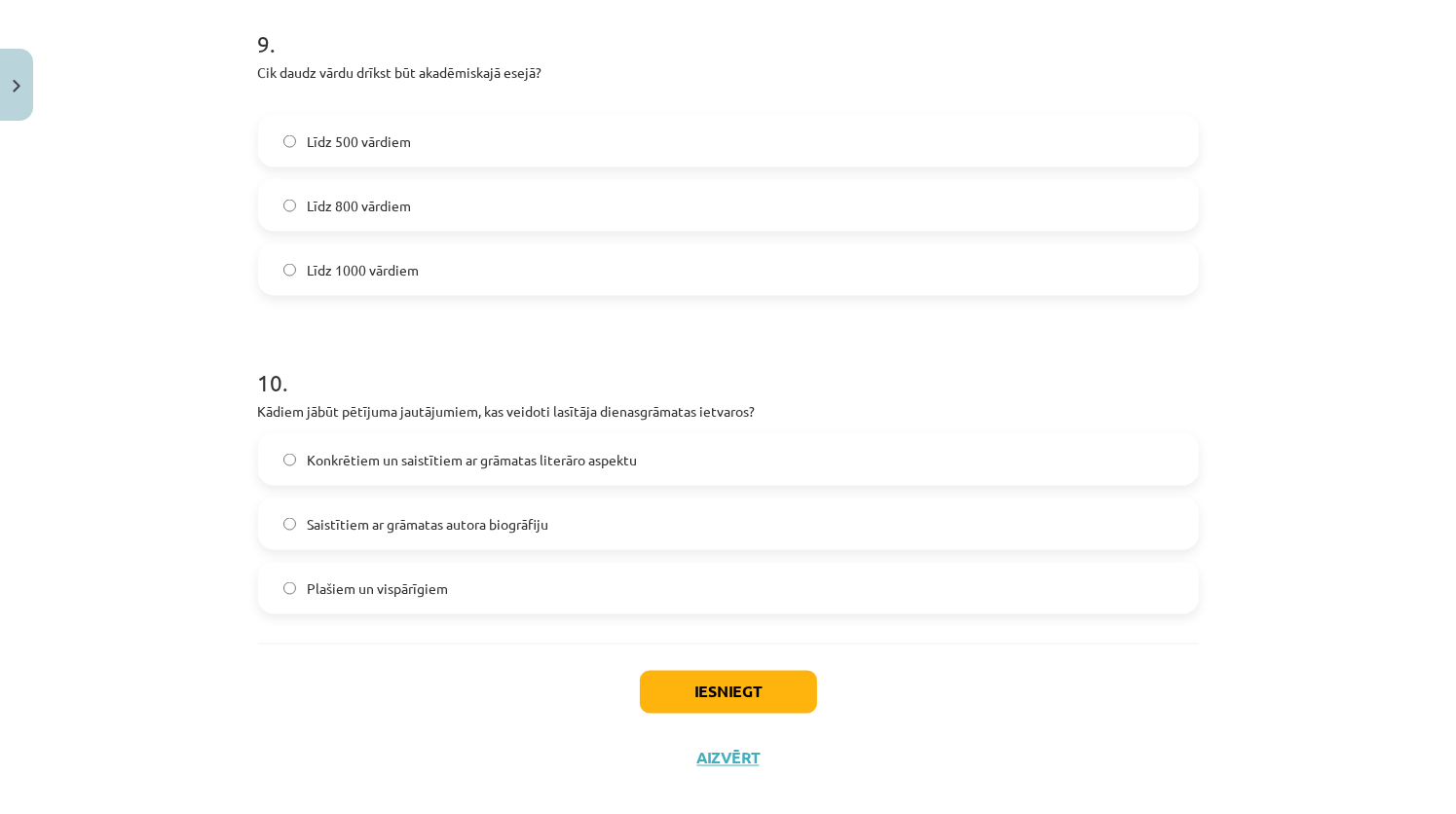
click at [593, 464] on span "Konkrētiem un saistītiem ar grāmatas literāro aspektu" at bounding box center [472, 460] width 330 height 21
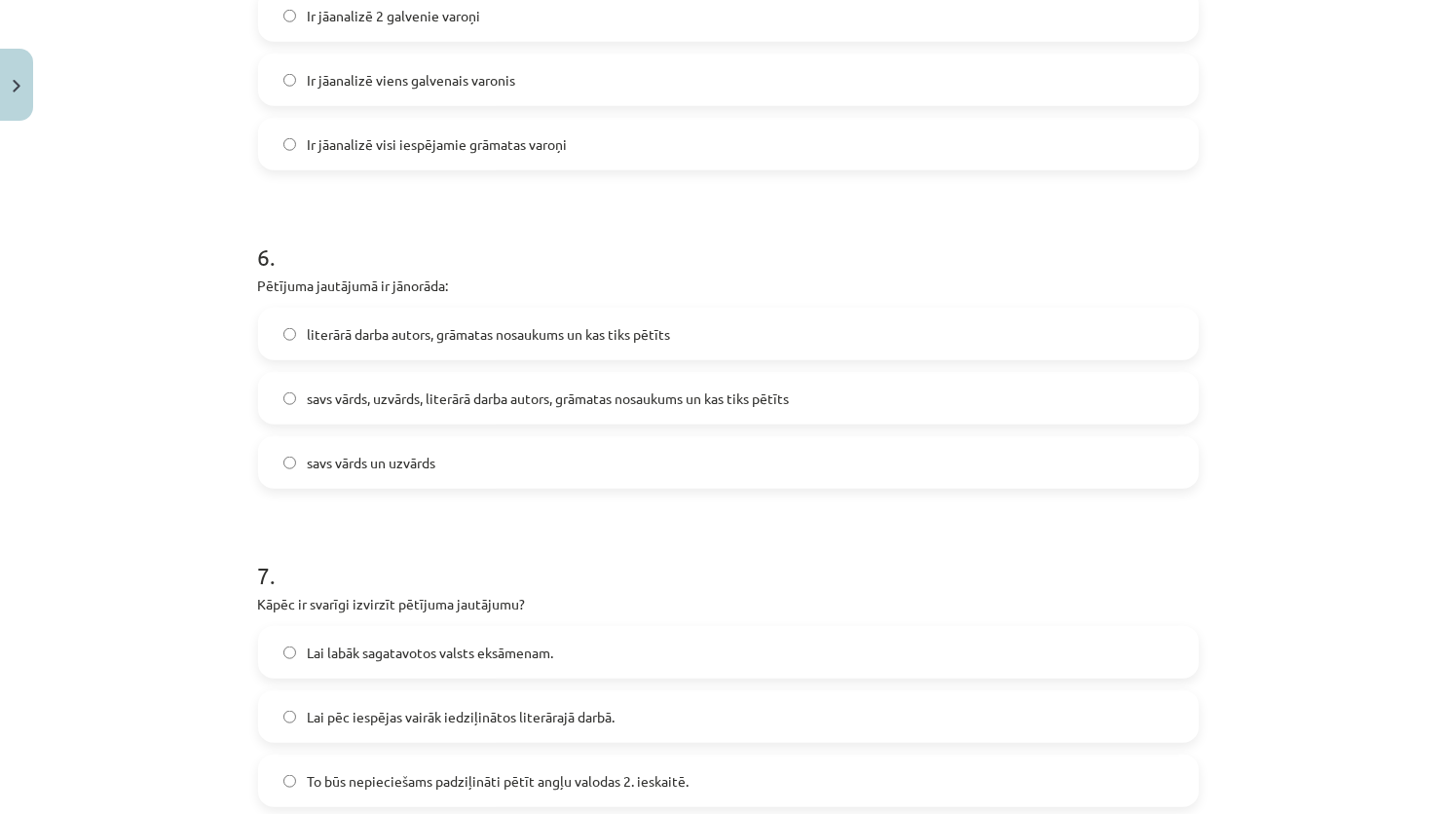
scroll to position [1704, 0]
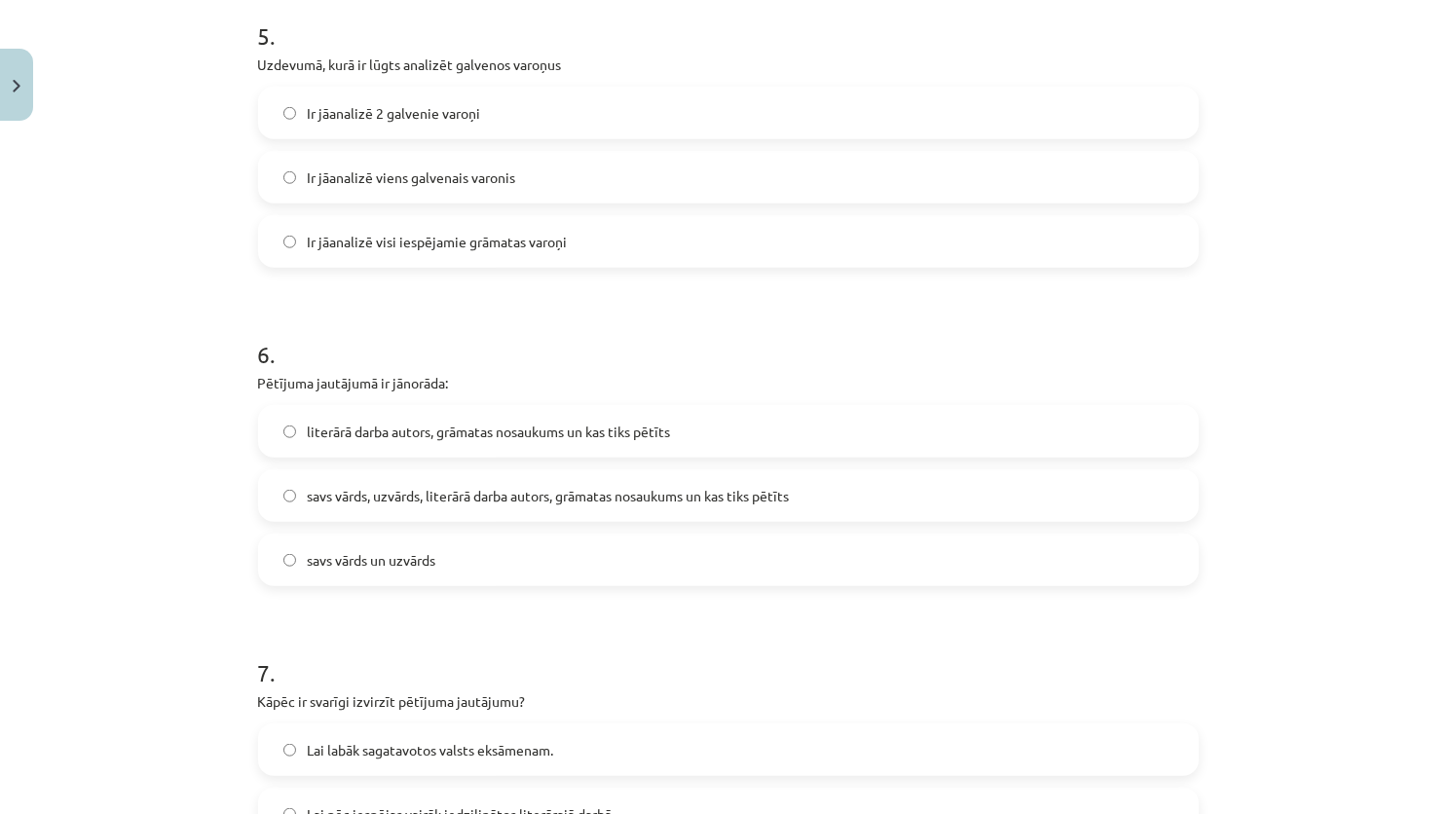
click at [657, 428] on span "literārā darba autors, grāmatas nosaukums un kas tiks pētīts" at bounding box center [489, 431] width 363 height 21
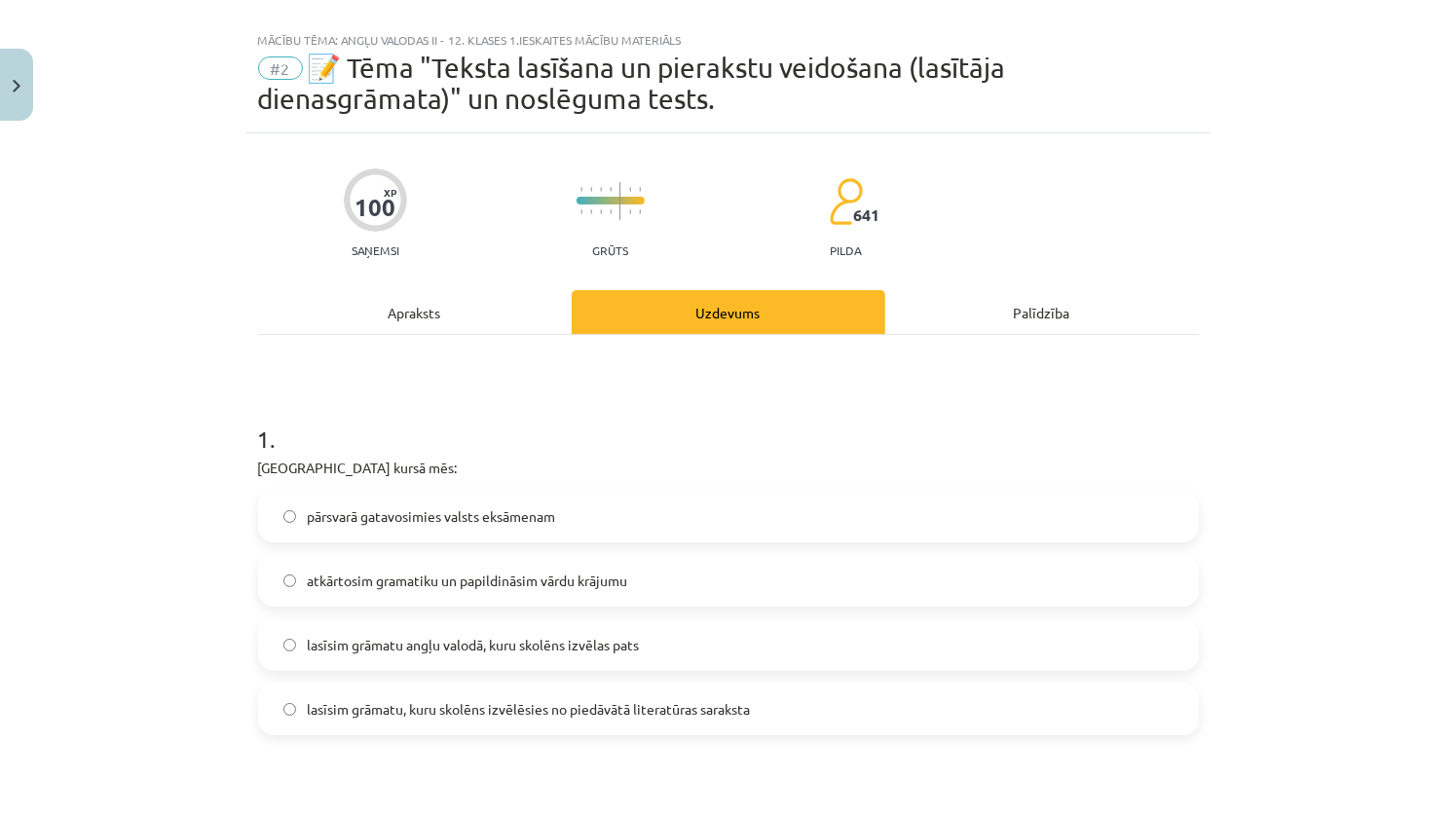
scroll to position [0, 0]
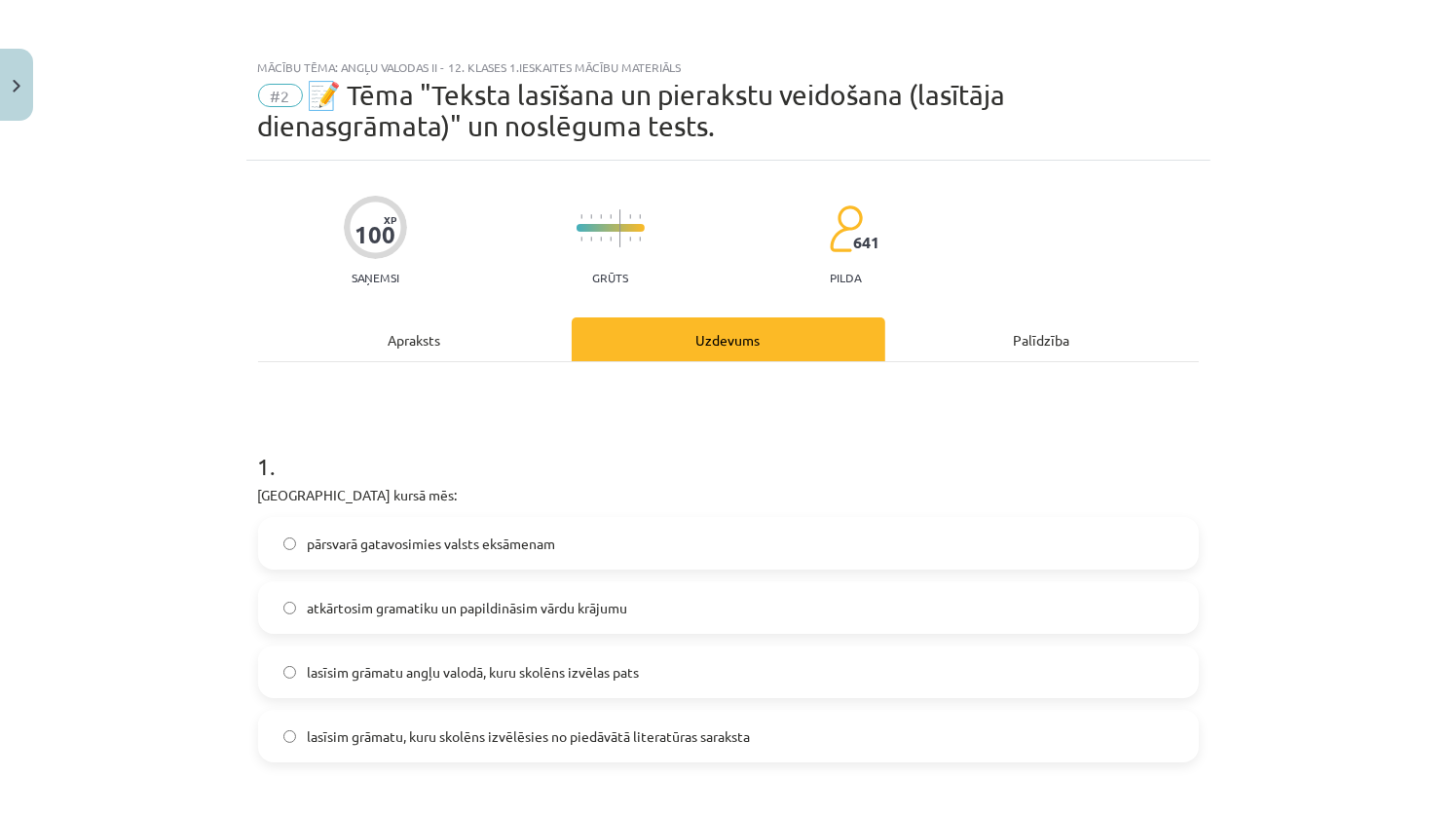
click at [441, 329] on div "Apraksts" at bounding box center [414, 339] width 313 height 44
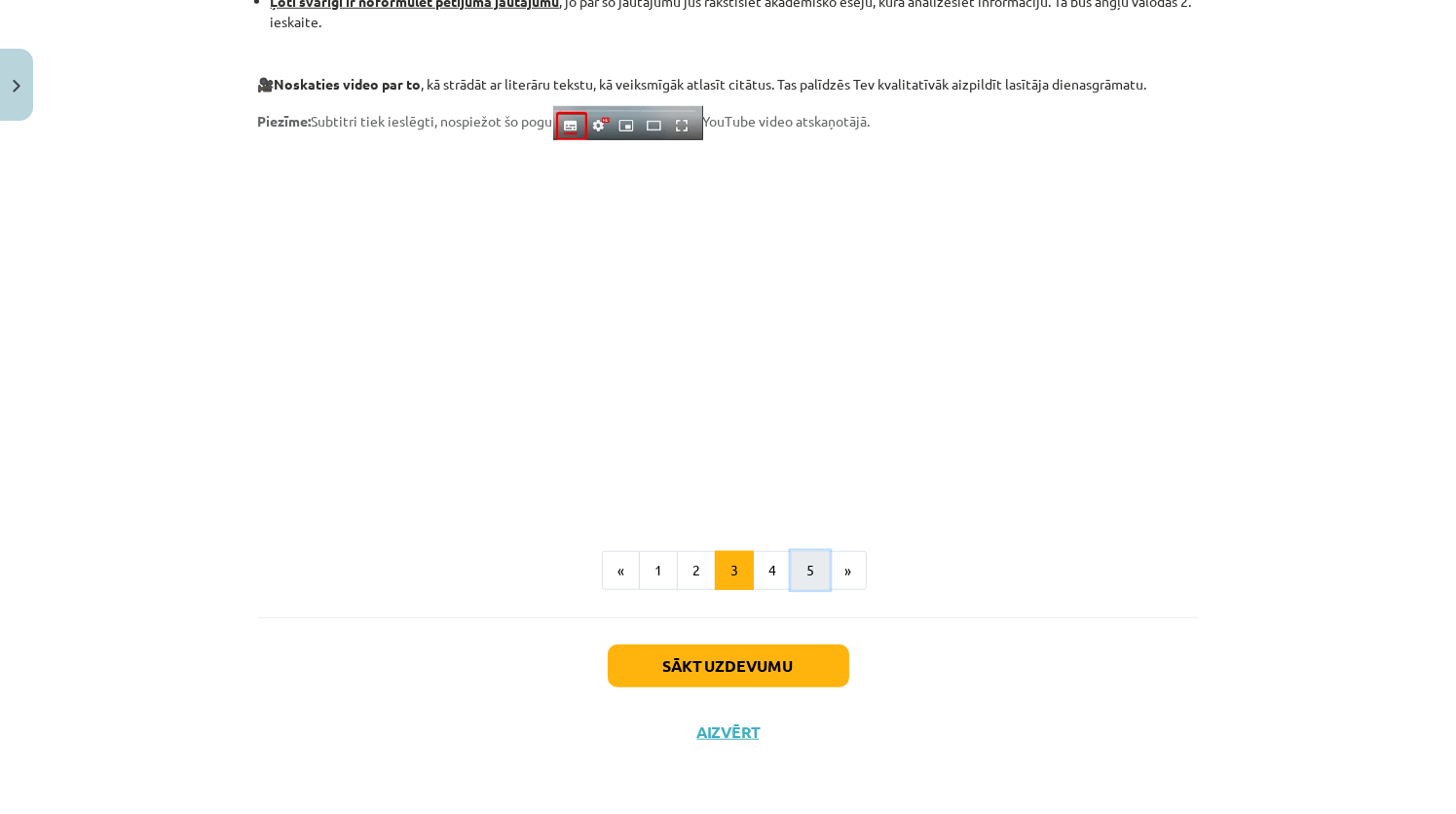
click at [812, 577] on button "5" at bounding box center [810, 570] width 39 height 39
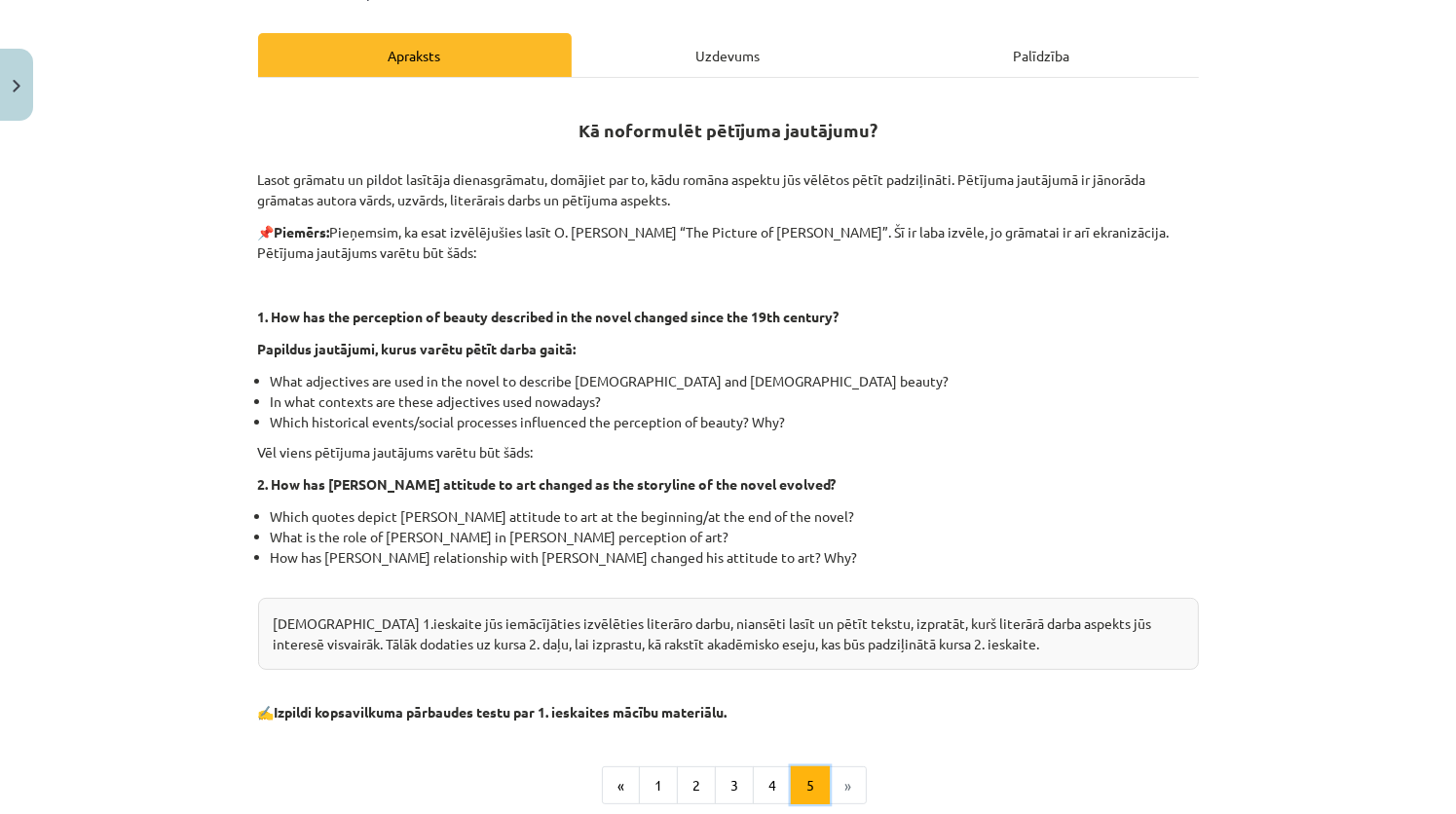
scroll to position [282, 0]
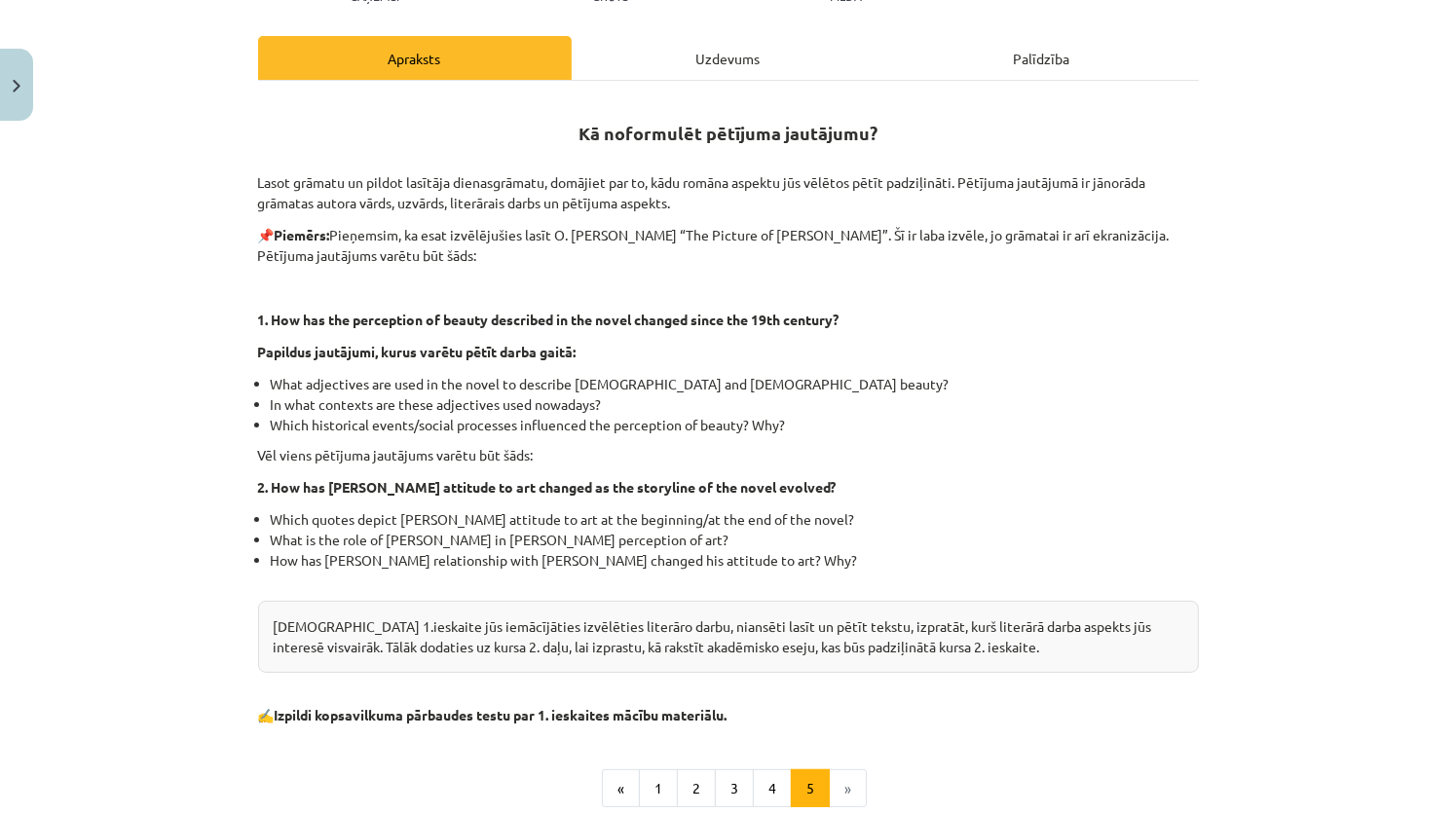
click at [725, 48] on div "Uzdevums" at bounding box center [728, 58] width 313 height 44
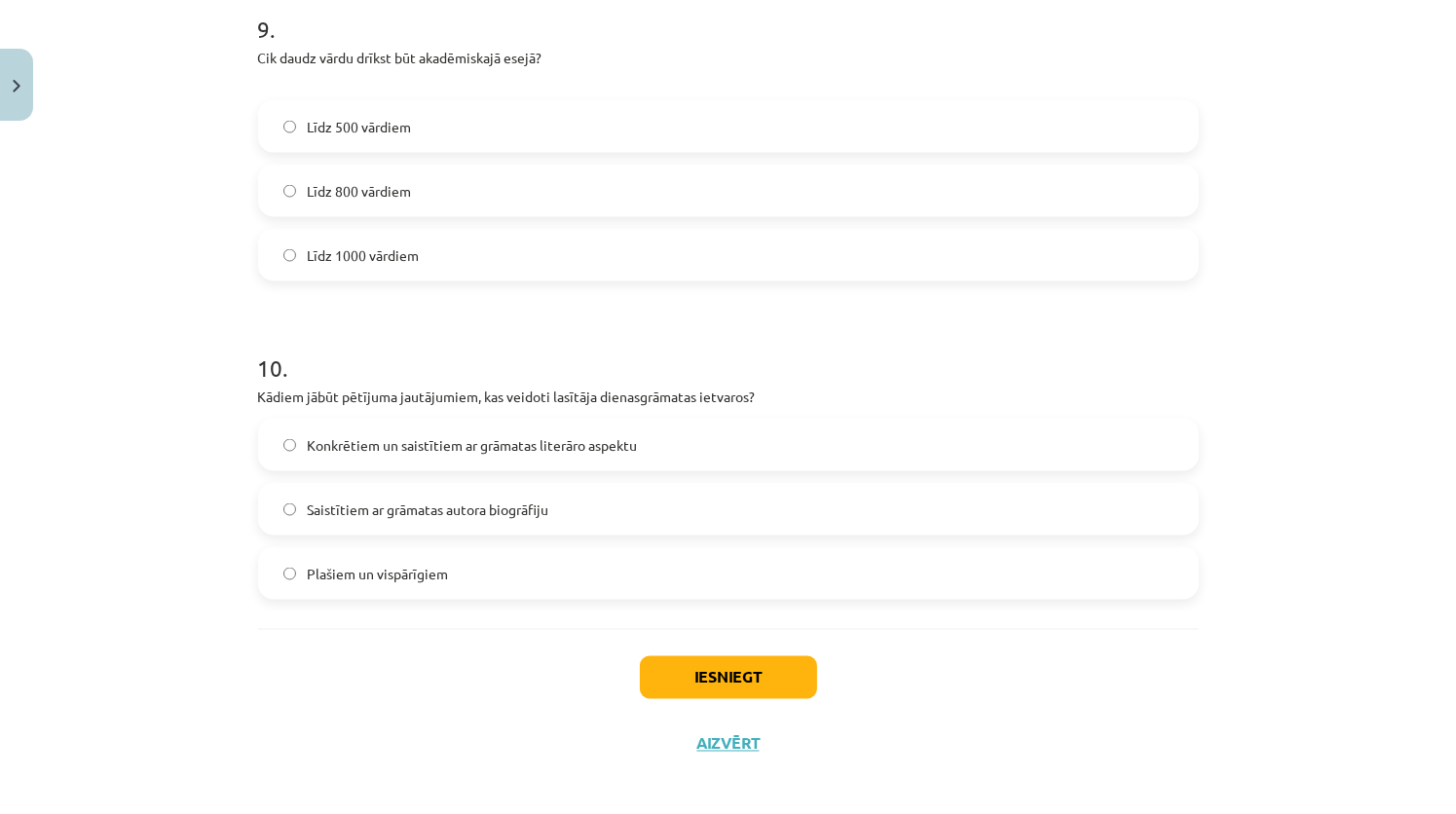
scroll to position [2996, 0]
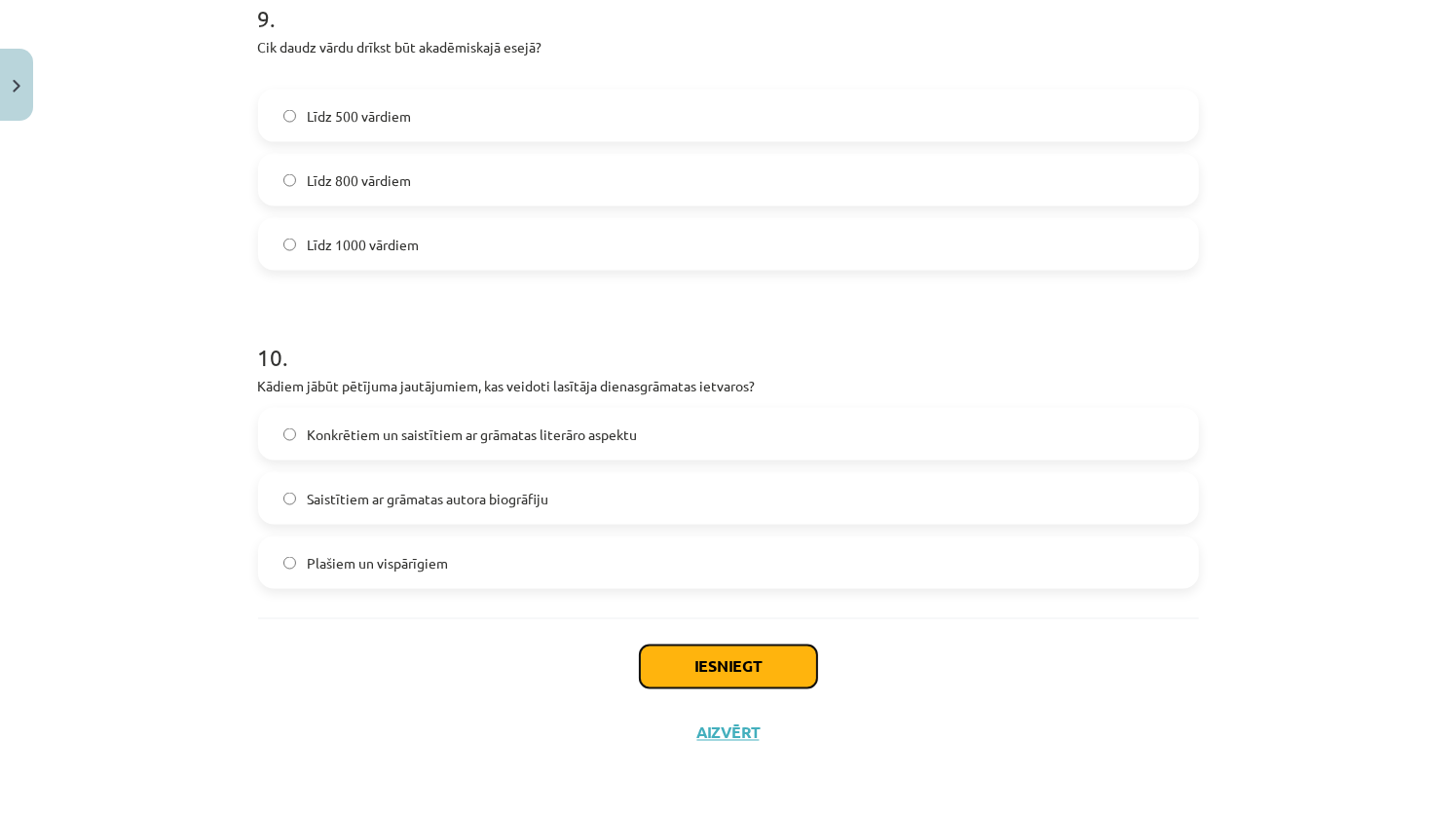
click at [734, 668] on button "Iesniegt" at bounding box center [728, 666] width 177 height 43
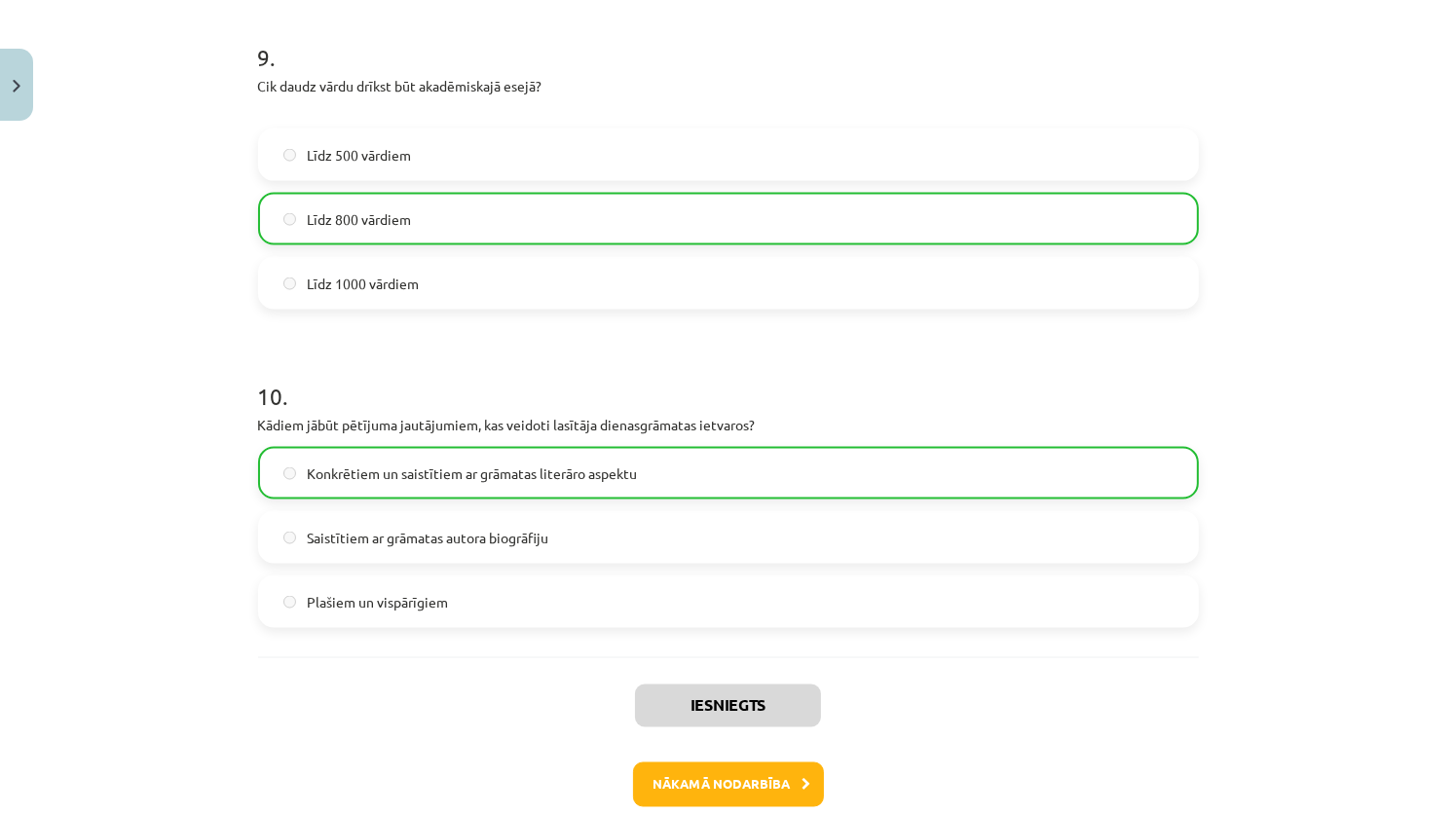
scroll to position [3058, 0]
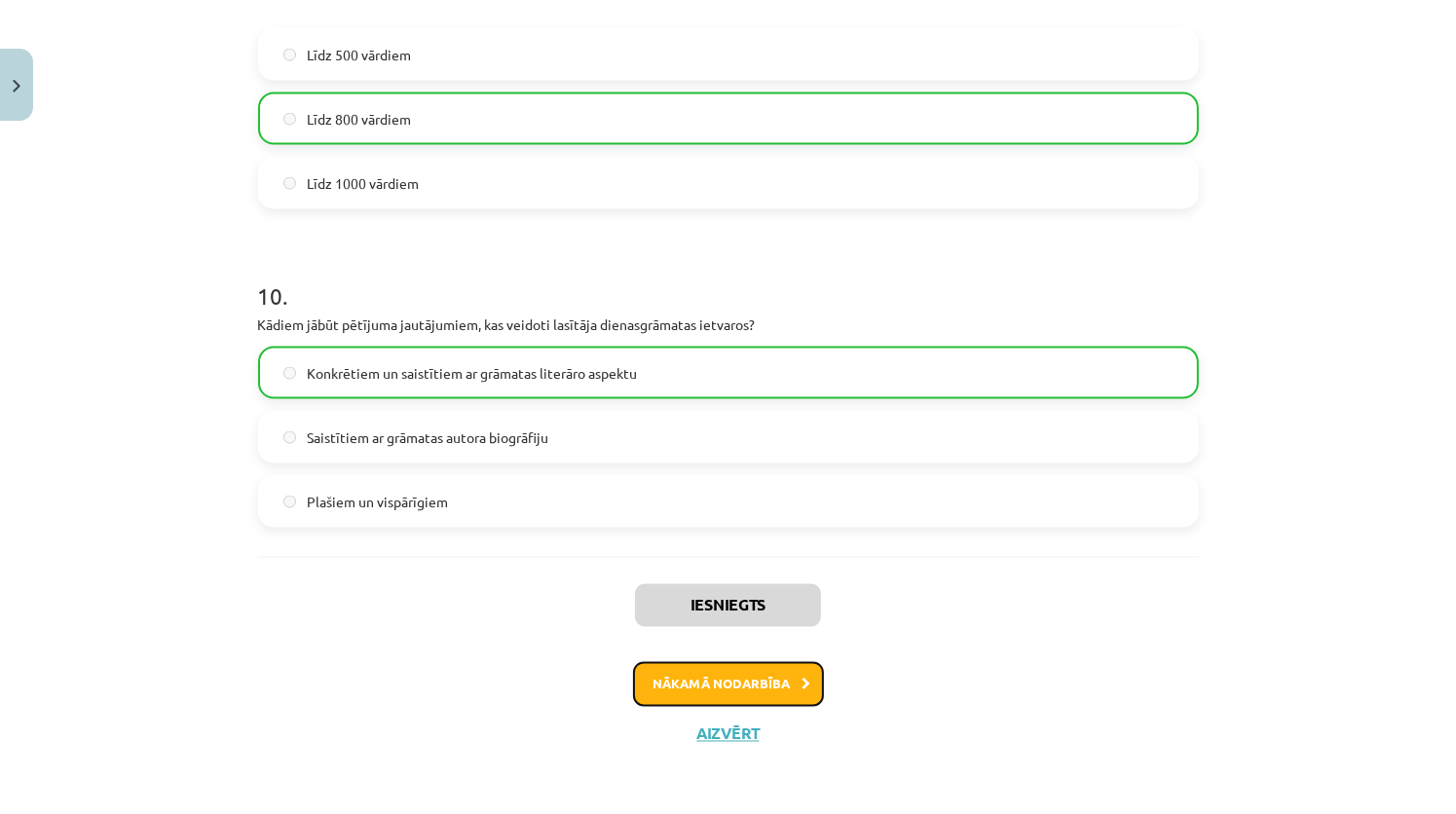
click at [731, 690] on button "Nākamā nodarbība" at bounding box center [728, 684] width 191 height 45
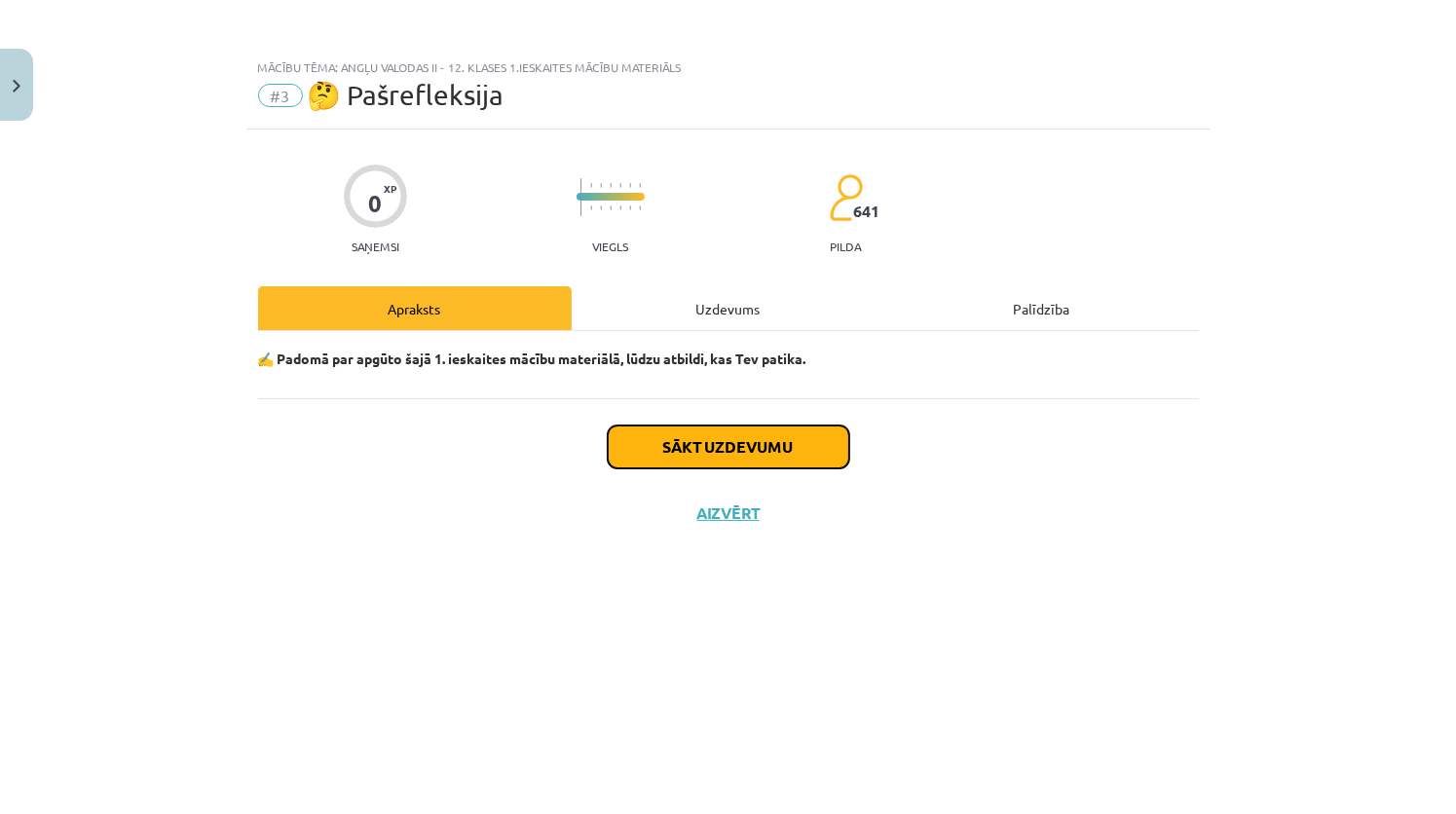
click at [705, 432] on button "Sākt uzdevumu" at bounding box center [728, 446] width 242 height 43
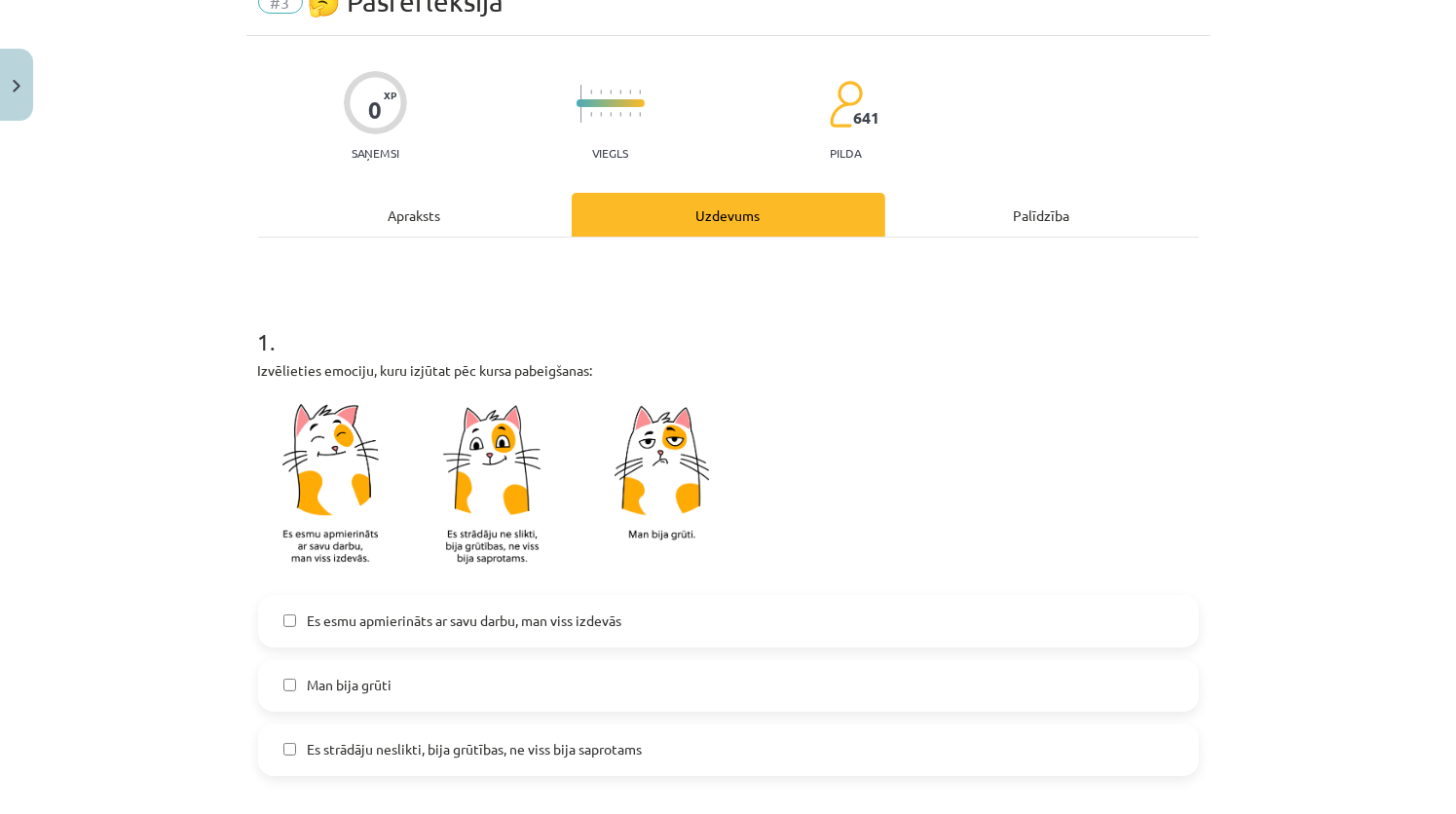
scroll to position [194, 0]
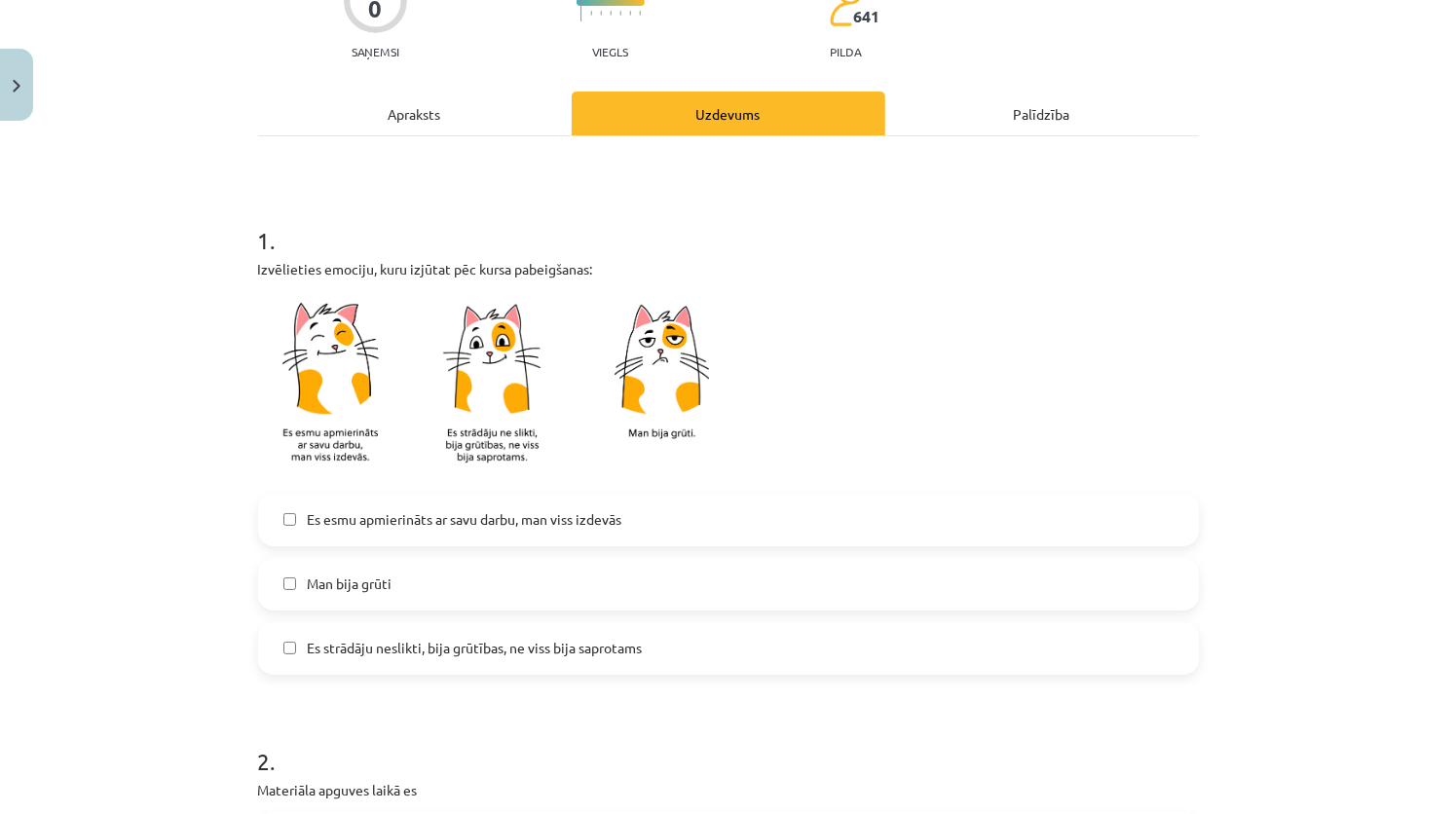
click at [507, 523] on span "Es esmu apmierināts ar savu darbu, man viss izdevās" at bounding box center [464, 520] width 314 height 21
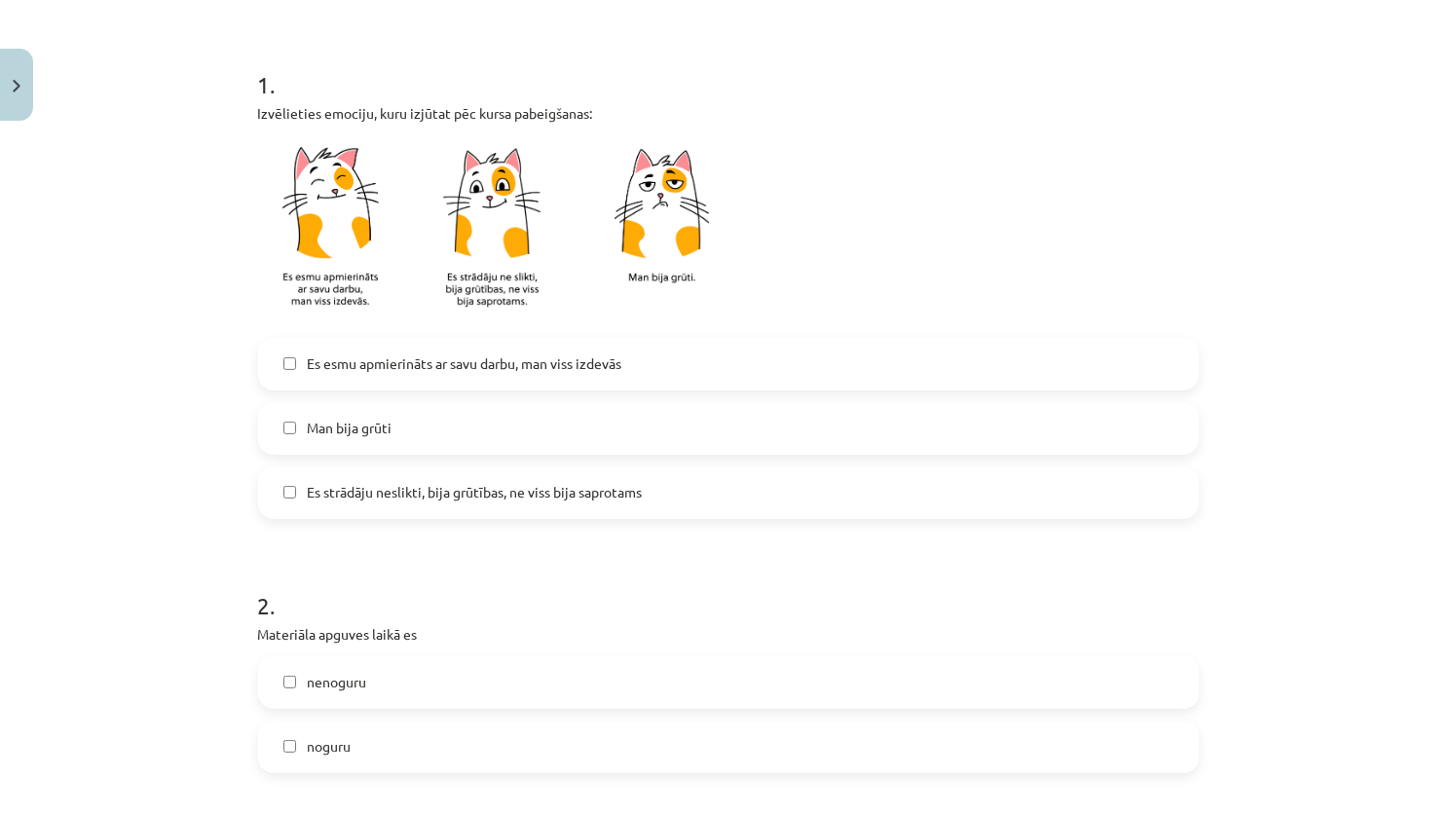
scroll to position [487, 0]
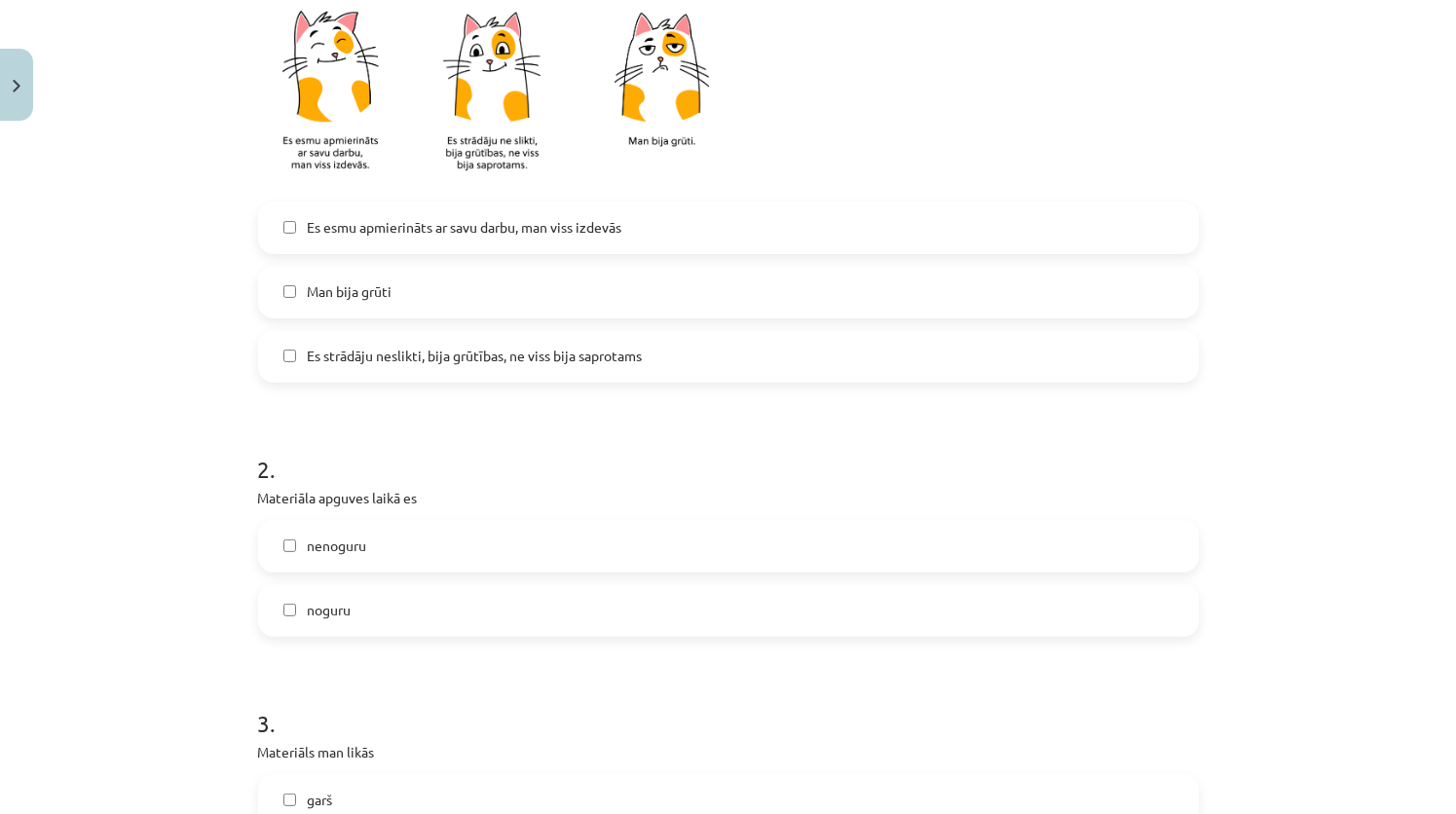
click at [392, 554] on label "nenoguru" at bounding box center [728, 546] width 937 height 49
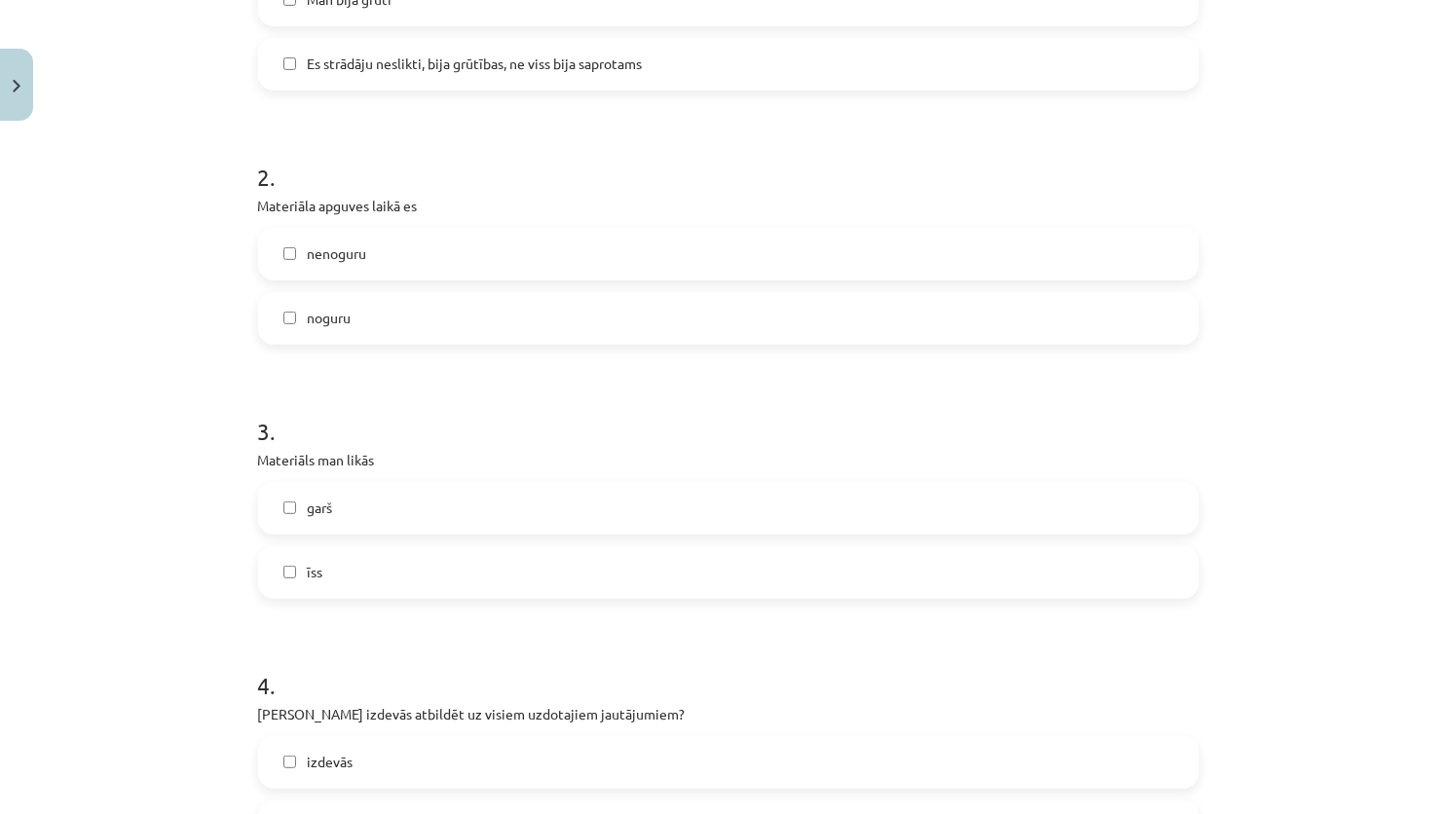
click at [362, 567] on label "īss" at bounding box center [728, 572] width 937 height 49
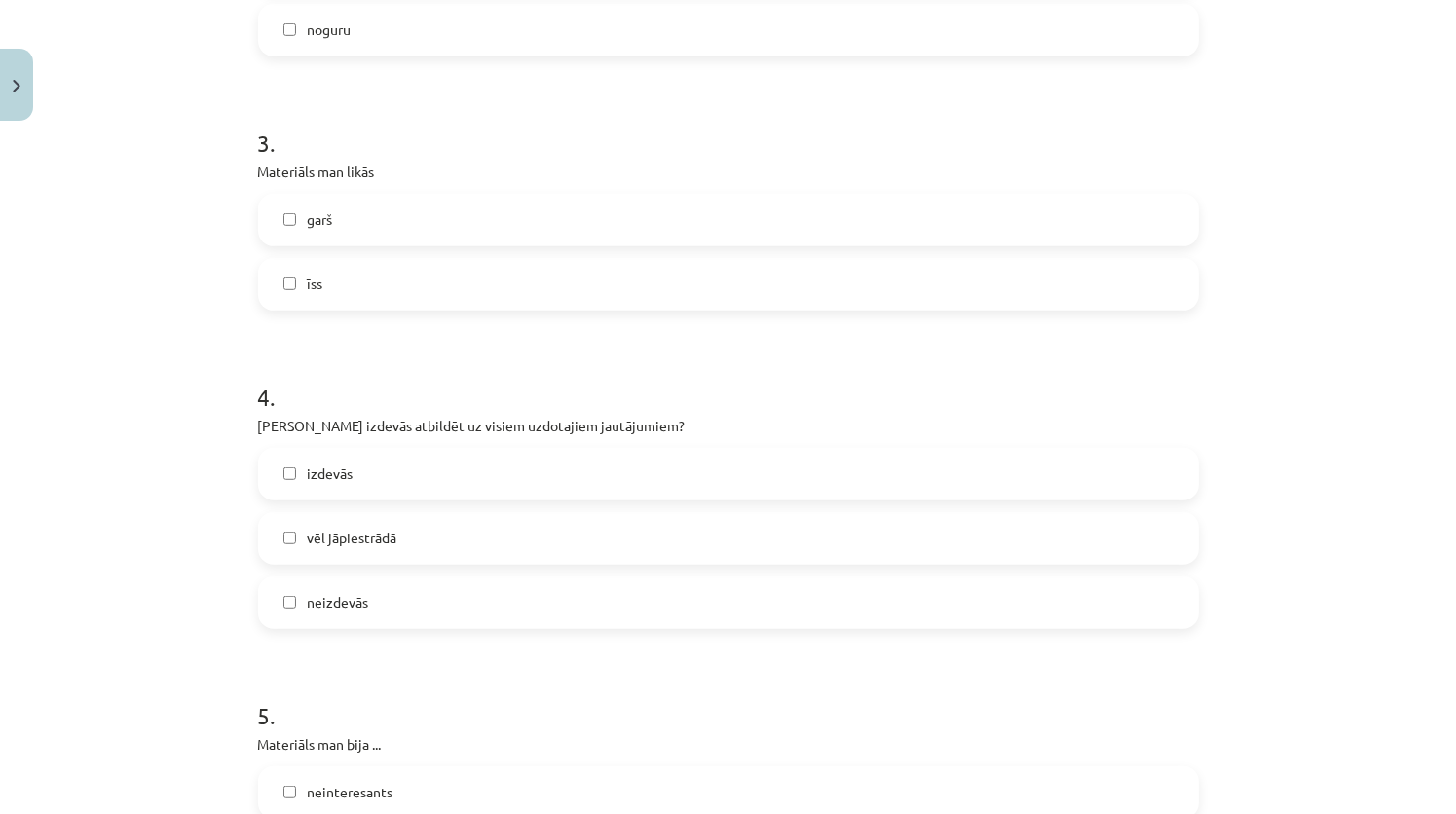
scroll to position [1072, 0]
click at [365, 483] on label "izdevās" at bounding box center [728, 470] width 937 height 49
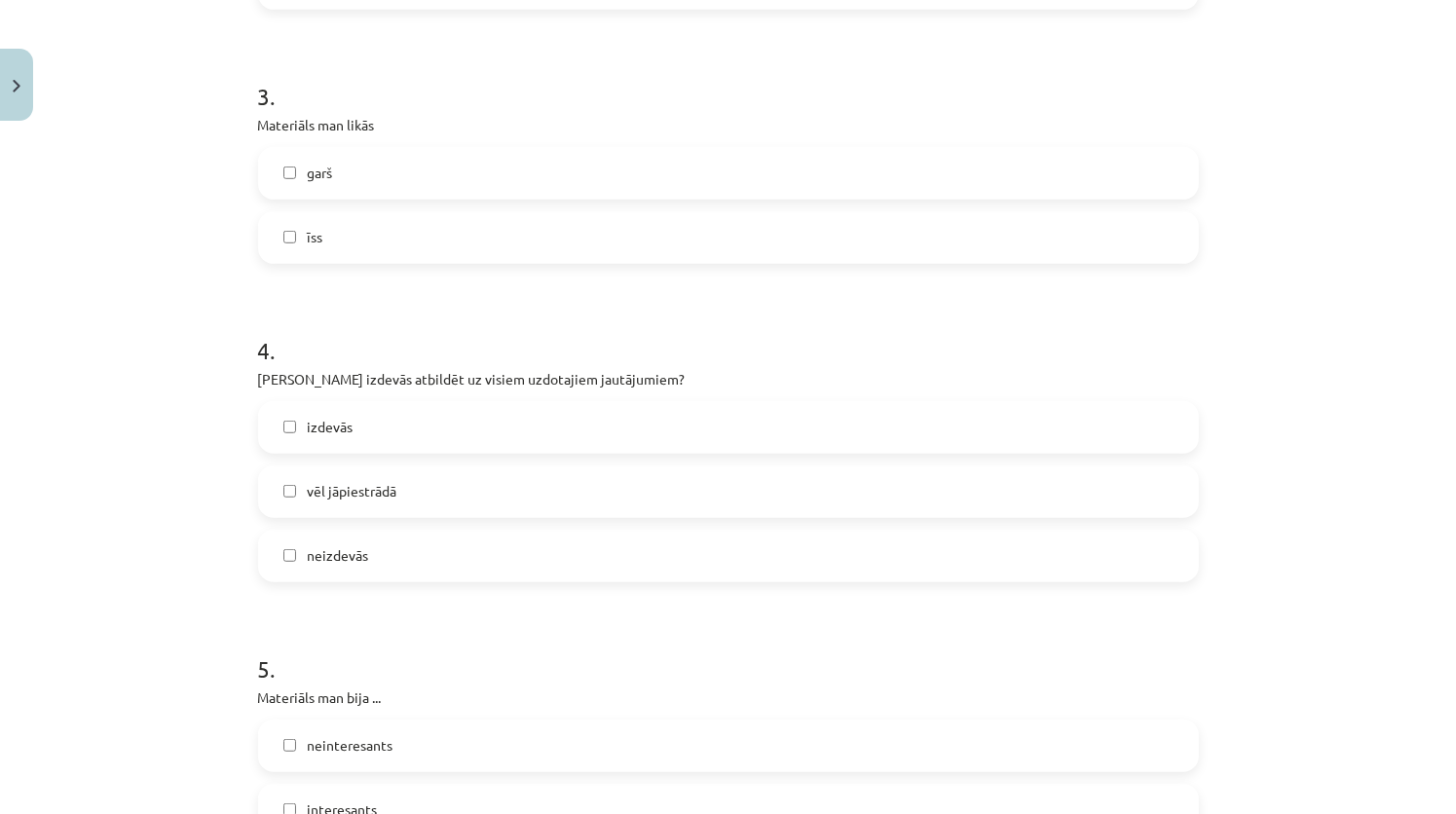
scroll to position [1363, 0]
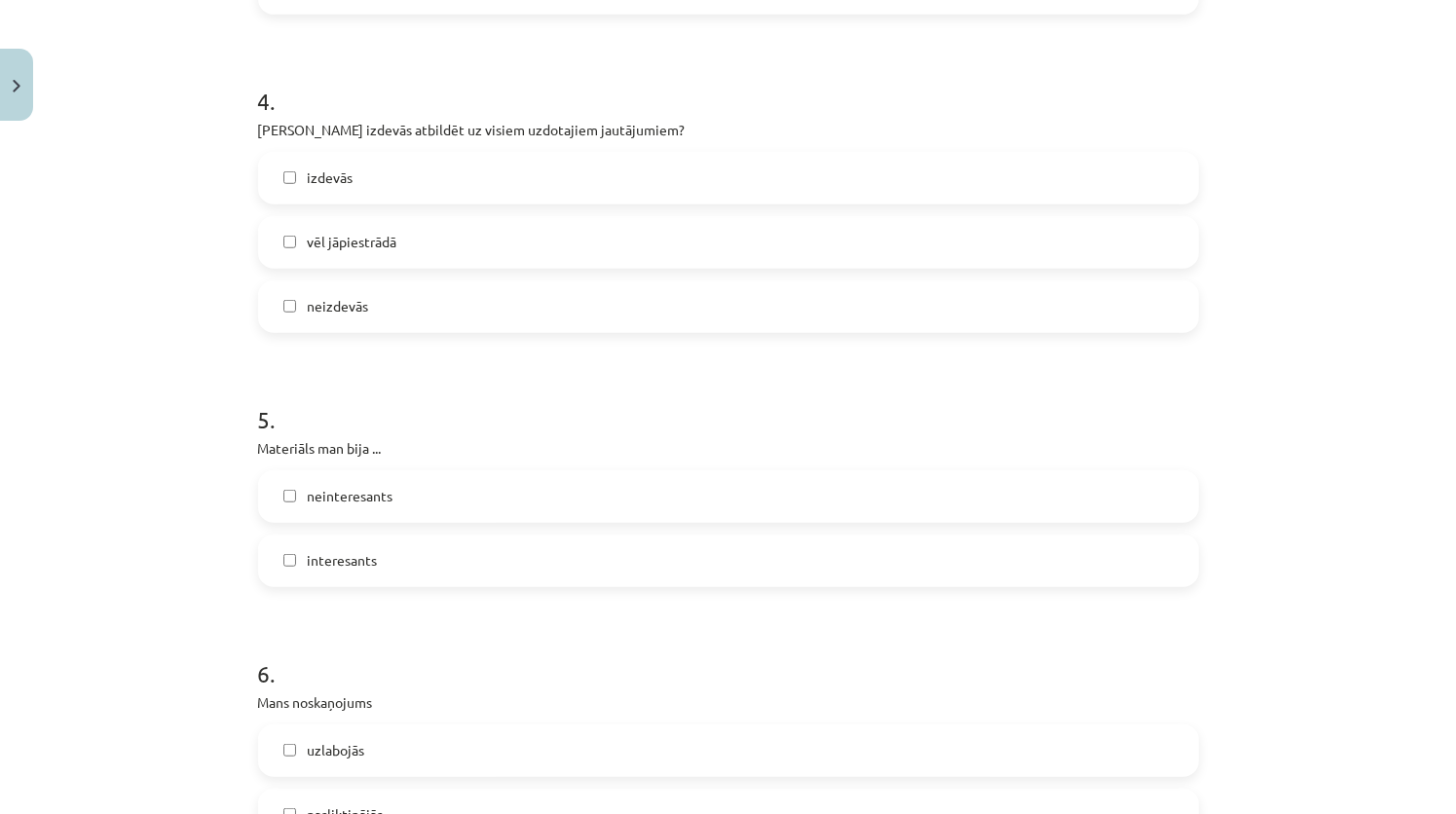
click at [381, 561] on label "interesants" at bounding box center [728, 560] width 937 height 49
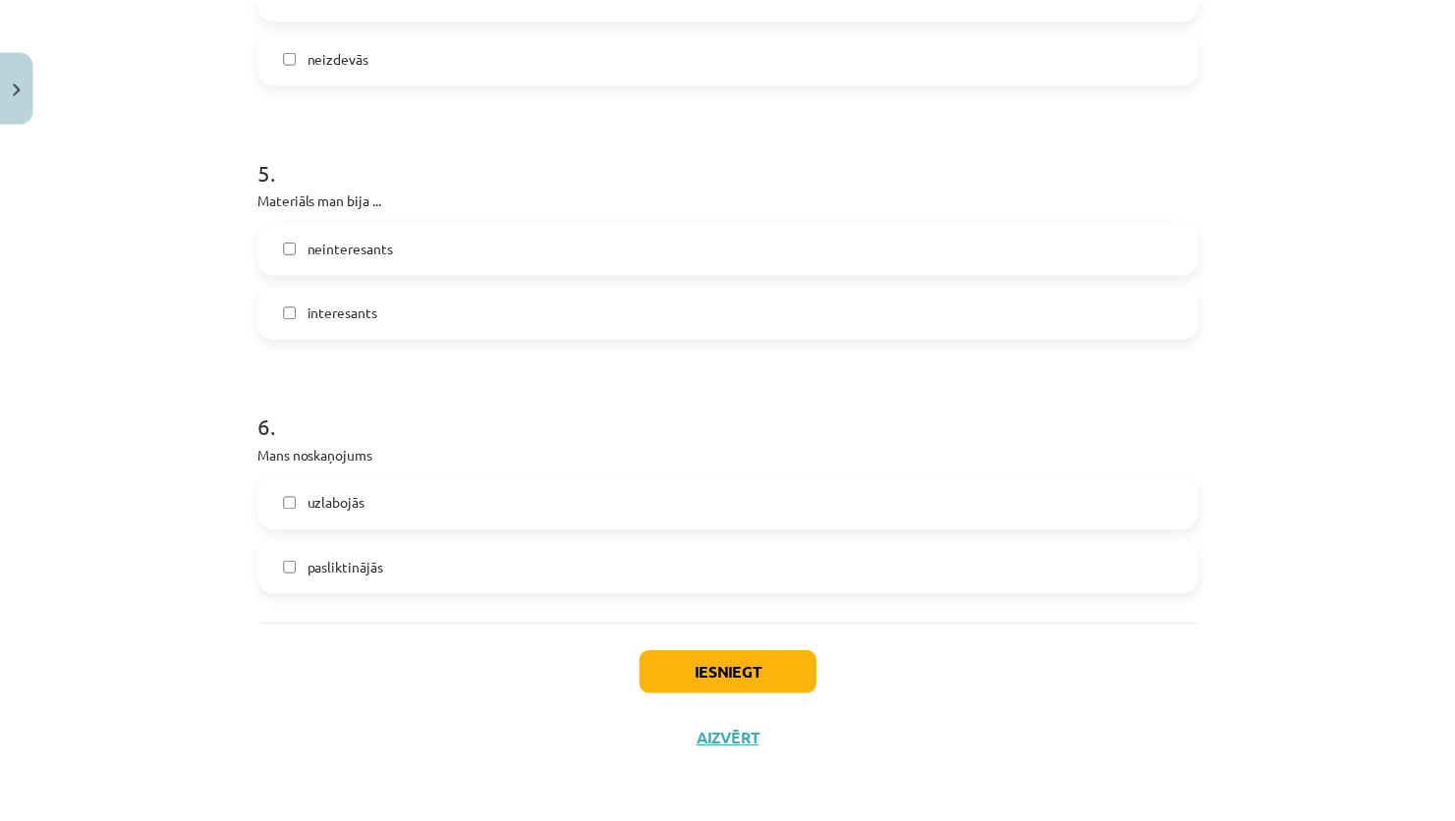
scroll to position [1630, 0]
click at [350, 505] on span "uzlabojās" at bounding box center [339, 502] width 58 height 21
click at [683, 682] on button "Iesniegt" at bounding box center [734, 672] width 179 height 43
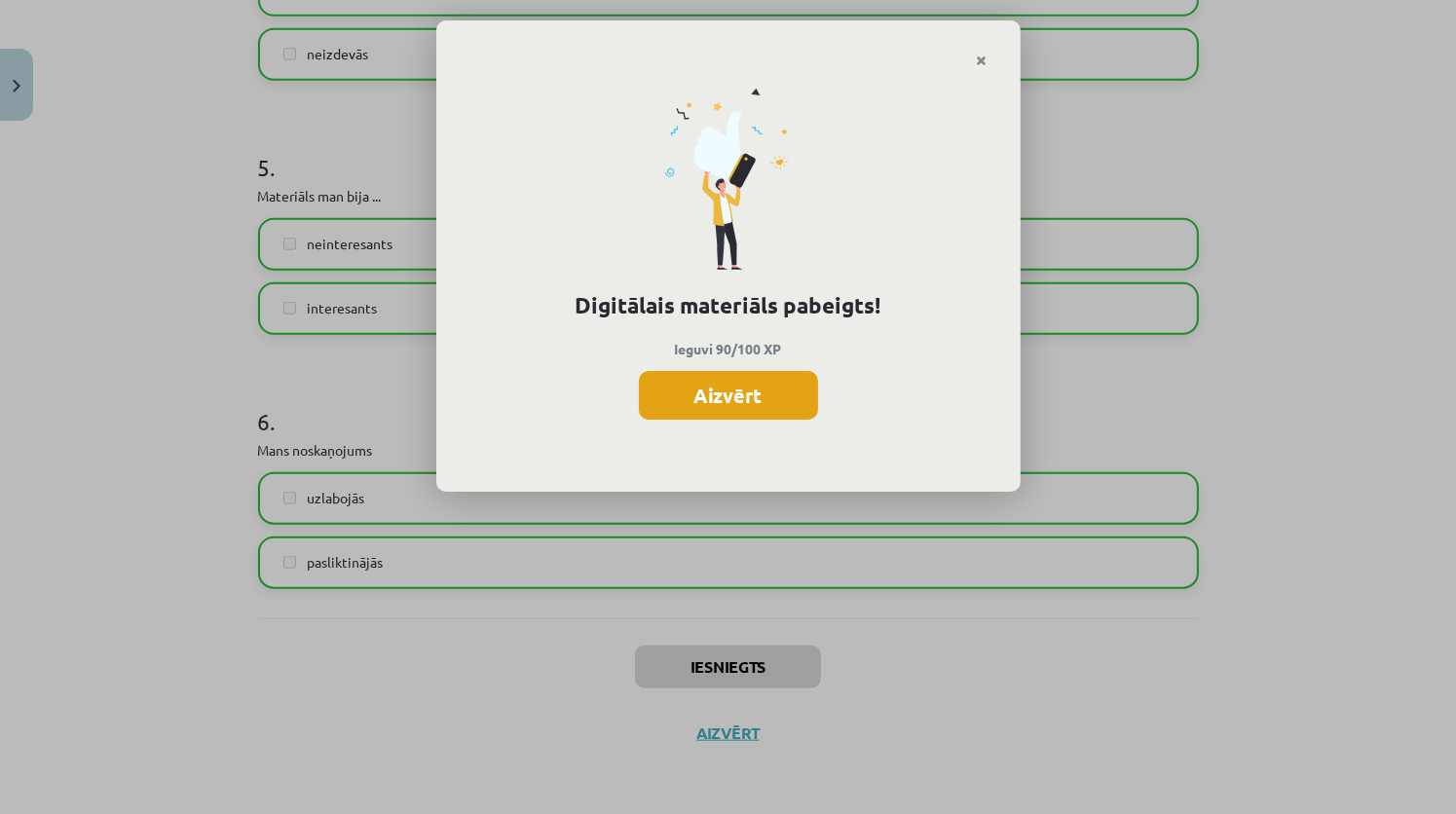
click at [701, 386] on button "Aizvērt" at bounding box center [728, 395] width 179 height 49
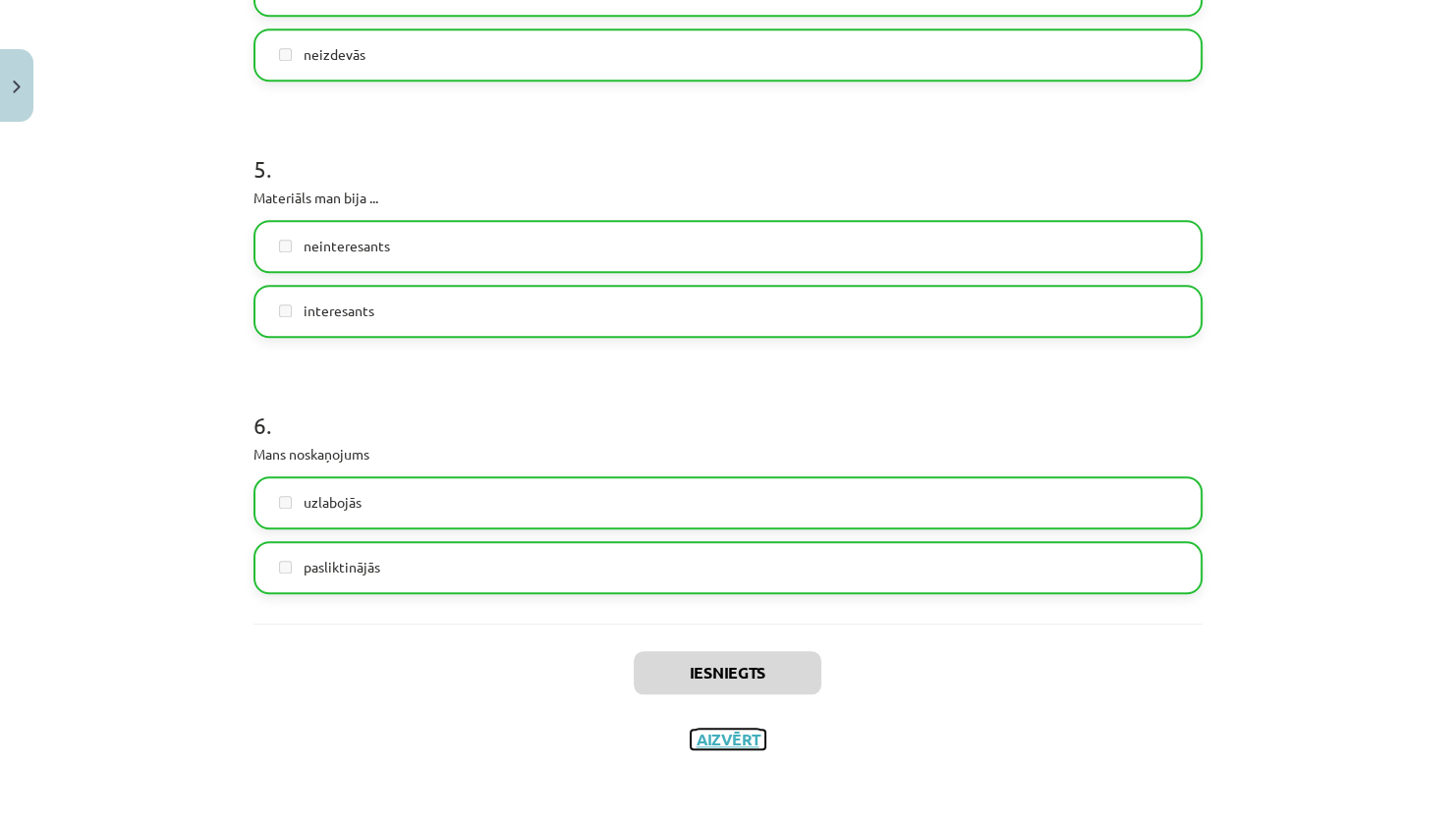
click at [734, 732] on button "Aizvērt" at bounding box center [728, 740] width 75 height 20
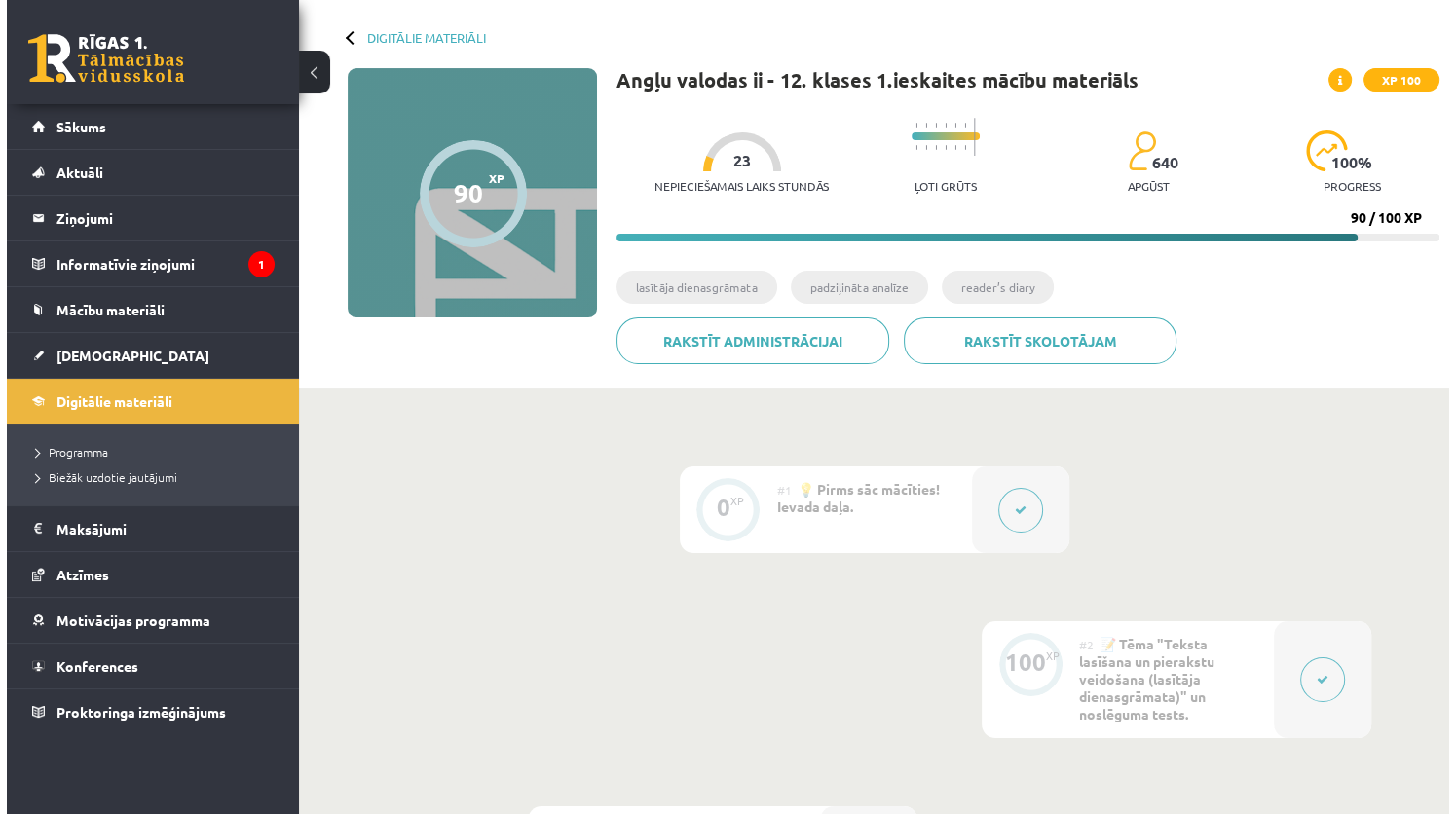
scroll to position [0, 0]
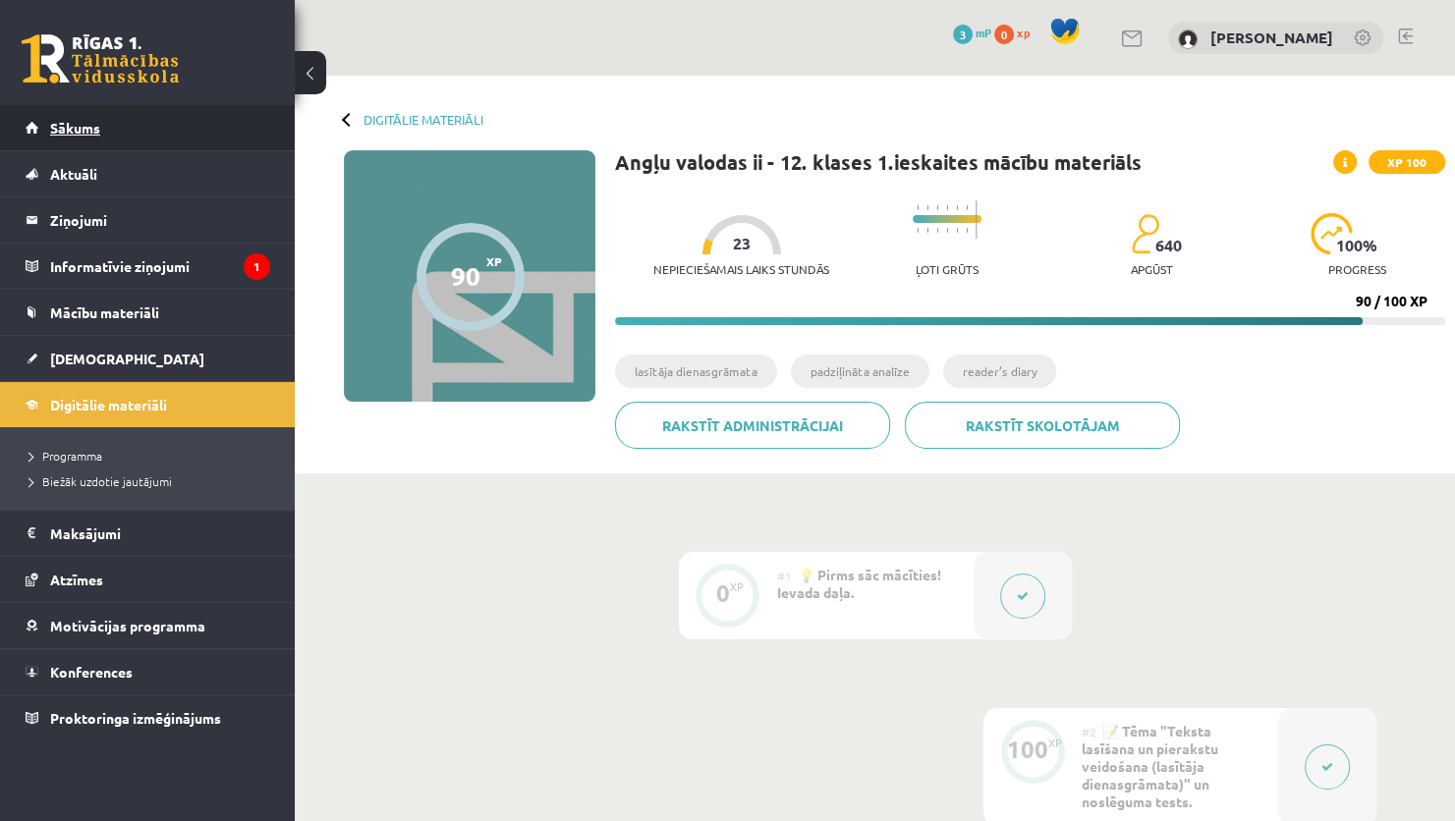
click at [136, 130] on link "Sākums" at bounding box center [148, 127] width 245 height 45
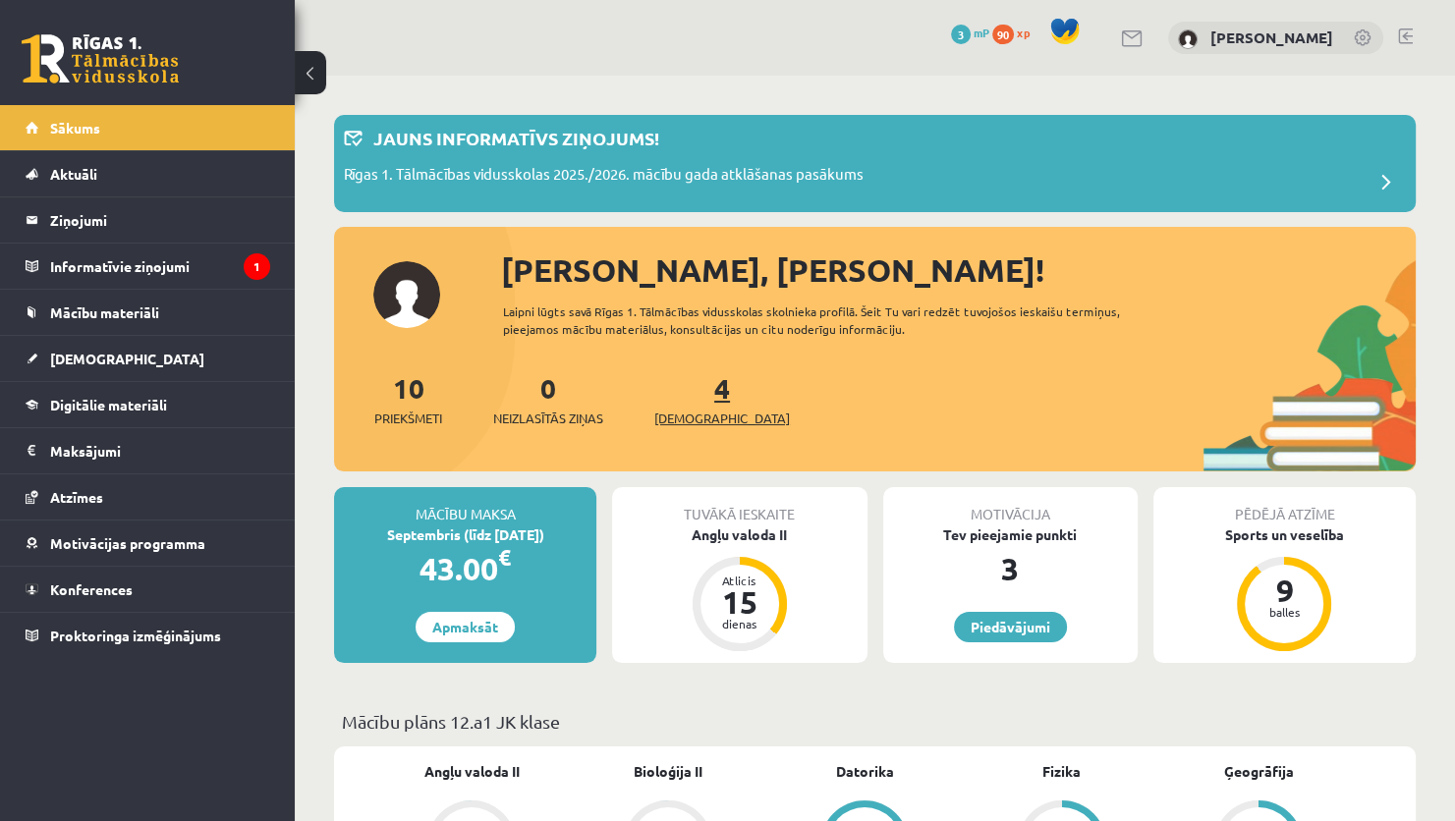
click at [690, 391] on link "4 Ieskaites" at bounding box center [722, 399] width 136 height 58
